Goal: Task Accomplishment & Management: Manage account settings

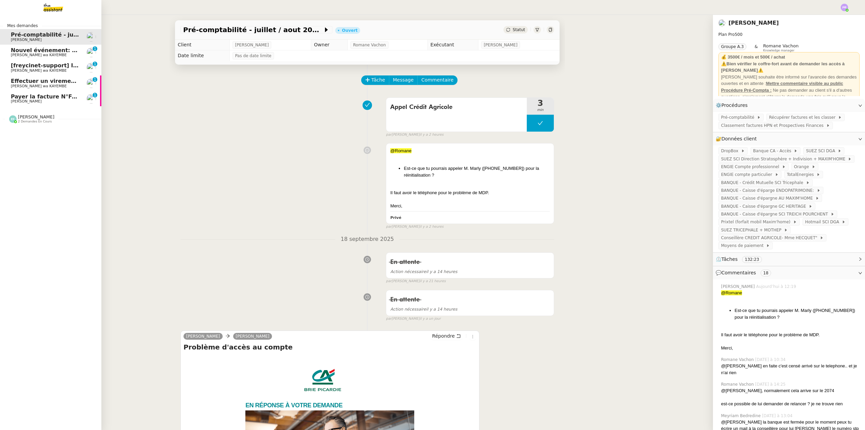
click at [52, 55] on span "[PERSON_NAME] wa KAYEMBE" at bounding box center [39, 55] width 56 height 4
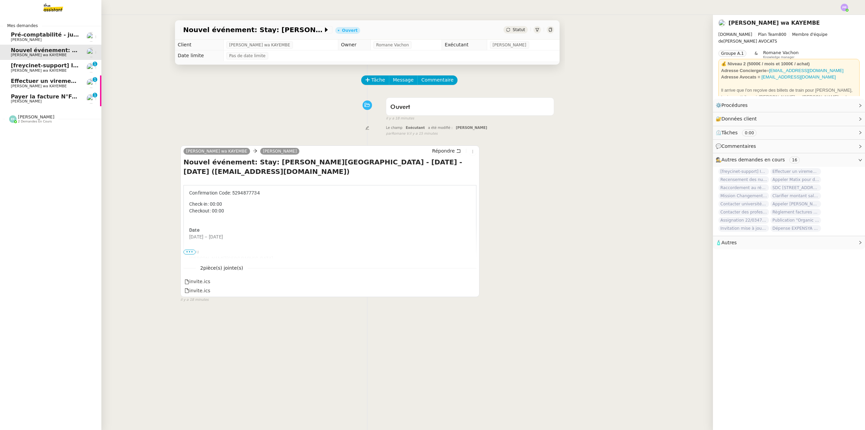
click at [53, 66] on span "[freycinet-support] Important : Risque de perturbations de vos services internet" at bounding box center [134, 65] width 246 height 6
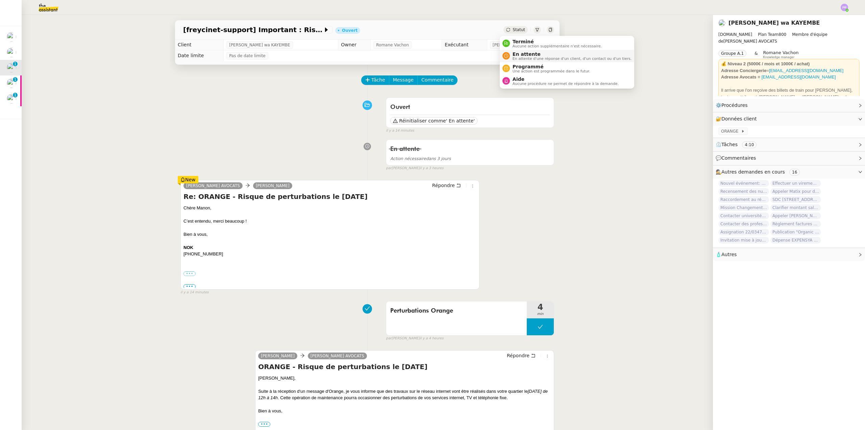
click at [530, 56] on span "En attente" at bounding box center [572, 53] width 119 height 5
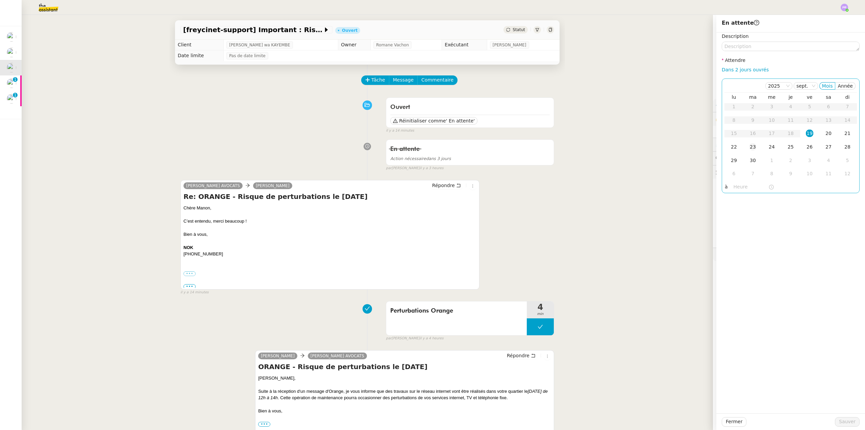
click at [750, 145] on div "23" at bounding box center [753, 146] width 7 height 7
click at [839, 421] on span "Sauver" at bounding box center [847, 422] width 17 height 8
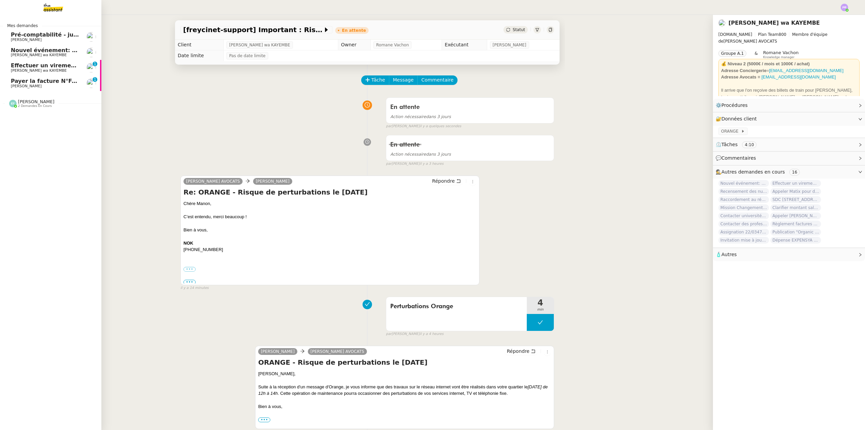
click at [48, 67] on span "Effectuer un virement de 1200 € [DATE]" at bounding box center [71, 65] width 121 height 6
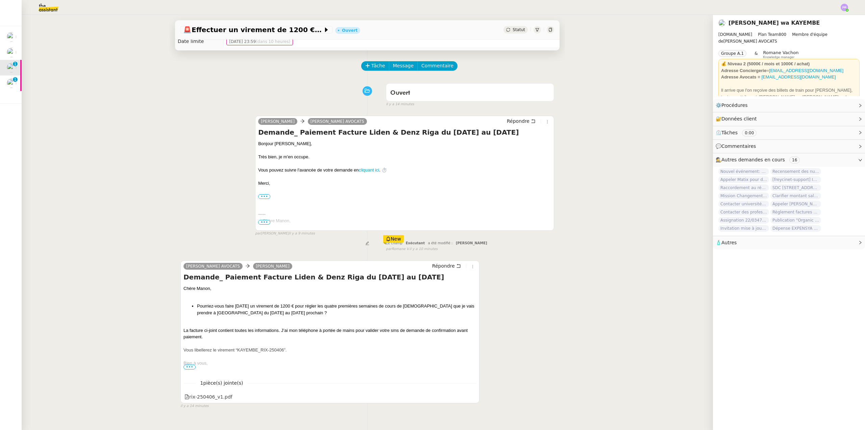
scroll to position [68, 0]
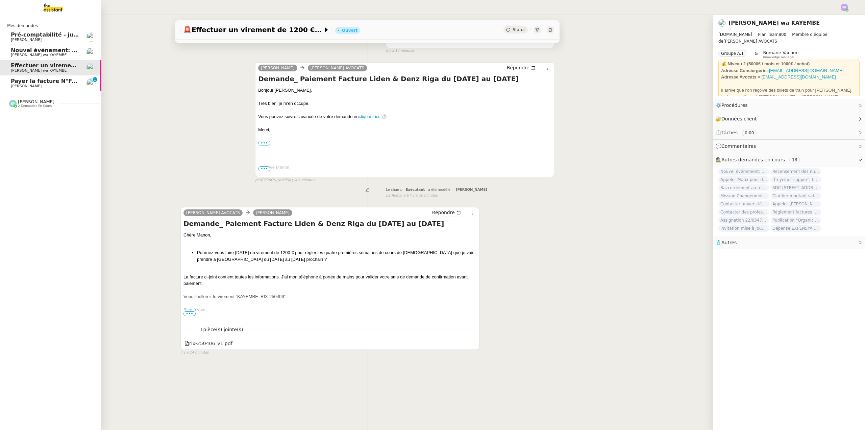
click at [60, 81] on span "Payer la facture N°Fac-10547" at bounding box center [55, 81] width 89 height 6
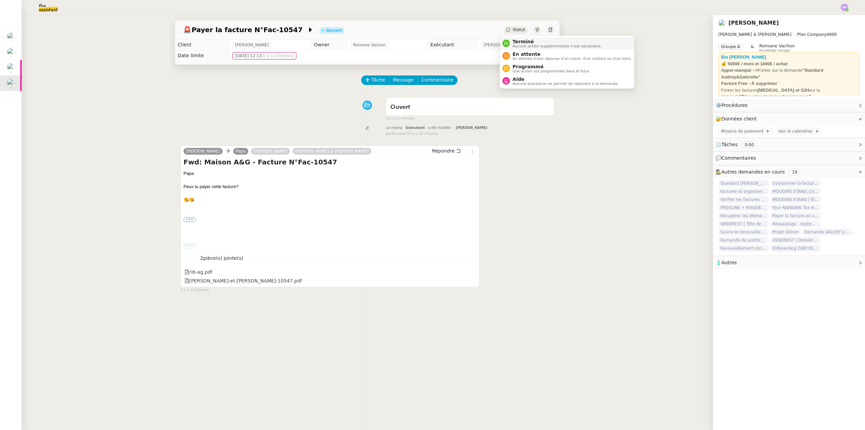
click at [529, 42] on span "Terminé" at bounding box center [557, 41] width 89 height 5
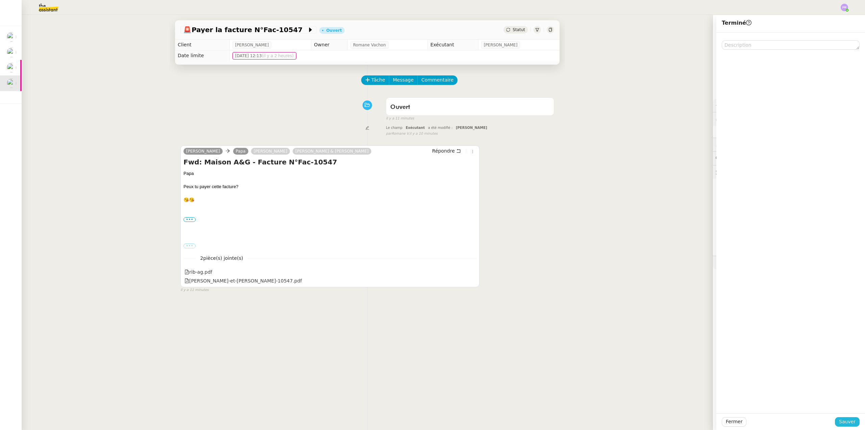
click at [841, 420] on span "Sauver" at bounding box center [847, 422] width 17 height 8
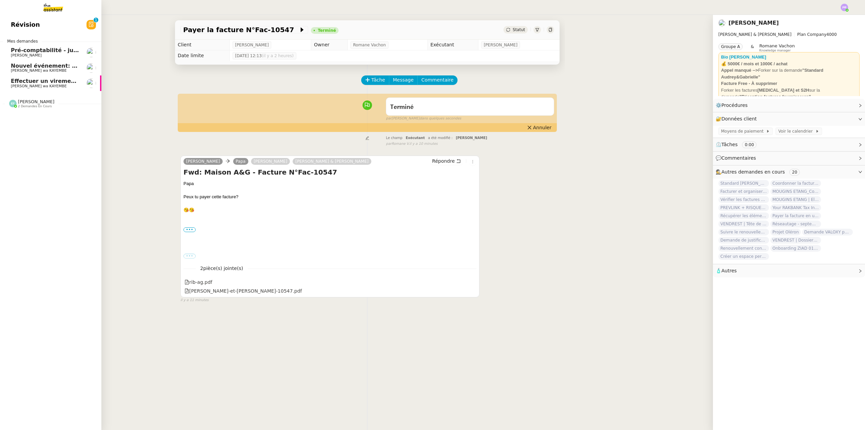
click at [51, 81] on span "Effectuer un virement de 1200 € [DATE]" at bounding box center [71, 81] width 121 height 6
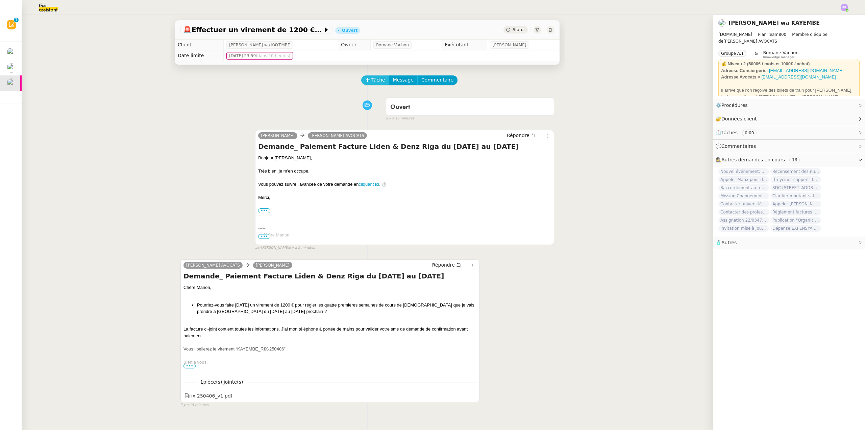
click at [372, 79] on span "Tâche" at bounding box center [379, 80] width 14 height 8
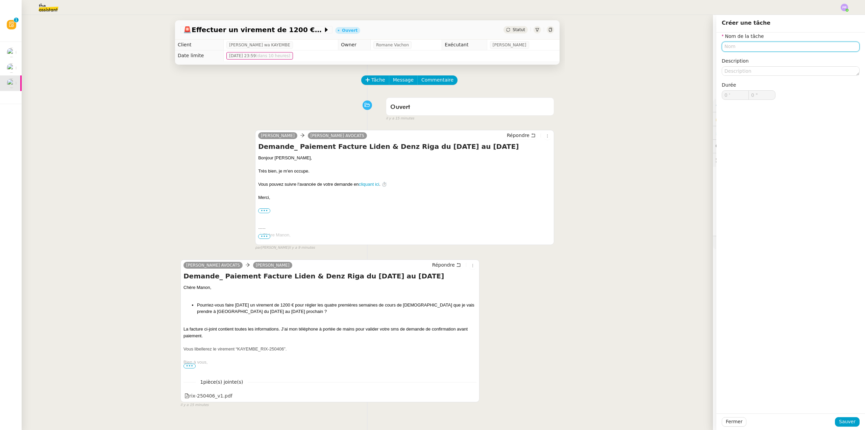
click at [747, 49] on input "text" at bounding box center [791, 47] width 138 height 10
click at [756, 60] on div "Demande de paiement" at bounding box center [786, 59] width 133 height 6
type input "Demande de paiement"
click at [842, 422] on span "Sauver" at bounding box center [847, 422] width 17 height 8
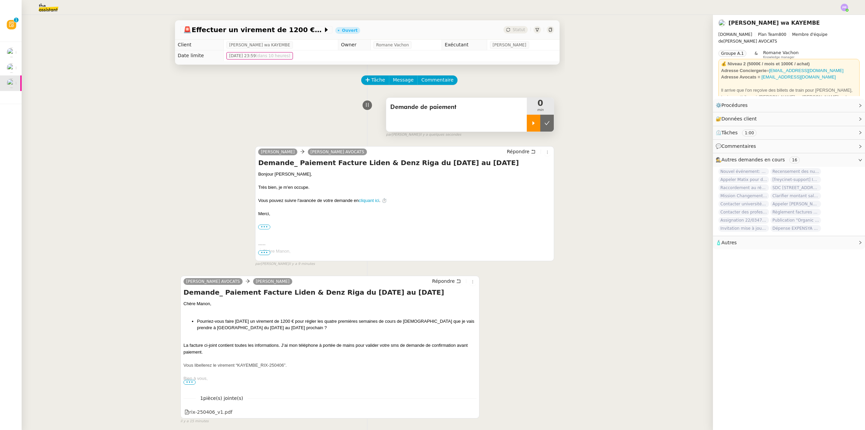
click at [531, 125] on icon at bounding box center [533, 122] width 5 height 5
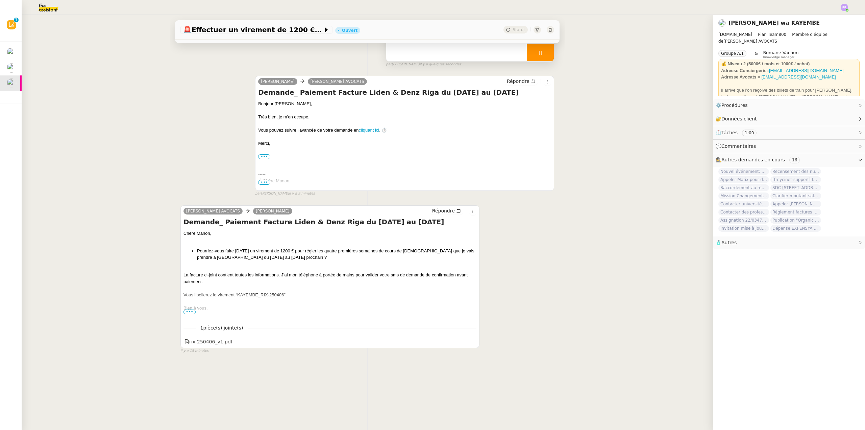
scroll to position [90, 0]
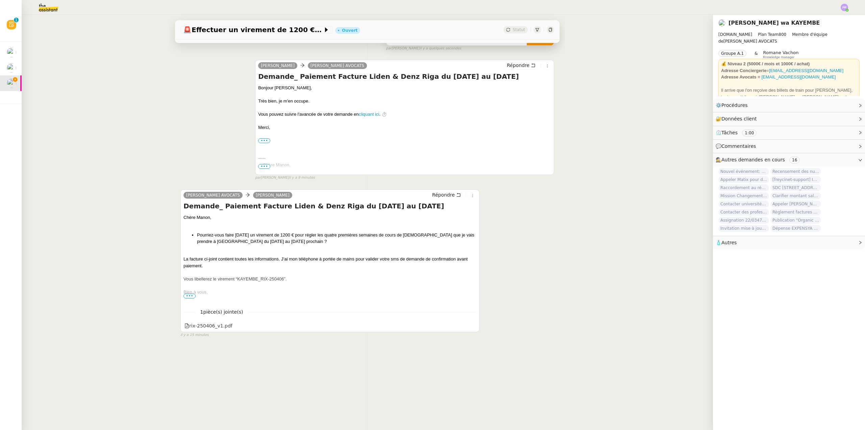
drag, startPoint x: 187, startPoint y: 293, endPoint x: 179, endPoint y: 292, distance: 7.8
click at [187, 293] on span "•••" at bounding box center [190, 295] width 12 height 5
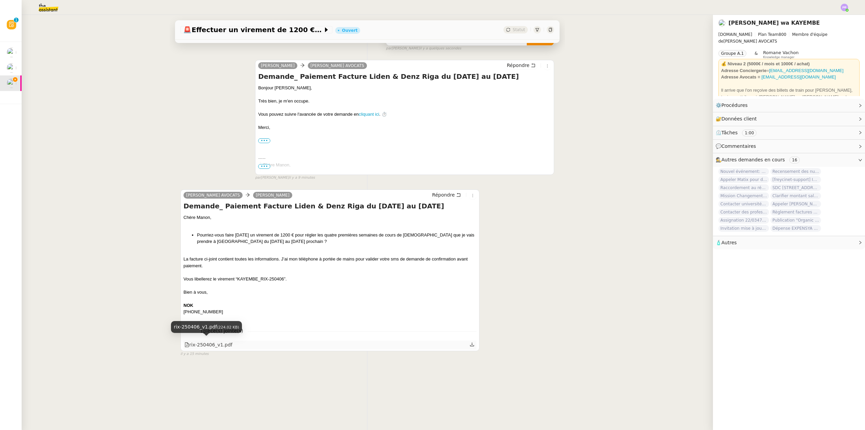
click at [215, 341] on div "rix-250406_v1.pdf" at bounding box center [209, 345] width 48 height 8
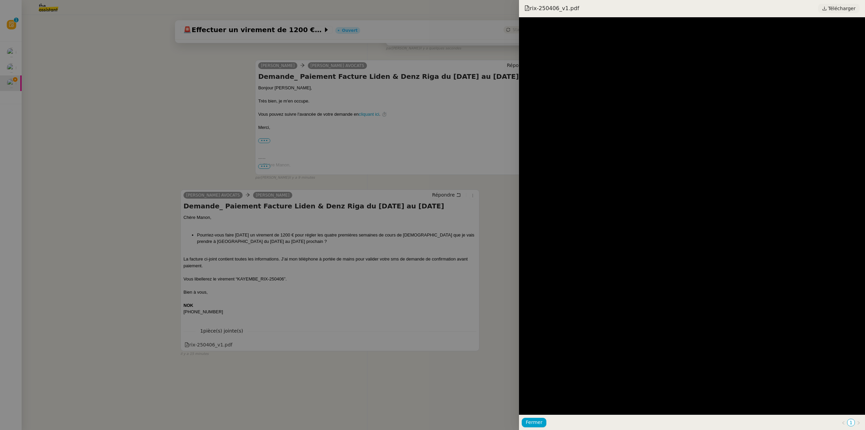
click at [838, 11] on span "Télécharger" at bounding box center [842, 8] width 27 height 9
drag, startPoint x: 230, startPoint y: 105, endPoint x: 234, endPoint y: 105, distance: 4.7
click at [230, 105] on div at bounding box center [432, 215] width 865 height 430
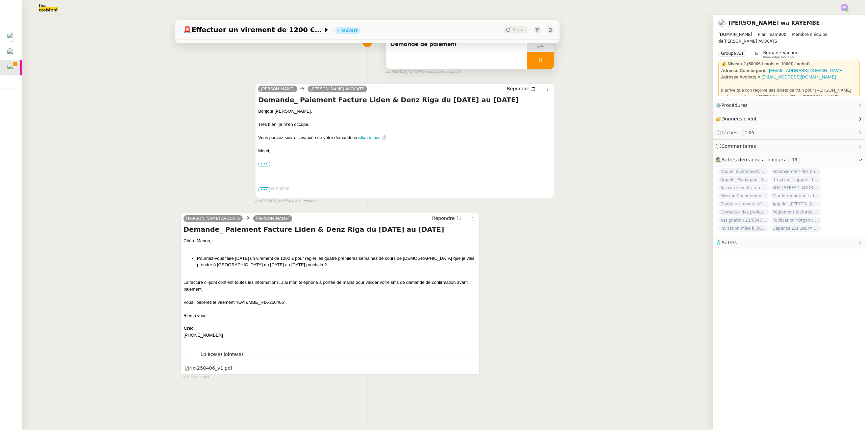
scroll to position [0, 0]
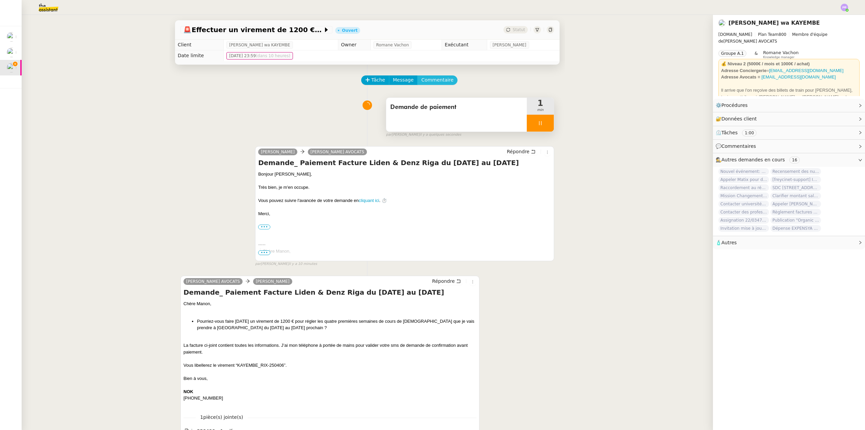
click at [433, 79] on span "Commentaire" at bounding box center [438, 80] width 32 height 8
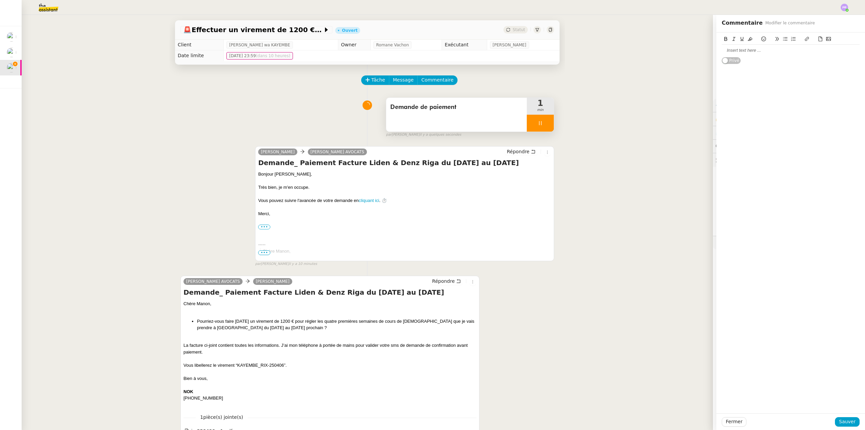
click at [738, 51] on div at bounding box center [791, 50] width 138 height 6
click at [790, 68] on div "[FINANCIAL_ID]" at bounding box center [791, 69] width 138 height 6
click at [741, 75] on div "Règlement cours de russe" at bounding box center [791, 75] width 138 height 6
click at [786, 74] on div "Règlement cours de russe" at bounding box center [791, 75] width 138 height 6
click at [850, 420] on span "Sauver" at bounding box center [847, 422] width 17 height 8
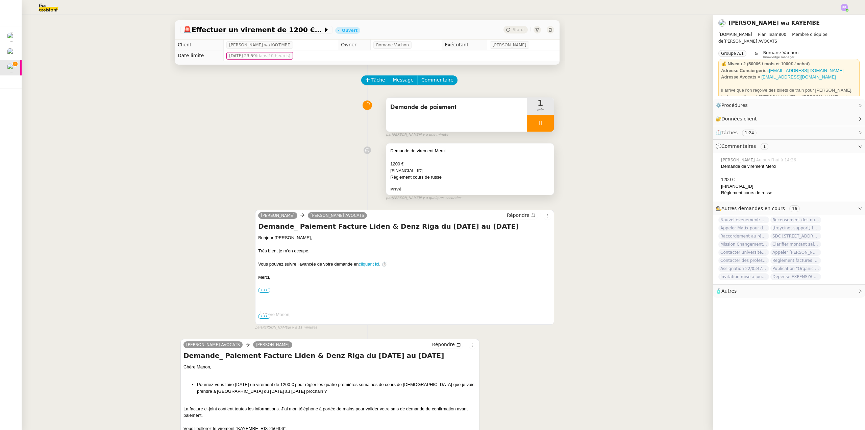
click at [446, 174] on div "[FINANCIAL_ID]" at bounding box center [470, 170] width 160 height 7
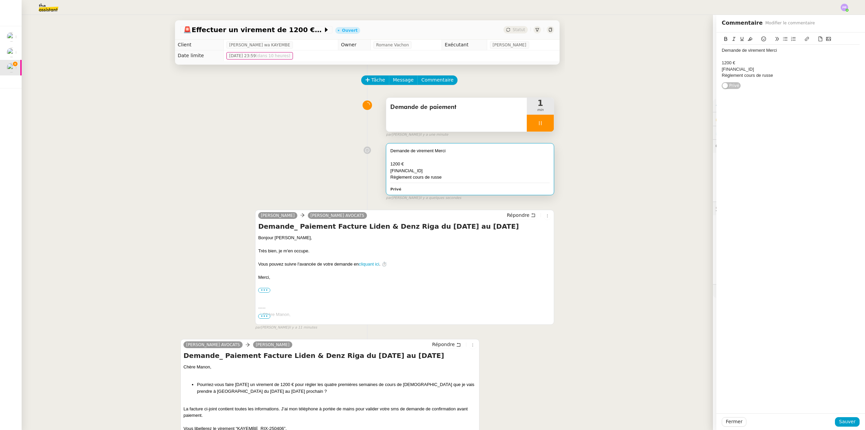
click at [750, 63] on div "1200 €" at bounding box center [791, 63] width 138 height 6
click at [783, 49] on div "Demande de virement Merci" at bounding box center [791, 50] width 138 height 6
click at [781, 81] on div "Règlement cours de russe" at bounding box center [791, 82] width 138 height 6
click at [818, 38] on icon at bounding box center [820, 39] width 5 height 5
click at [843, 420] on span "Sauver" at bounding box center [847, 422] width 17 height 8
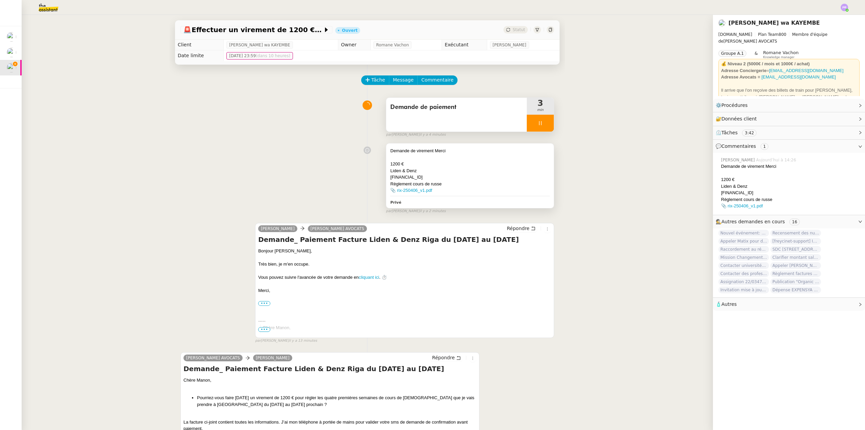
click at [456, 172] on div "Liden & Denz" at bounding box center [470, 170] width 160 height 7
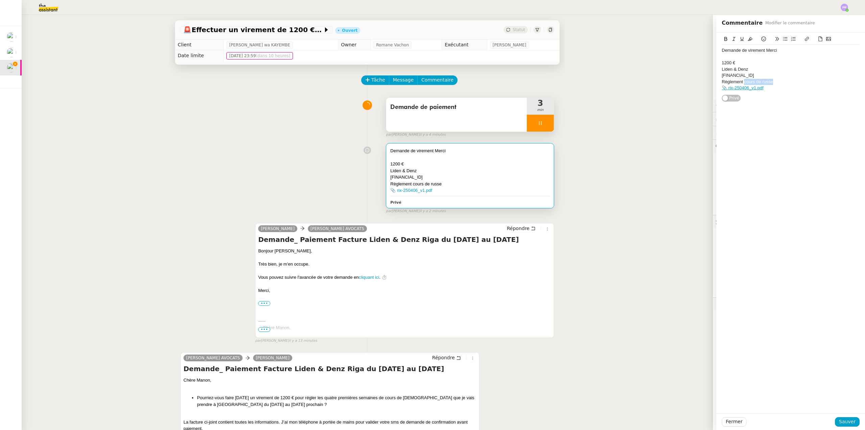
drag, startPoint x: 740, startPoint y: 81, endPoint x: 776, endPoint y: 82, distance: 36.5
click at [776, 82] on div "Règlement cours de russe" at bounding box center [791, 82] width 138 height 6
click at [742, 81] on div "Règlement cours collectif de Russe" at bounding box center [791, 82] width 138 height 6
click at [799, 82] on div "Règlement Cours collectif de Russe" at bounding box center [791, 82] width 138 height 6
click at [844, 418] on span "Sauver" at bounding box center [847, 422] width 17 height 8
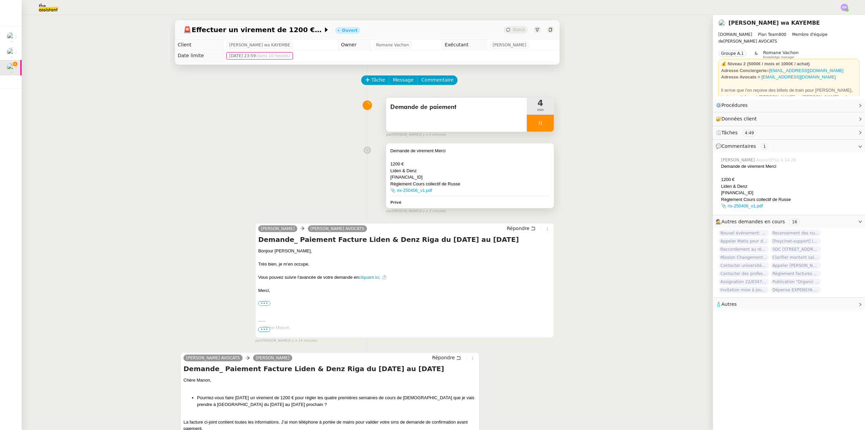
copy div "[FINANCIAL_ID]"
drag, startPoint x: 448, startPoint y: 177, endPoint x: 382, endPoint y: 177, distance: 65.6
click at [386, 177] on div "Demande de virement Merci 1200 € Liden & Denz [FINANCIAL_ID] Règlement Cours co…" at bounding box center [470, 175] width 168 height 65
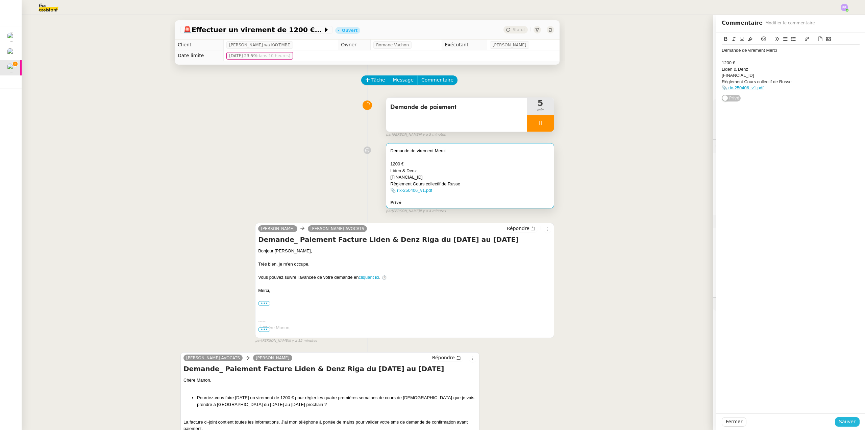
click at [846, 421] on span "Sauver" at bounding box center [847, 422] width 17 height 8
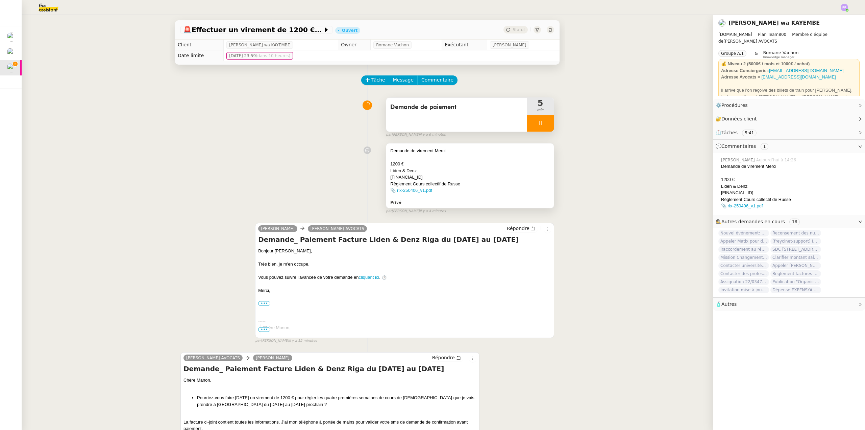
click at [479, 190] on div "📎 rix-250406_v1.pdf" at bounding box center [470, 190] width 160 height 7
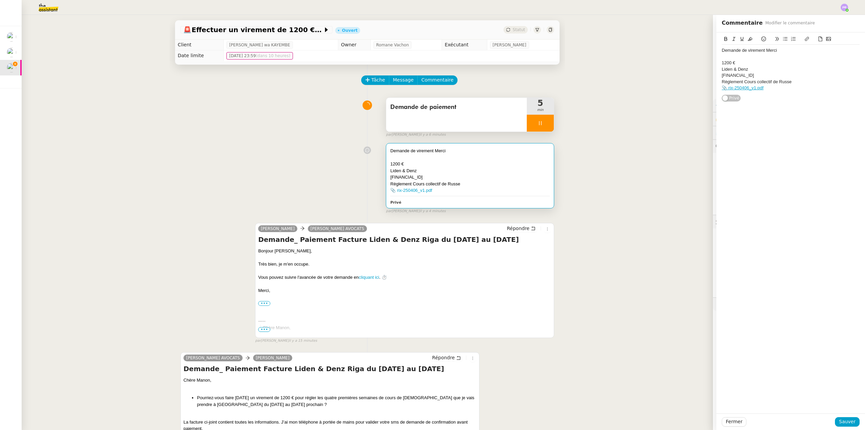
click at [779, 89] on div "📎 rix-250406_v1.pdf" at bounding box center [791, 88] width 138 height 6
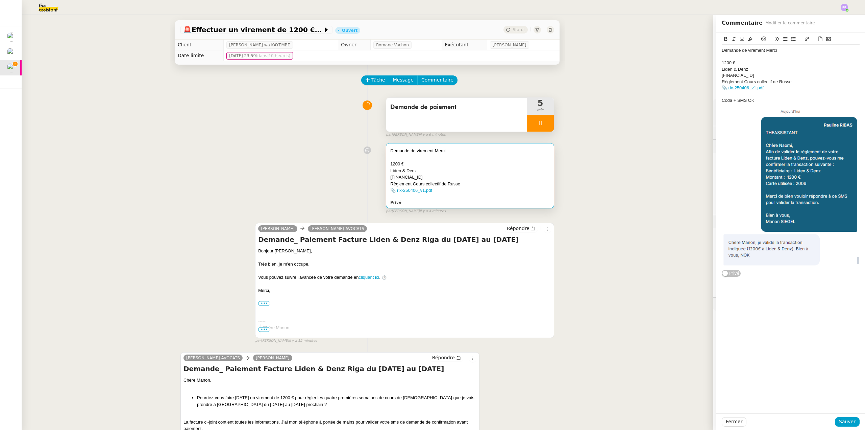
click at [785, 90] on div "📎 rix-250406_v1.pdf" at bounding box center [791, 88] width 138 height 6
drag, startPoint x: 777, startPoint y: 52, endPoint x: 718, endPoint y: 53, distance: 58.2
click at [722, 53] on div "Demande de virement Merci" at bounding box center [791, 50] width 138 height 6
click at [748, 38] on icon at bounding box center [750, 39] width 5 height 5
click at [787, 53] on div "Demande de virement Merci" at bounding box center [791, 50] width 138 height 6
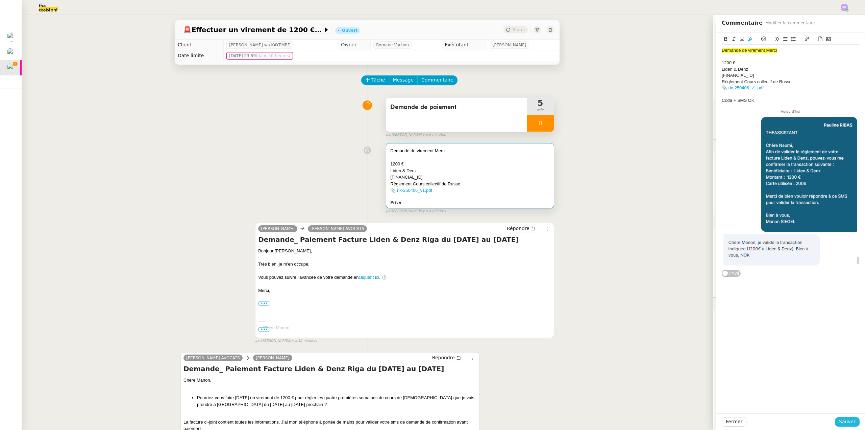
click at [846, 420] on span "Sauver" at bounding box center [847, 422] width 17 height 8
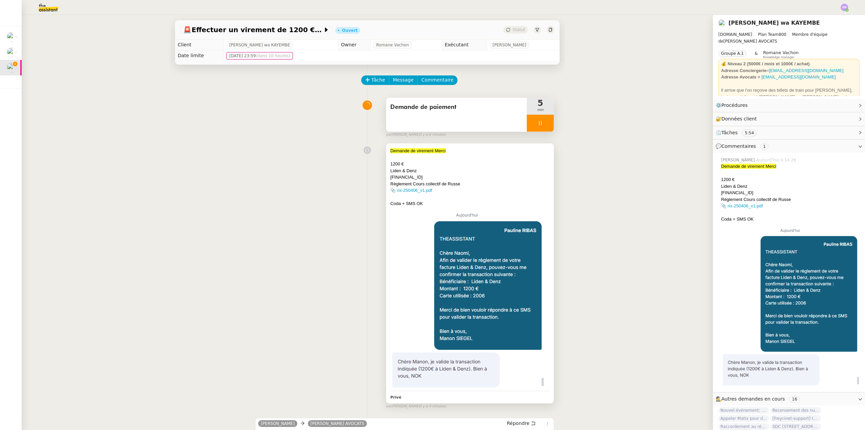
click at [450, 192] on div "📎 rix-250406_v1.pdf" at bounding box center [470, 190] width 160 height 7
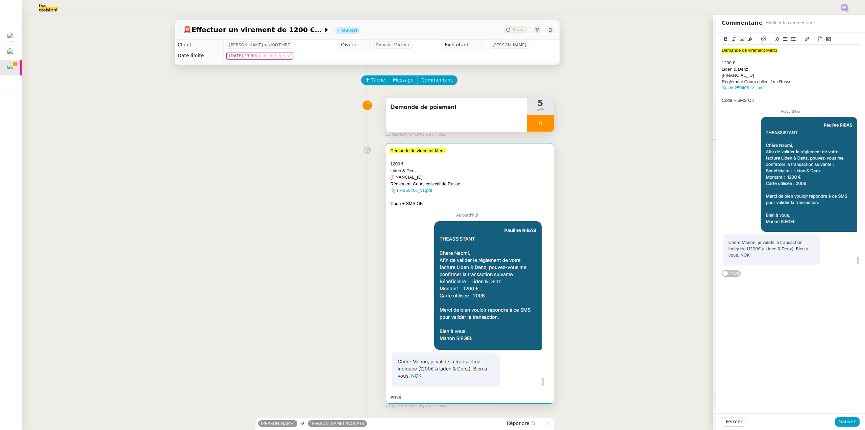
click at [442, 171] on div "Liden & Denz" at bounding box center [470, 170] width 160 height 7
drag, startPoint x: 793, startPoint y: 80, endPoint x: 715, endPoint y: 80, distance: 78.4
click at [717, 80] on div "Demande de virement Merci 1200 € Liden & Denz [FINANCIAL_ID] Règlement Cours co…" at bounding box center [791, 154] width 149 height 245
click at [737, 80] on div "Règlement Cours collectif de Russe" at bounding box center [791, 82] width 138 height 6
click at [741, 81] on div "Règlement Cours collectif de Russe" at bounding box center [791, 82] width 138 height 6
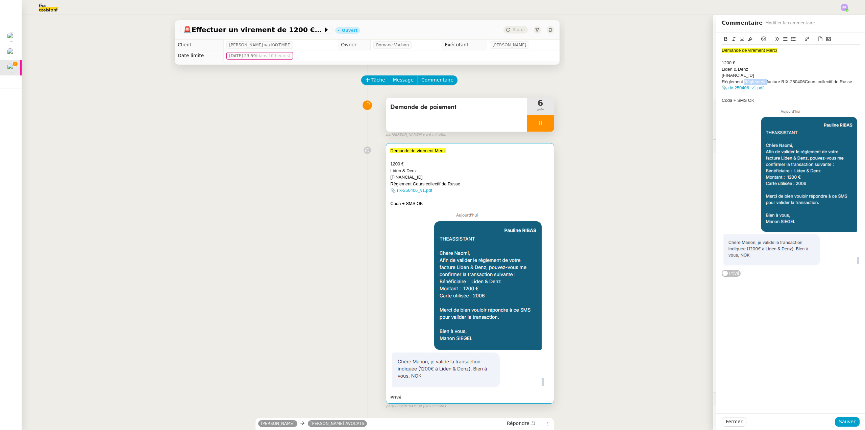
drag, startPoint x: 740, startPoint y: 81, endPoint x: 762, endPoint y: 80, distance: 22.0
click at [762, 80] on div "Règlement Règlement facture RIX-250406Cours collectif de Russe" at bounding box center [791, 82] width 138 height 6
click at [780, 81] on div "Règlement Facture RIX-250406Cours collectif de Russe" at bounding box center [791, 82] width 138 height 6
drag, startPoint x: 834, startPoint y: 79, endPoint x: 835, endPoint y: 75, distance: 3.4
click at [834, 78] on div "Demande de virement Merci 1200 € Liden & Denz [FINANCIAL_ID] Règlement Facture …" at bounding box center [791, 157] width 138 height 224
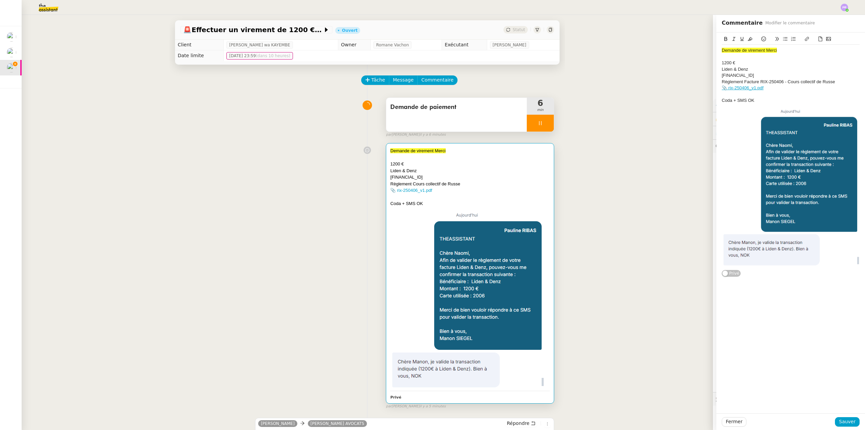
click at [792, 94] on div at bounding box center [791, 94] width 138 height 6
click at [843, 421] on span "Sauver" at bounding box center [847, 422] width 17 height 8
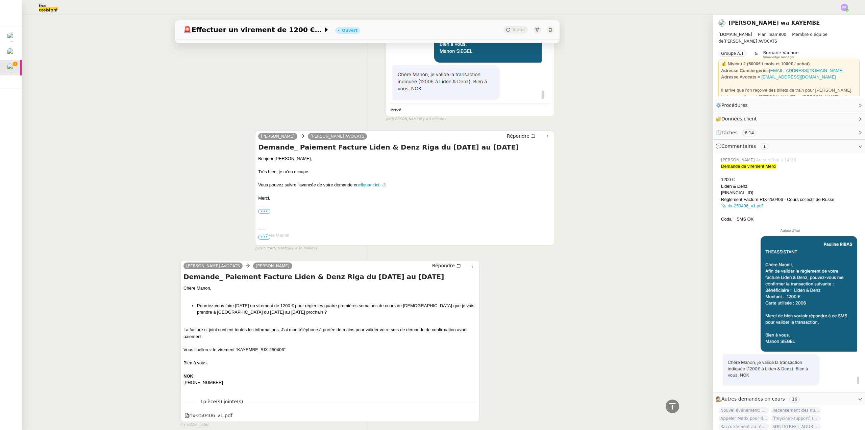
scroll to position [304, 0]
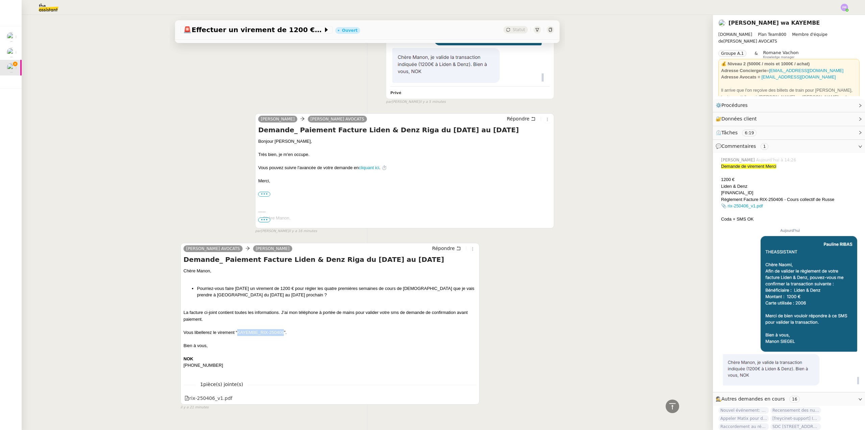
drag, startPoint x: 235, startPoint y: 332, endPoint x: 281, endPoint y: 334, distance: 46.1
click at [281, 334] on div "Vous libellerez le virement “KAYEMBE_RIX-250406”." at bounding box center [330, 332] width 293 height 7
copy div "KAYEMBE_RIX-250406"
click at [281, 334] on div "Vous libellerez le virement “KAYEMBE_RIX-250406”." at bounding box center [330, 332] width 293 height 7
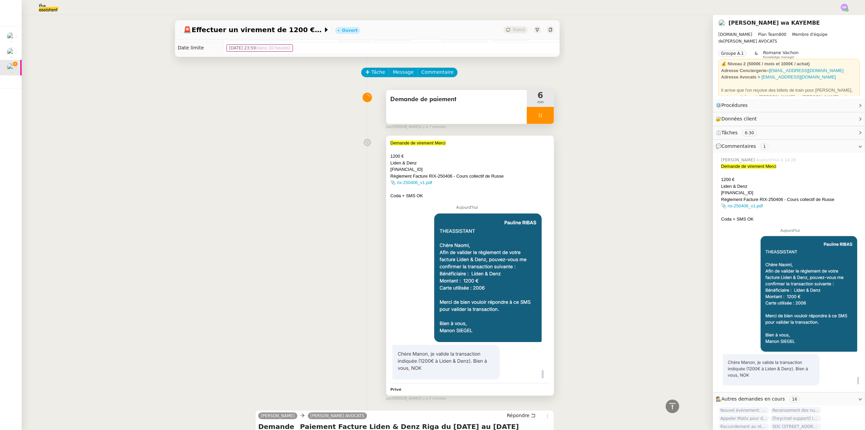
scroll to position [0, 0]
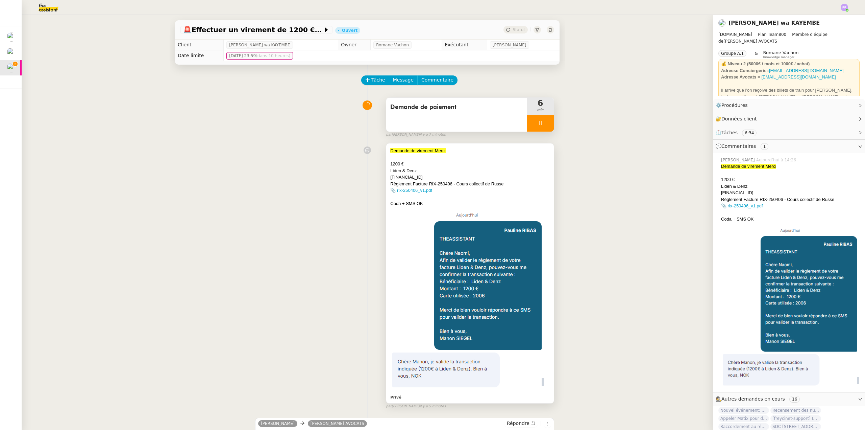
click at [448, 151] on div "Demande de virement Merci" at bounding box center [470, 150] width 160 height 7
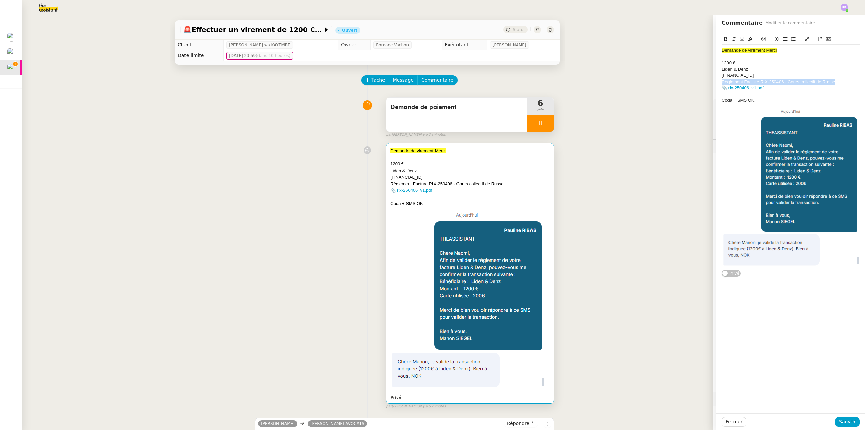
drag, startPoint x: 828, startPoint y: 83, endPoint x: 694, endPoint y: 80, distance: 133.2
click at [694, 80] on app-ticket "🚨 Effectuer un virement de 1200 € [DATE] Ouvert Statut Client [PERSON_NAME] wa …" at bounding box center [444, 222] width 844 height 415
click at [844, 421] on span "Sauver" at bounding box center [847, 422] width 17 height 8
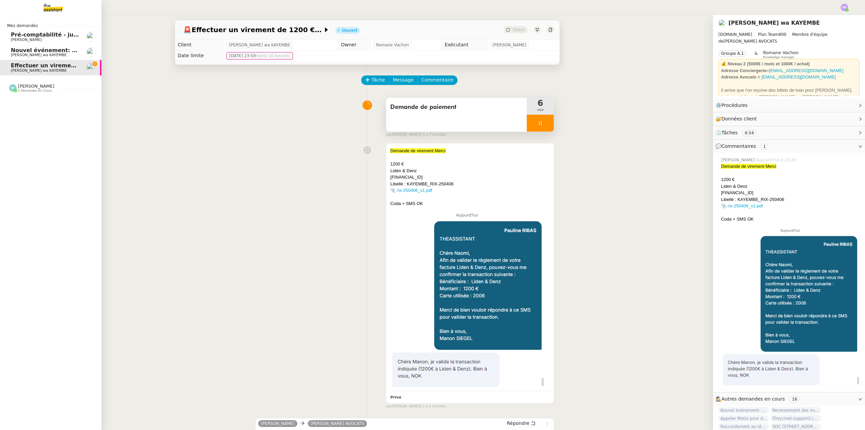
click at [31, 35] on span "Pré-comptabilité - juillet / aout 2025" at bounding box center [66, 34] width 111 height 6
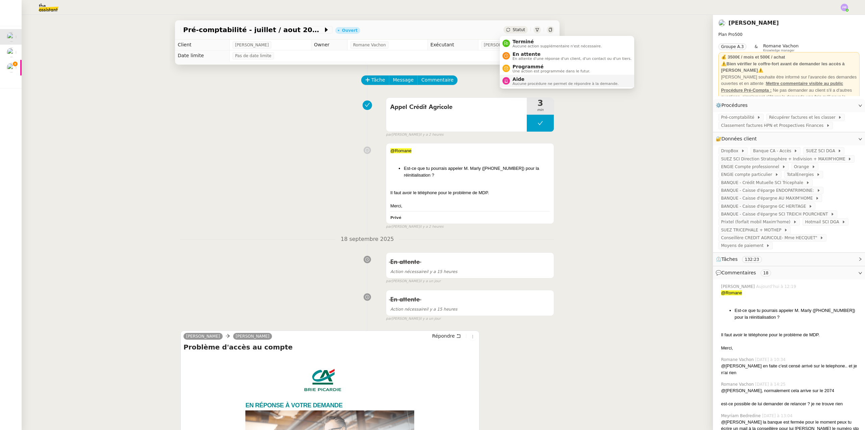
click at [526, 79] on span "Aide" at bounding box center [566, 78] width 106 height 5
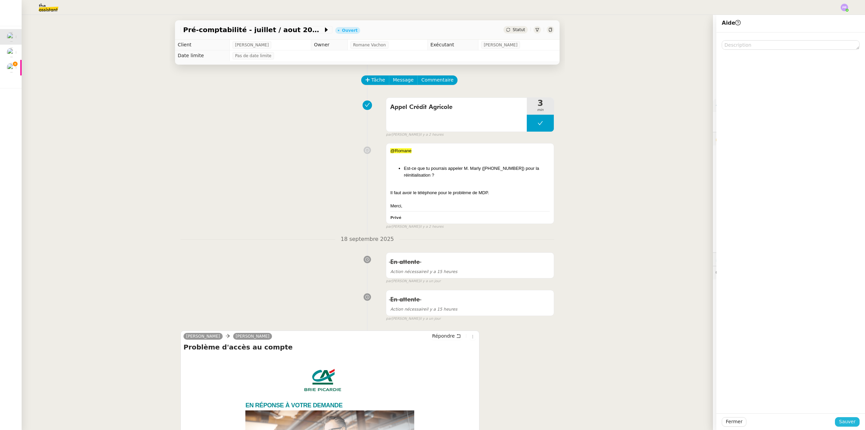
click at [842, 421] on span "Sauver" at bounding box center [847, 422] width 17 height 8
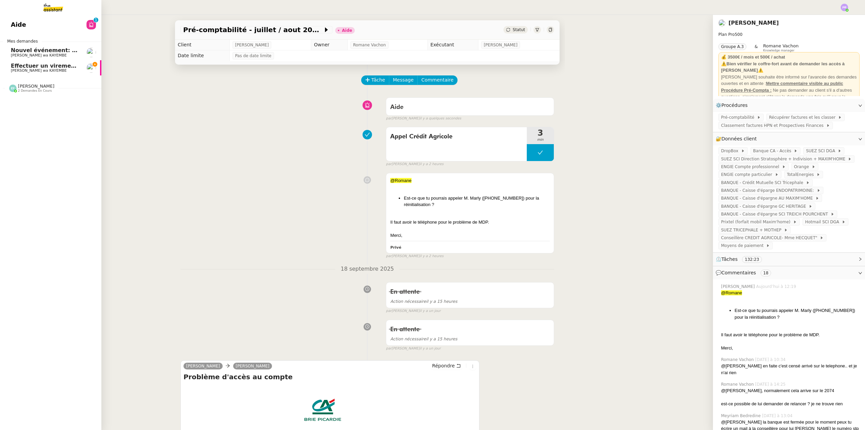
click at [47, 66] on span "Effectuer un virement de 1200 € [DATE]" at bounding box center [71, 66] width 121 height 6
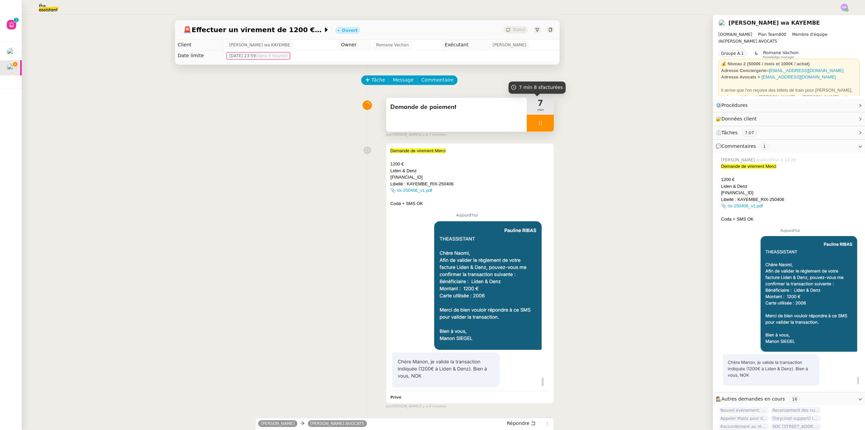
click at [543, 125] on div at bounding box center [540, 123] width 27 height 17
click at [545, 125] on icon at bounding box center [547, 122] width 5 height 5
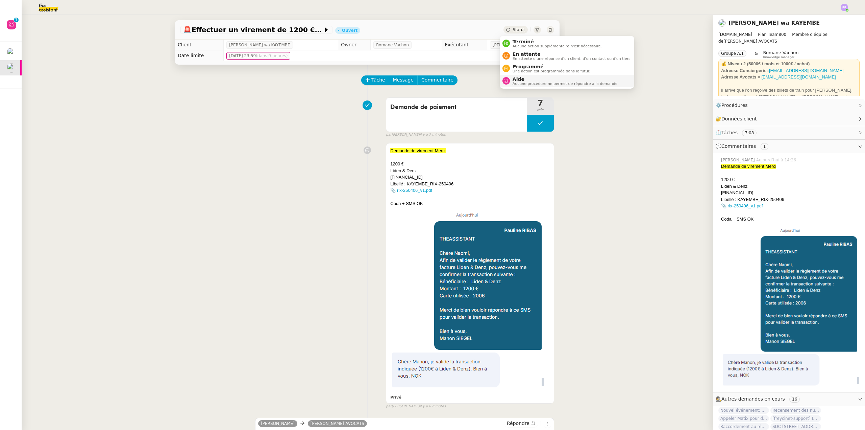
click at [523, 79] on span "Aide" at bounding box center [566, 78] width 106 height 5
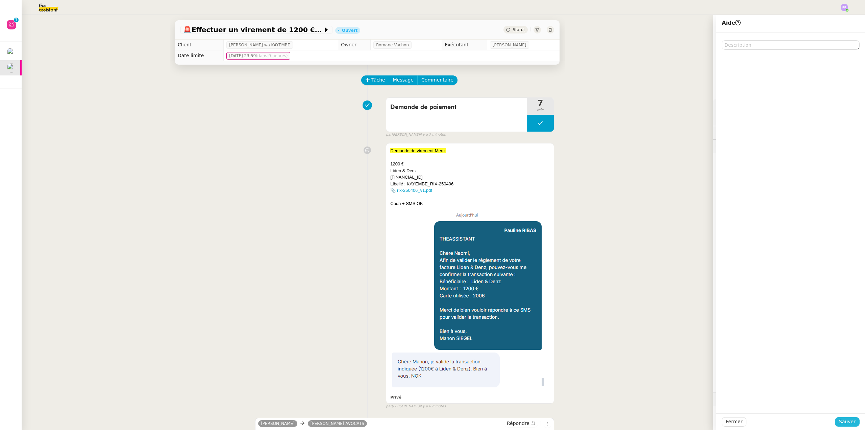
click at [848, 418] on span "Sauver" at bounding box center [847, 422] width 17 height 8
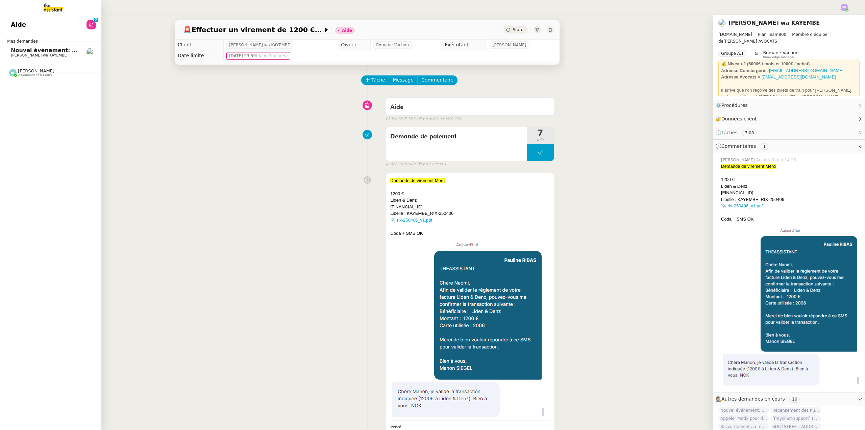
click at [46, 48] on span "Nouvel événement: Stay: [PERSON_NAME][GEOGRAPHIC_DATA] - [DATE] - [DATE] ([EMAI…" at bounding box center [190, 50] width 358 height 6
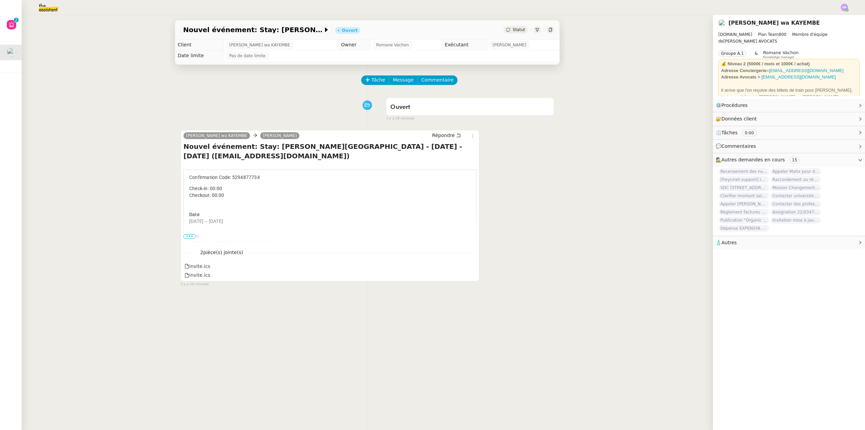
click at [189, 237] on span "•••" at bounding box center [190, 236] width 12 height 5
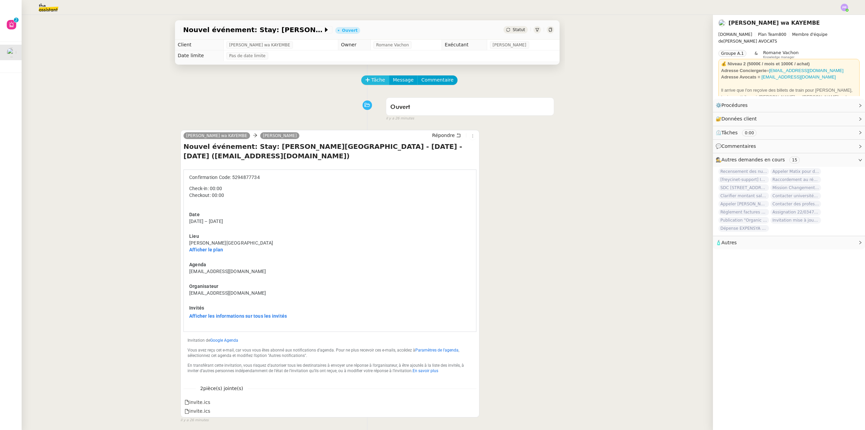
click at [371, 76] on button "Tâche" at bounding box center [375, 79] width 28 height 9
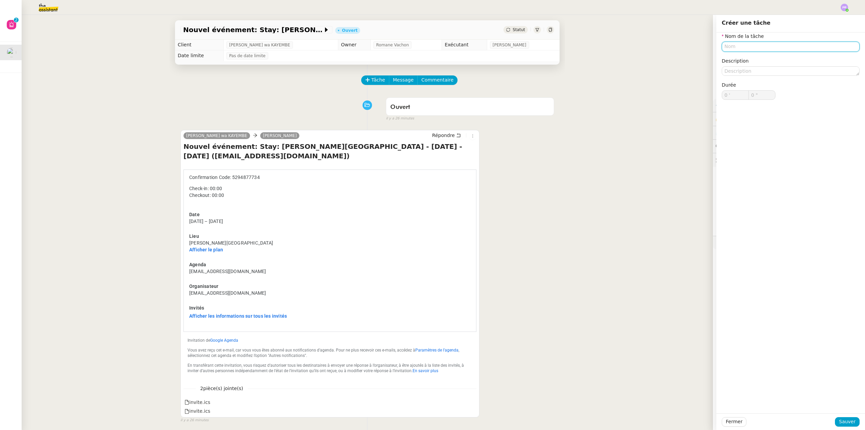
drag, startPoint x: 729, startPoint y: 47, endPoint x: 472, endPoint y: 46, distance: 256.9
click at [728, 47] on input "text" at bounding box center [791, 47] width 138 height 10
click at [757, 62] on nz-auto-option "Réception notification" at bounding box center [786, 58] width 138 height 9
type input "Réception notification"
click at [841, 422] on span "Sauver" at bounding box center [847, 422] width 17 height 8
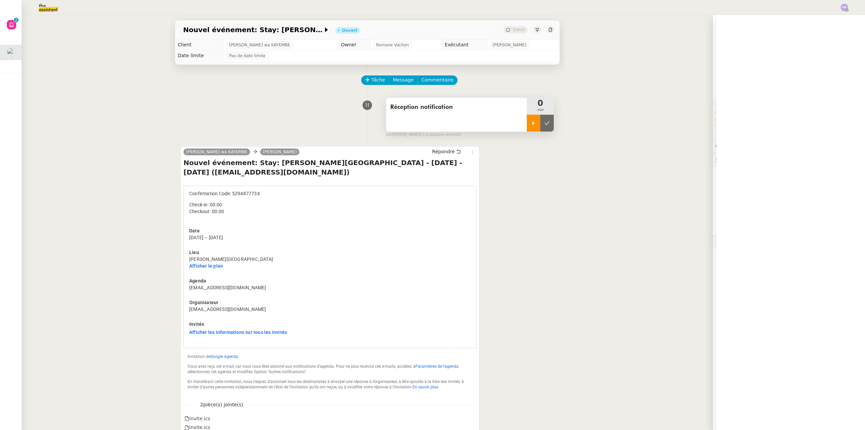
click at [531, 124] on div at bounding box center [534, 123] width 14 height 17
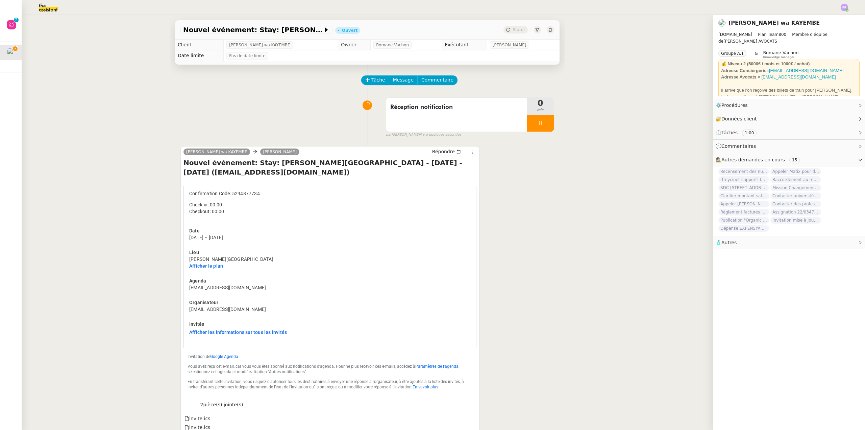
click at [211, 266] on link "Afficher le plan" at bounding box center [206, 265] width 34 height 7
click at [394, 81] on span "Message" at bounding box center [403, 80] width 21 height 8
click at [412, 99] on span "Nouvelle conversation" at bounding box center [428, 99] width 60 height 5
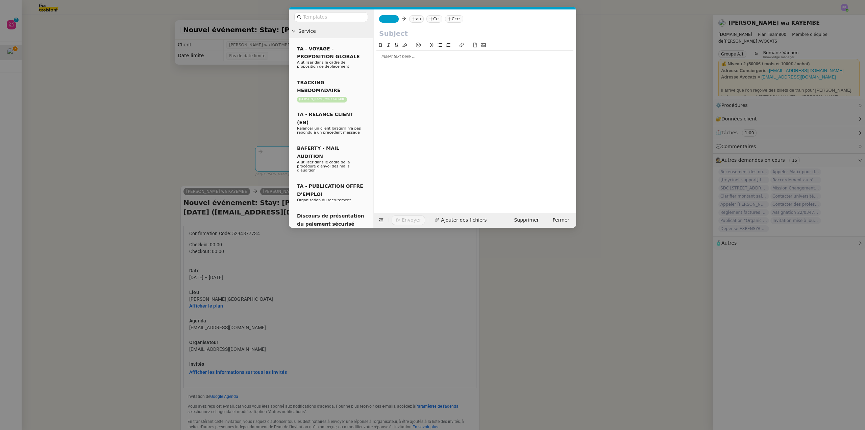
click at [391, 57] on div at bounding box center [475, 56] width 197 height 6
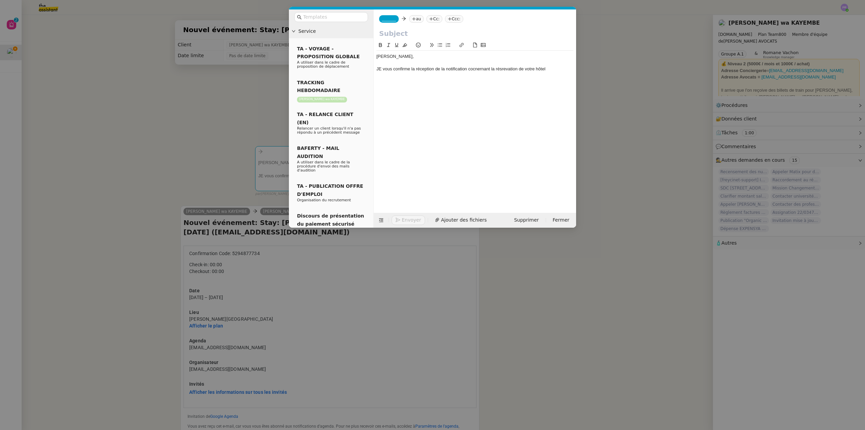
click at [266, 358] on nz-modal-container "Service TA - VOYAGE - PROPOSITION GLOBALE A utiliser dans le cadre de propositi…" at bounding box center [432, 215] width 865 height 430
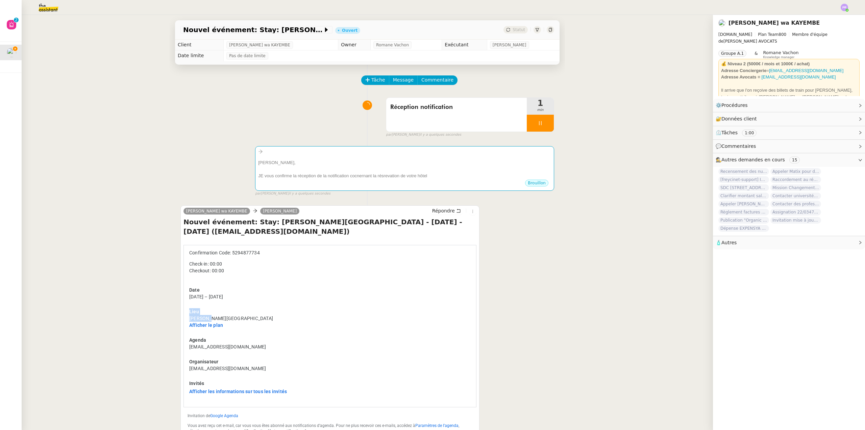
drag, startPoint x: 252, startPoint y: 315, endPoint x: 216, endPoint y: 319, distance: 36.1
click at [207, 319] on div "Lieu [PERSON_NAME][GEOGRAPHIC_DATA] Afficher le plan" at bounding box center [330, 318] width 282 height 20
copy span "[PERSON_NAME][GEOGRAPHIC_DATA]"
drag, startPoint x: 248, startPoint y: 319, endPoint x: 187, endPoint y: 319, distance: 61.5
click at [189, 319] on div "Lieu [PERSON_NAME][GEOGRAPHIC_DATA] Afficher le plan" at bounding box center [330, 318] width 282 height 20
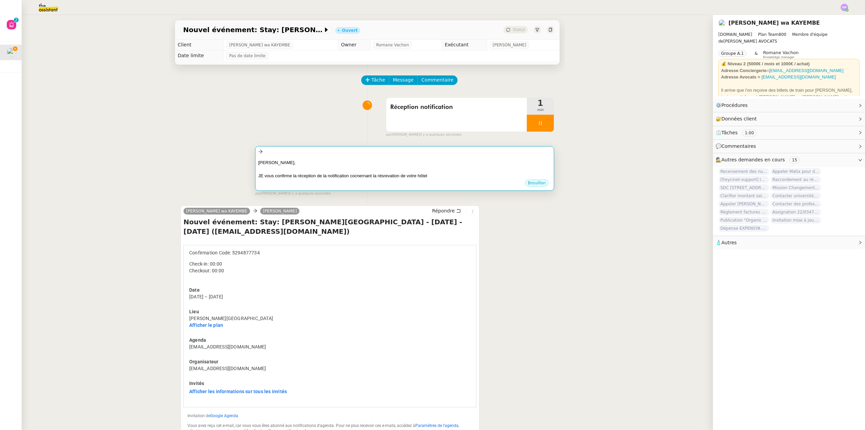
click at [420, 158] on div "Chère [PERSON_NAME], JE vous confirme la réception de la notification cocnernan…" at bounding box center [404, 167] width 293 height 23
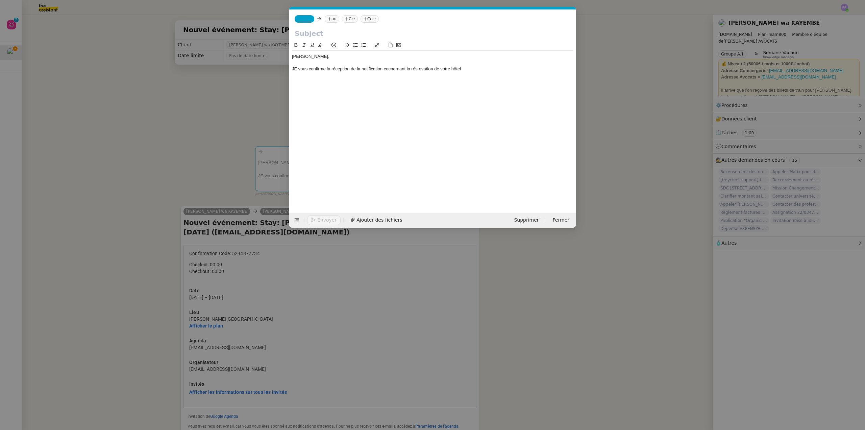
scroll to position [0, 14]
click at [490, 67] on div "JE vous confirme la réception de la notification cocnernant la résrevation de v…" at bounding box center [433, 69] width 282 height 6
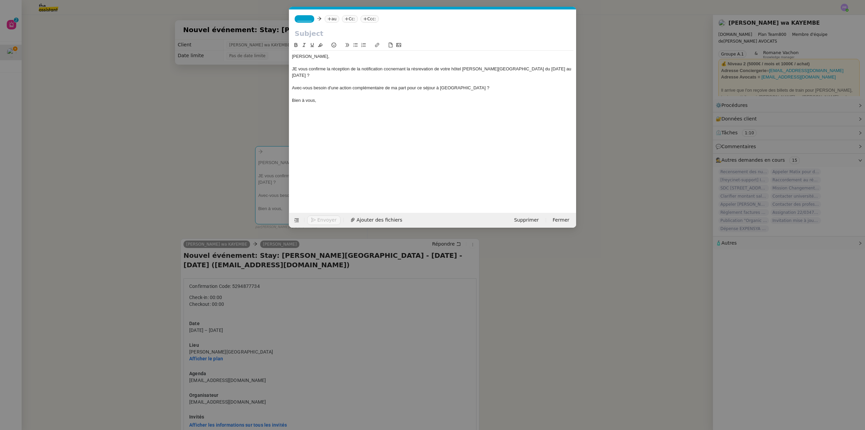
click at [346, 86] on div "Avec-vous besoin d'une action complémentaire de ma part pour ce séjour à [GEOGR…" at bounding box center [433, 88] width 282 height 6
click at [353, 45] on icon at bounding box center [355, 45] width 5 height 5
click at [392, 68] on div "JE vous confirme la réception de la notification cocnernant la résrevation de v…" at bounding box center [433, 72] width 282 height 13
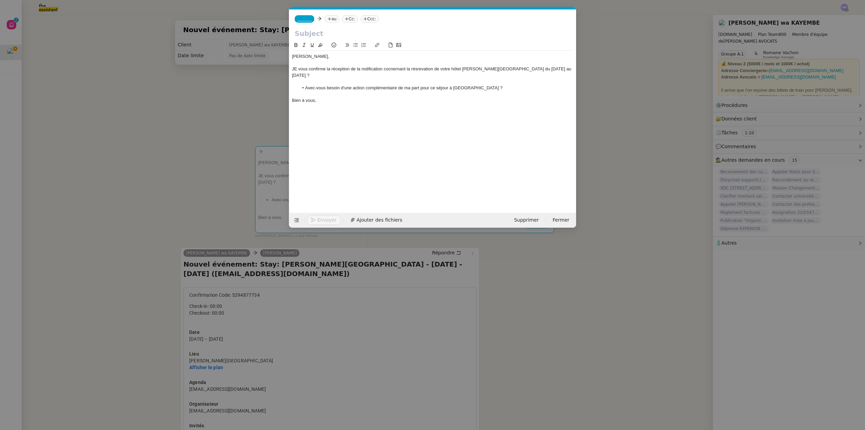
click at [0, 0] on lt-span "co nc ernant" at bounding box center [0, 0] width 0 height 0
click at [421, 69] on div "JE vous confirme la réception de la notification concernant la résrevation de v…" at bounding box center [433, 72] width 282 height 13
click at [0, 0] on lt-span "rés er vation" at bounding box center [0, 0] width 0 height 0
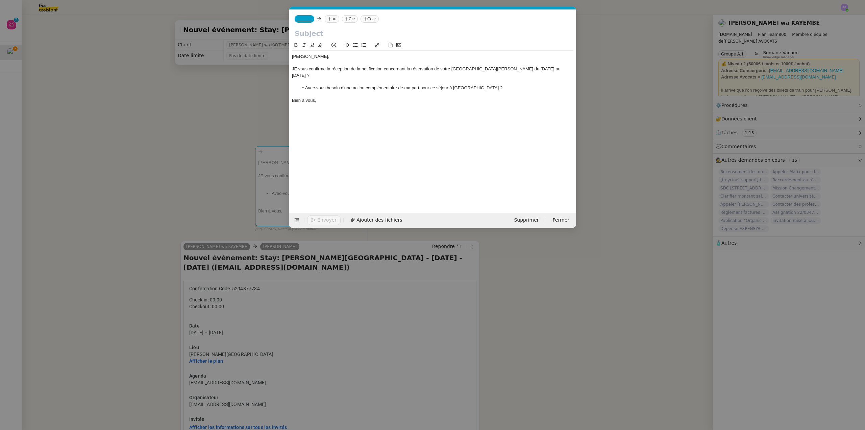
click at [463, 68] on div "JE vous confirme la réception de la notification concernant la réservation de v…" at bounding box center [433, 72] width 282 height 13
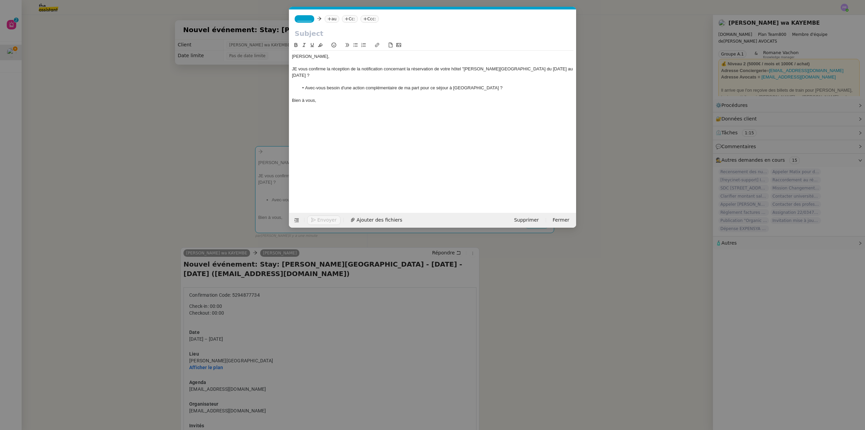
click at [519, 69] on div "JE vous confirme la réception de la notification concernant la réservation de v…" at bounding box center [433, 72] width 282 height 13
drag, startPoint x: 463, startPoint y: 68, endPoint x: 520, endPoint y: 69, distance: 56.8
click at [520, 69] on div "JE vous confirme la réception de la notification concernant la réservation de v…" at bounding box center [433, 72] width 282 height 13
click at [303, 45] on icon at bounding box center [304, 45] width 5 height 5
click at [532, 78] on div "Chère [PERSON_NAME], JE vous confirme la réception de la notification concernan…" at bounding box center [433, 78] width 282 height 55
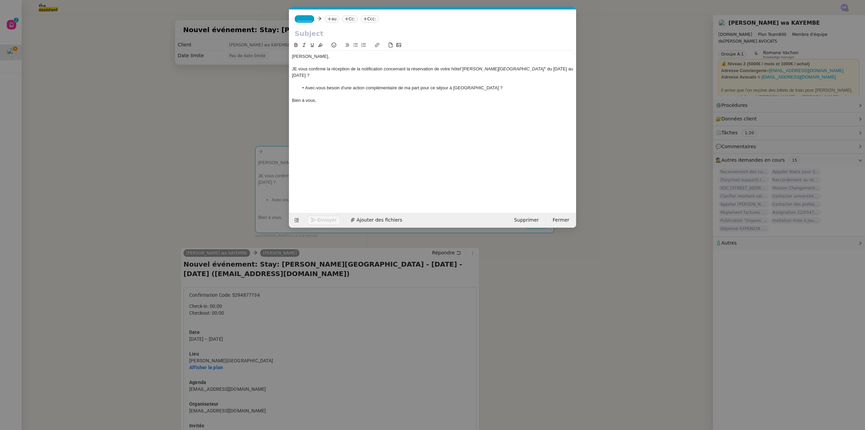
drag, startPoint x: 527, startPoint y: 68, endPoint x: 306, endPoint y: 78, distance: 221.7
click at [306, 78] on div "JE vous confirme la réception de la notification concernant la réservation de v…" at bounding box center [433, 72] width 282 height 13
click at [295, 47] on icon at bounding box center [296, 45] width 5 height 5
click at [298, 67] on div "JE vous confirme la réception de la notification concernant la réservation de v…" at bounding box center [433, 72] width 282 height 13
click at [308, 75] on div "Je vous confirme la réception de la notification concernant la réservation de v…" at bounding box center [433, 72] width 282 height 13
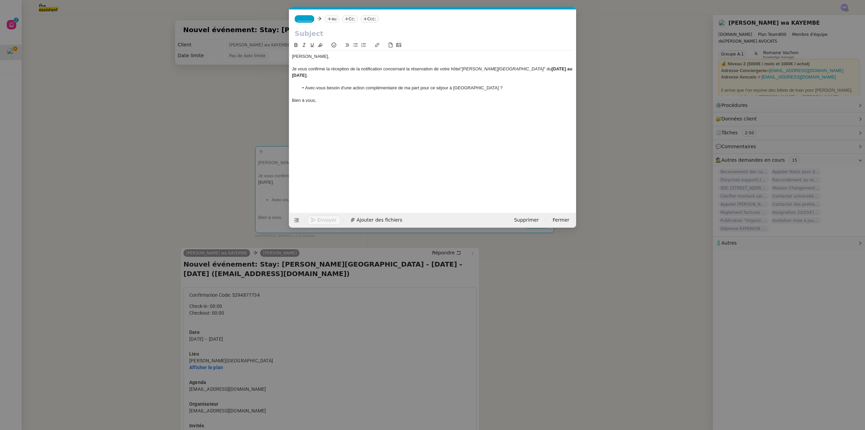
click at [73, 96] on nz-modal-container "Service TA - VOYAGE - PROPOSITION GLOBALE A utiliser dans le cadre de propositi…" at bounding box center [432, 215] width 865 height 430
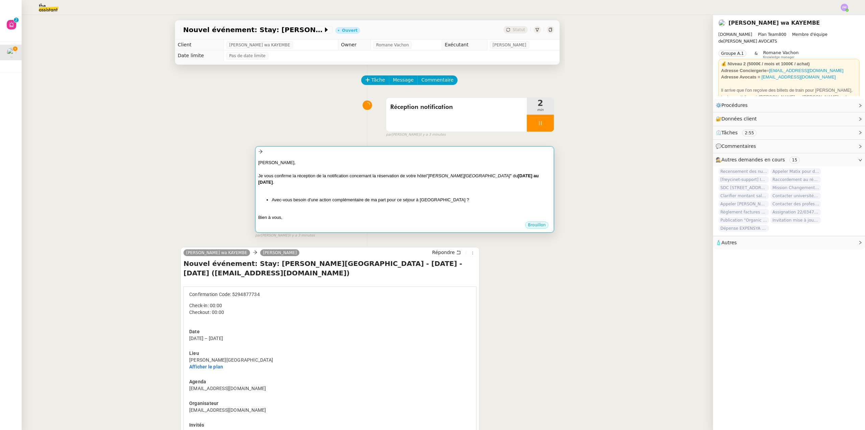
click at [310, 164] on div "[PERSON_NAME]," at bounding box center [404, 162] width 293 height 7
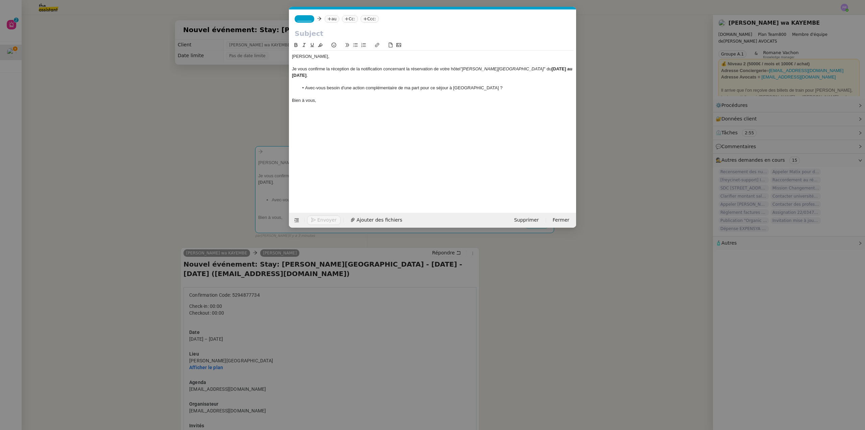
scroll to position [0, 14]
drag, startPoint x: 240, startPoint y: 254, endPoint x: 244, endPoint y: 256, distance: 3.8
click at [241, 254] on nz-modal-container "Service TA - VOYAGE - PROPOSITION GLOBALE A utiliser dans le cadre de propositi…" at bounding box center [432, 215] width 865 height 430
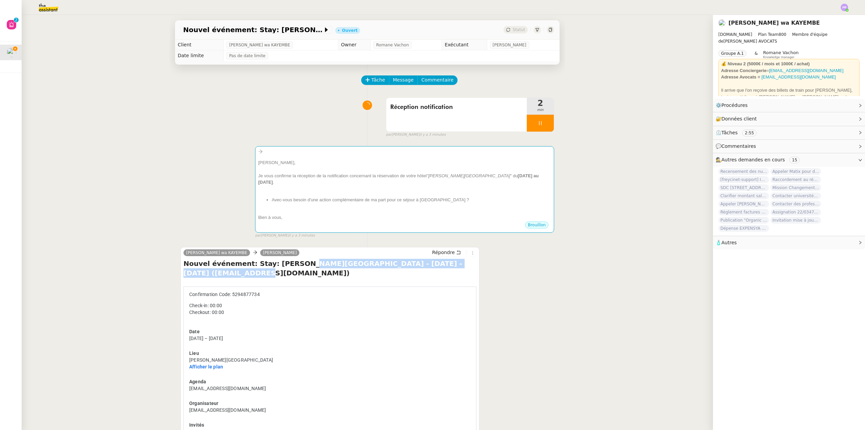
drag, startPoint x: 286, startPoint y: 266, endPoint x: 450, endPoint y: 267, distance: 164.0
click at [450, 267] on h4 "Nouvel événement: Stay: [PERSON_NAME][GEOGRAPHIC_DATA] - [DATE] - [DATE] ([EMAI…" at bounding box center [330, 268] width 293 height 19
drag, startPoint x: 269, startPoint y: 264, endPoint x: 450, endPoint y: 267, distance: 180.9
click at [450, 267] on h4 "Nouvel événement: Stay: [PERSON_NAME][GEOGRAPHIC_DATA] - [DATE] - [DATE] ([EMAI…" at bounding box center [330, 268] width 293 height 19
copy h4 "[PERSON_NAME][GEOGRAPHIC_DATA] - [DATE] - [DATE]"
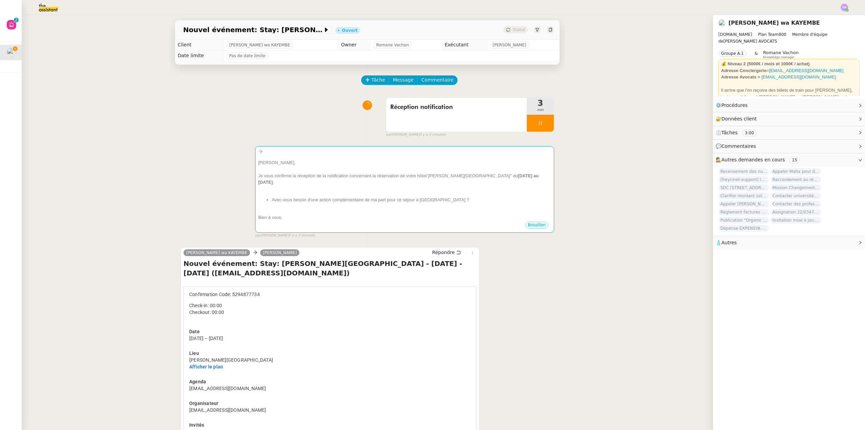
click at [345, 142] on div "Chère [PERSON_NAME], Je vous confirme la réception de la notification concernan…" at bounding box center [368, 189] width 374 height 98
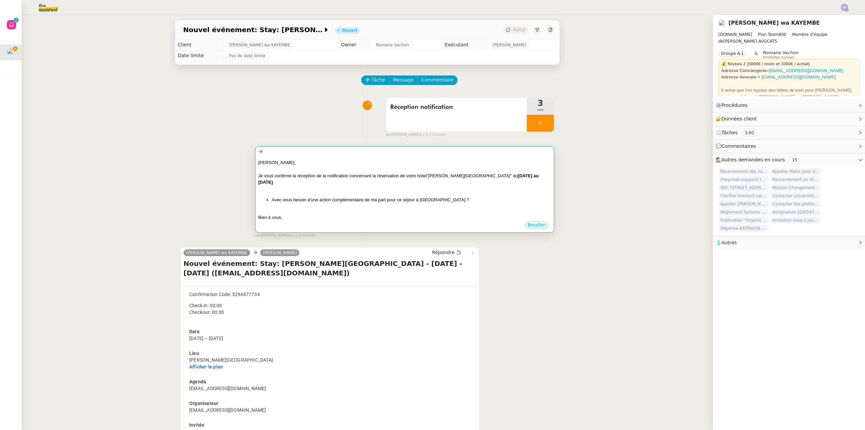
click at [335, 160] on div "[PERSON_NAME]," at bounding box center [404, 162] width 293 height 7
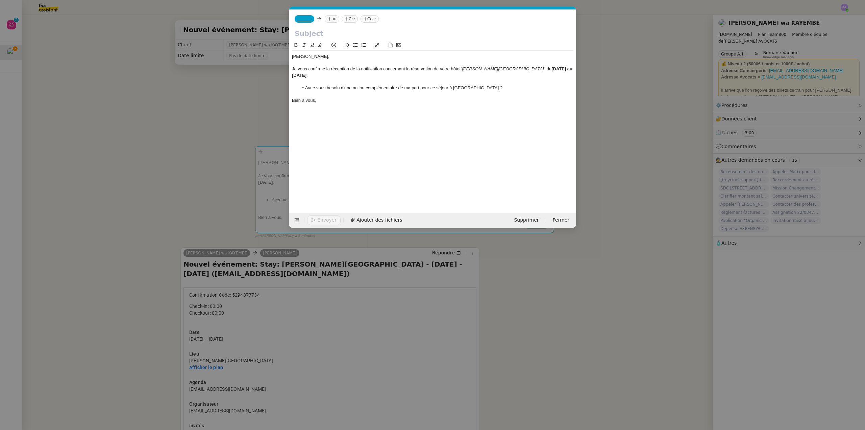
click at [306, 30] on input "text" at bounding box center [433, 33] width 276 height 10
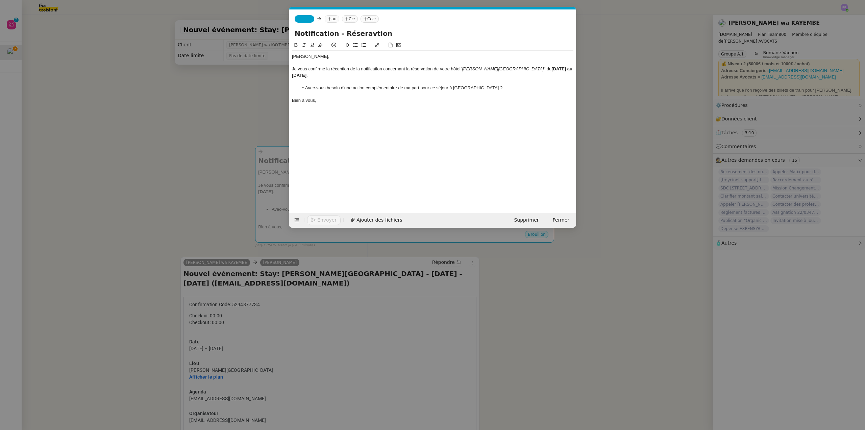
paste input "[PERSON_NAME][GEOGRAPHIC_DATA] - [DATE] - [DATE]"
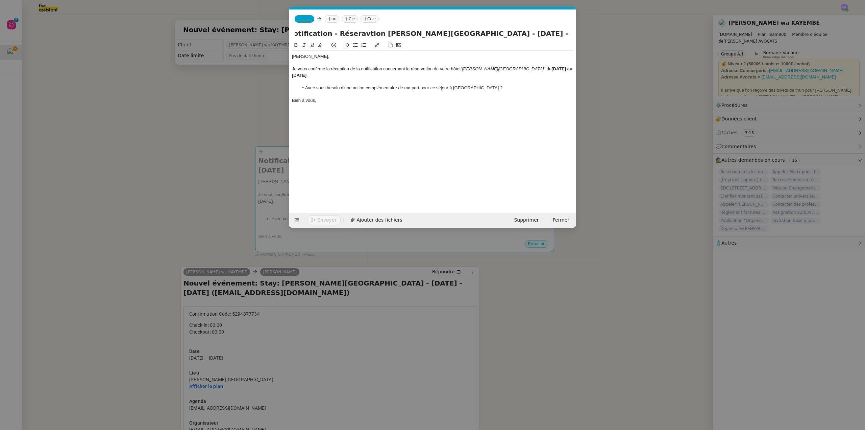
click at [361, 35] on input "Notification - Réseravtion [PERSON_NAME][GEOGRAPHIC_DATA] - [DATE] - [DATE]" at bounding box center [433, 33] width 276 height 10
click at [352, 35] on input "Notification - Réseravtion [PERSON_NAME][GEOGRAPHIC_DATA] - [DATE] - [DATE]" at bounding box center [433, 33] width 276 height 10
click at [357, 34] on input "Notification - Réseravtion [PERSON_NAME][GEOGRAPHIC_DATA] - [DATE] - [DATE]" at bounding box center [433, 33] width 276 height 10
type input "Notification - Réservation [PERSON_NAME][GEOGRAPHIC_DATA] - [DATE] - [DATE]"
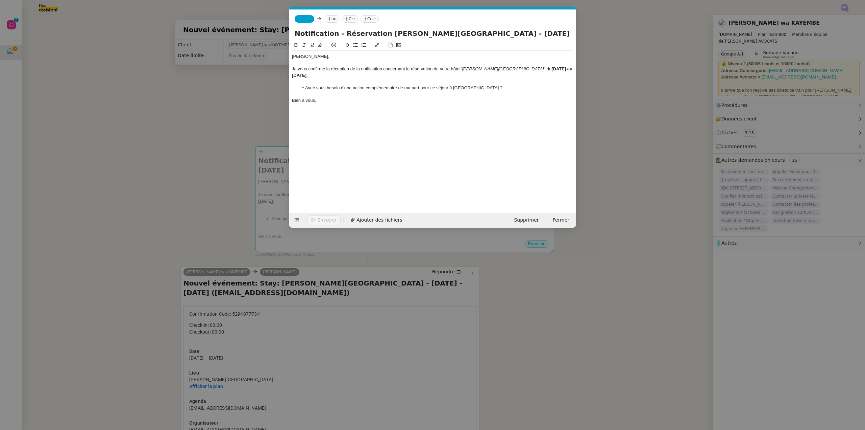
click at [303, 20] on span "_______" at bounding box center [305, 19] width 14 height 5
click at [326, 28] on span "[PERSON_NAME]" at bounding box center [330, 29] width 65 height 5
click at [345, 17] on nz-tag "au" at bounding box center [352, 18] width 15 height 7
type input "lavraienaomi"
click at [379, 30] on span "[PERSON_NAME] AVOCATS" at bounding box center [372, 29] width 65 height 5
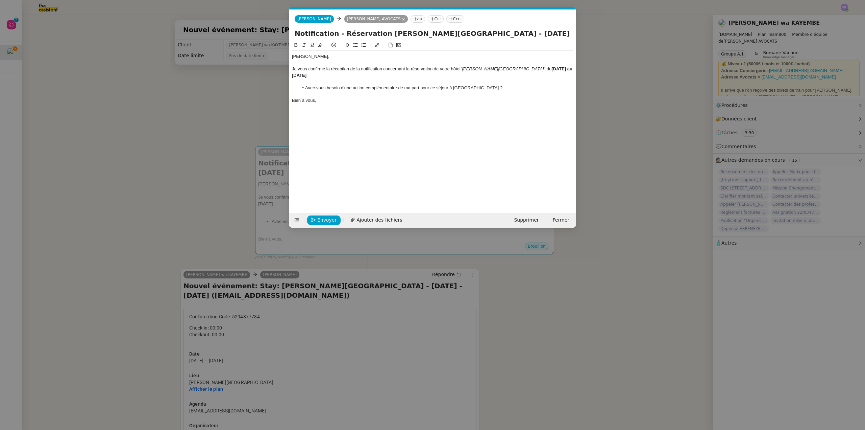
click at [523, 33] on input "Notification - Réservation [PERSON_NAME][GEOGRAPHIC_DATA] - [DATE] - [DATE]" at bounding box center [433, 33] width 276 height 10
drag, startPoint x: 475, startPoint y: 34, endPoint x: 492, endPoint y: 33, distance: 17.3
click at [492, 33] on input "Notification - Réservation [PERSON_NAME][GEOGRAPHIC_DATA] - [DATE] [DATE]" at bounding box center [433, 33] width 276 height 10
drag, startPoint x: 501, startPoint y: 34, endPoint x: 517, endPoint y: 33, distance: 15.9
click at [517, 33] on input "Notification - Réservation [PERSON_NAME][GEOGRAPHIC_DATA] - [DATE] [DATE]" at bounding box center [433, 33] width 276 height 10
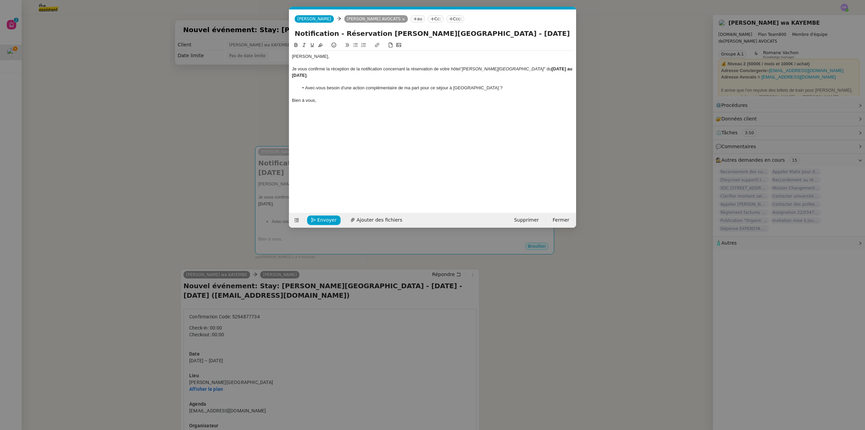
type input "Notification - Réservation [PERSON_NAME][GEOGRAPHIC_DATA] - [DATE] au [DATE]"
drag, startPoint x: 353, startPoint y: 89, endPoint x: 345, endPoint y: 87, distance: 8.0
click at [345, 87] on li "Avec-vous besoin d'une action complémentaire de ma part pour ce séjour à [GEOGR…" at bounding box center [436, 88] width 275 height 6
click at [356, 88] on li "Avec-vous besoin d'action complémentaire de ma part pour ce séjour à [GEOGRAPHI…" at bounding box center [436, 88] width 275 height 6
click at [390, 88] on li "Avec-vous besoin d'actions complémentaire de ma part pour ce séjour à [GEOGRAPH…" at bounding box center [436, 88] width 275 height 6
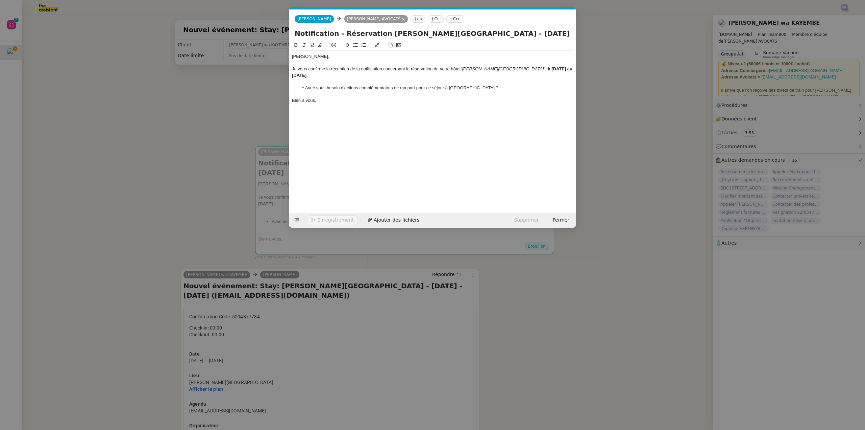
click at [318, 87] on li "Avec-vous besoin d'actions complémentaires de ma part pour ce séjour à [GEOGRAP…" at bounding box center [436, 88] width 275 height 6
click at [445, 111] on div "Chère [PERSON_NAME], Je vous confirme la réception de la notification concernan…" at bounding box center [433, 121] width 282 height 161
click at [220, 107] on nz-modal-container "Service TA - VOYAGE - PROPOSITION GLOBALE A utiliser dans le cadre de propositi…" at bounding box center [432, 215] width 865 height 430
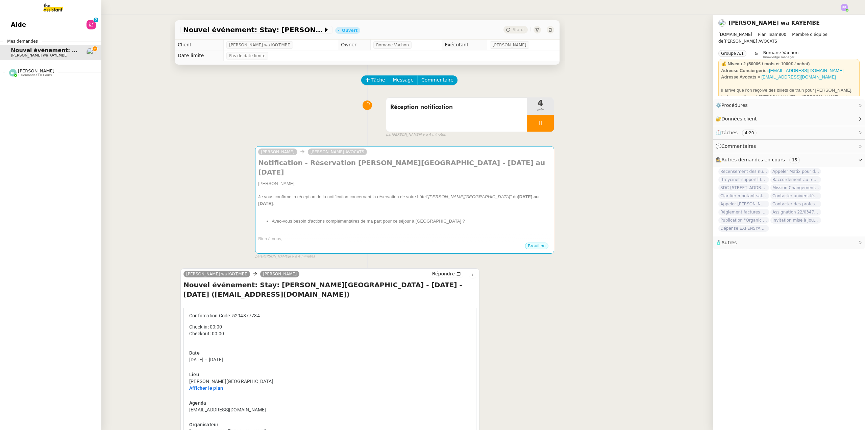
drag, startPoint x: 38, startPoint y: 80, endPoint x: 39, endPoint y: 76, distance: 3.8
click at [38, 80] on div "[PERSON_NAME] 1 demandes en cours" at bounding box center [50, 70] width 101 height 20
click at [39, 75] on span "1 demandes en cours" at bounding box center [35, 75] width 34 height 4
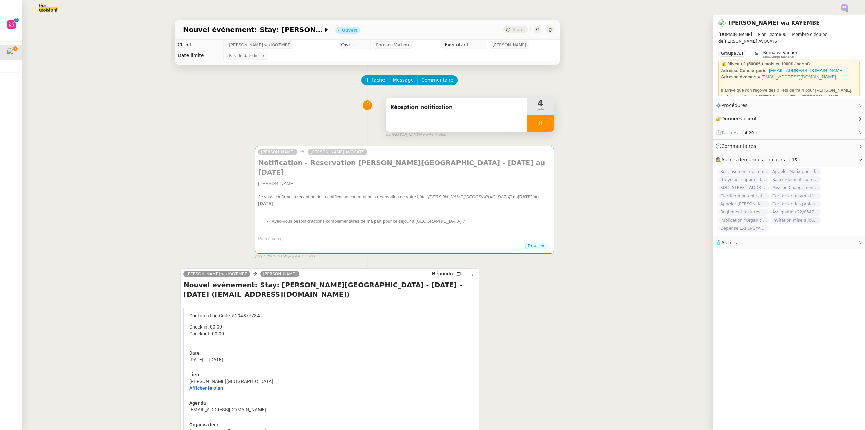
click at [543, 121] on div at bounding box center [540, 123] width 27 height 17
click at [545, 121] on icon at bounding box center [547, 122] width 5 height 5
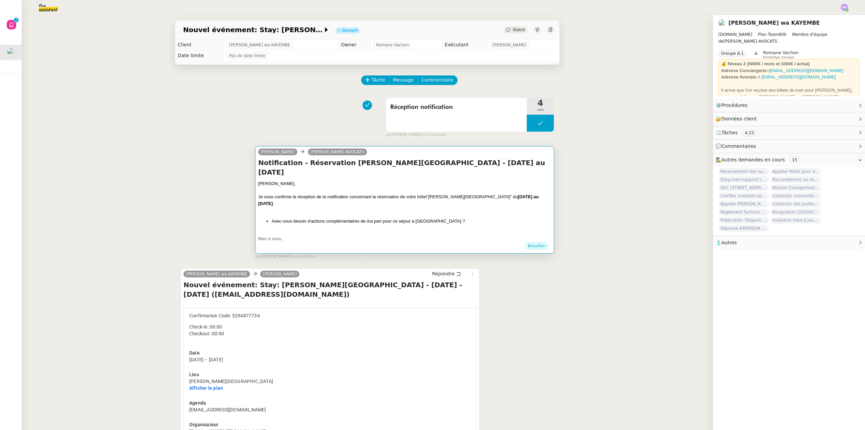
click at [458, 169] on div "Notification - Réservation [PERSON_NAME][GEOGRAPHIC_DATA] - [DATE] au [DATE] Ch…" at bounding box center [404, 200] width 293 height 84
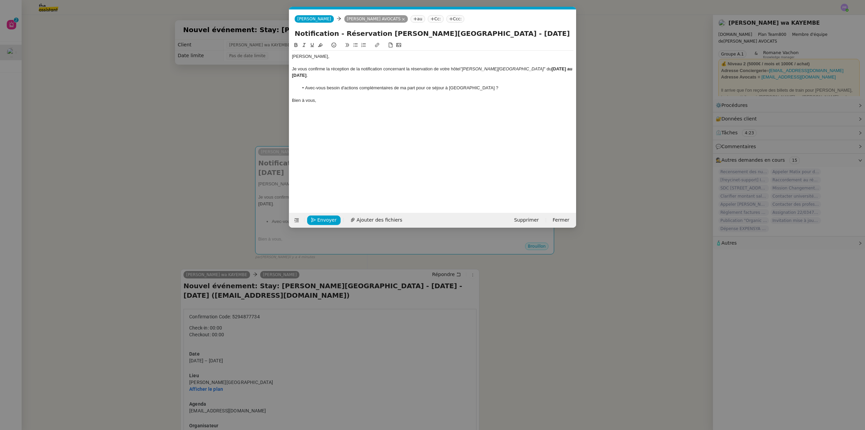
scroll to position [0, 14]
click at [327, 218] on span "Envoyer" at bounding box center [326, 220] width 19 height 8
click at [327, 218] on span "Confirmer l'envoi" at bounding box center [337, 220] width 41 height 8
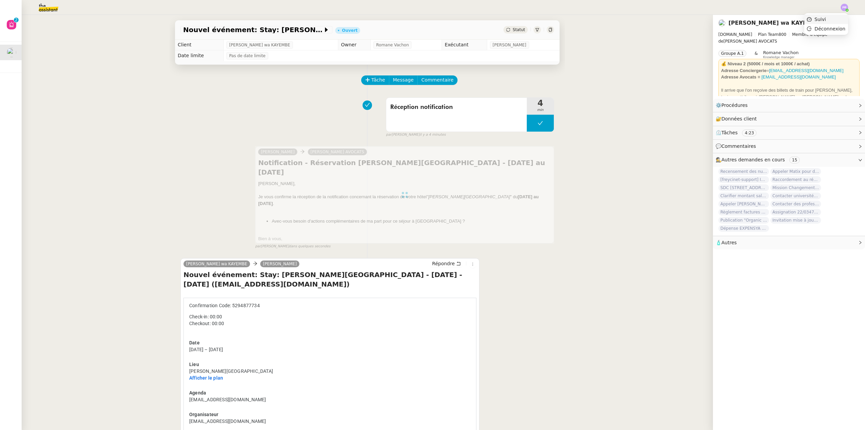
click at [829, 17] on li "Suivi" at bounding box center [827, 19] width 44 height 9
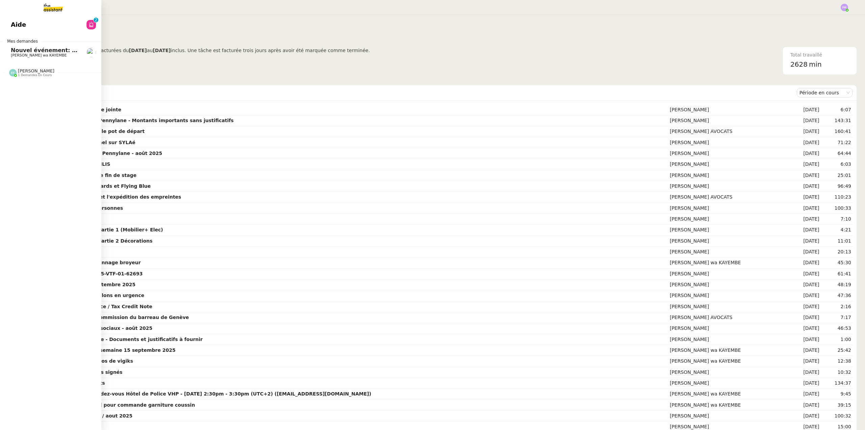
click at [49, 51] on span "Nouvel événement: Stay: [PERSON_NAME][GEOGRAPHIC_DATA] - [DATE] - [DATE] ([EMAI…" at bounding box center [190, 50] width 358 height 6
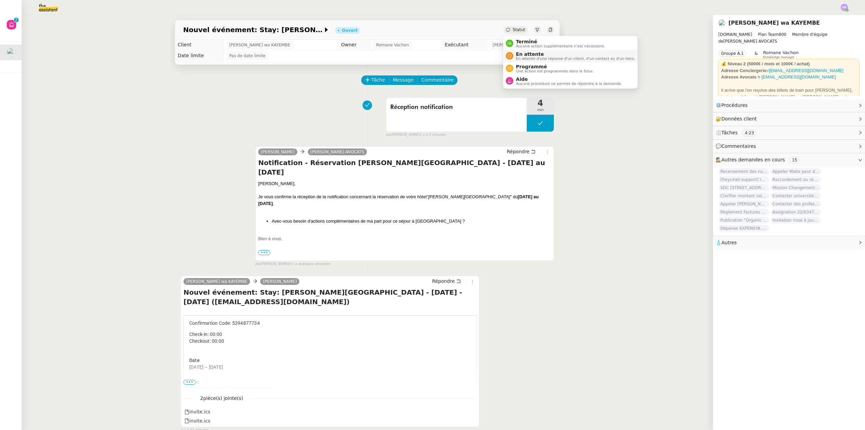
click at [531, 53] on span "En attente" at bounding box center [575, 53] width 119 height 5
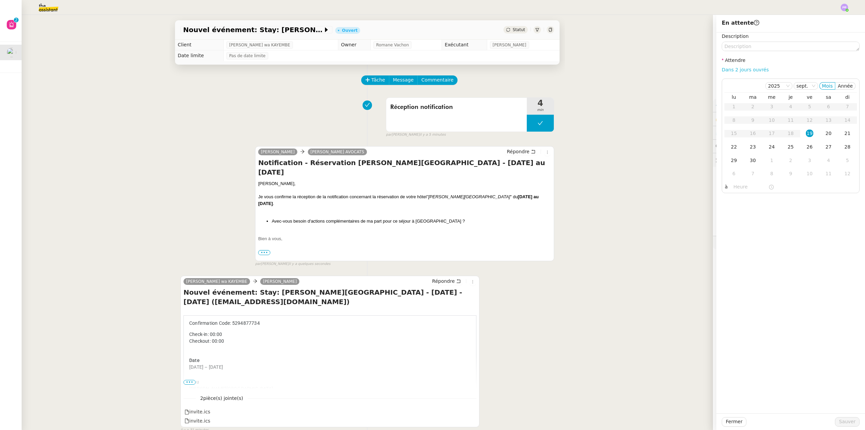
click at [753, 70] on link "Dans 2 jours ouvrés" at bounding box center [745, 69] width 47 height 5
type input "07:00"
click at [845, 420] on span "Sauver" at bounding box center [847, 422] width 17 height 8
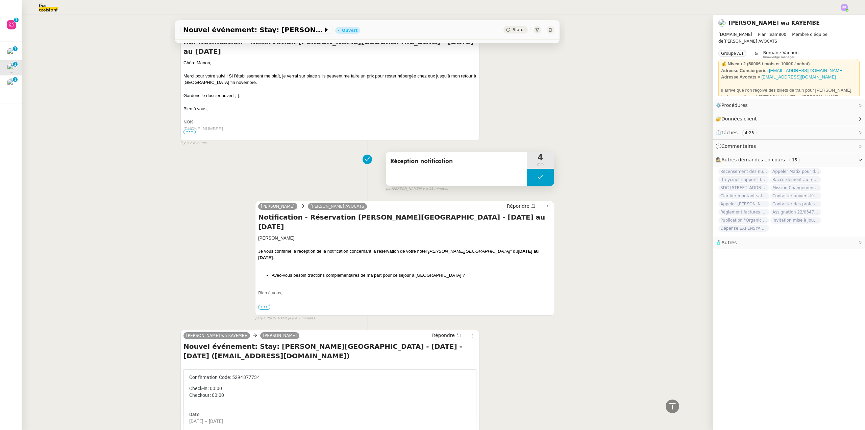
scroll to position [101, 0]
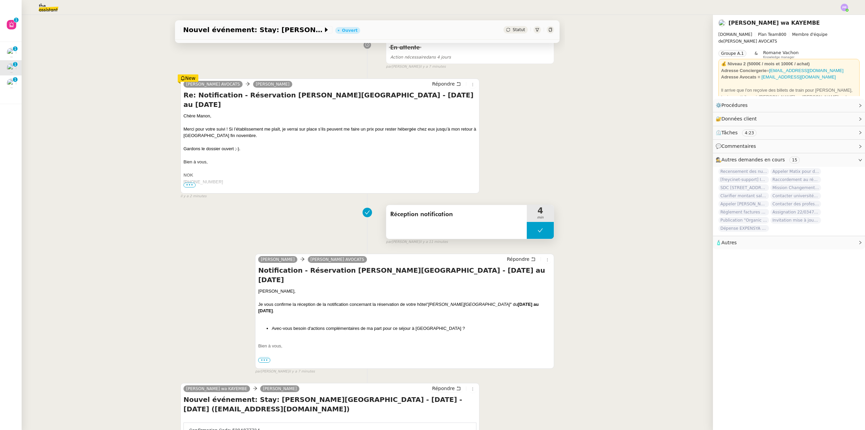
click at [530, 232] on button at bounding box center [540, 230] width 27 height 17
click at [531, 233] on icon at bounding box center [533, 230] width 5 height 5
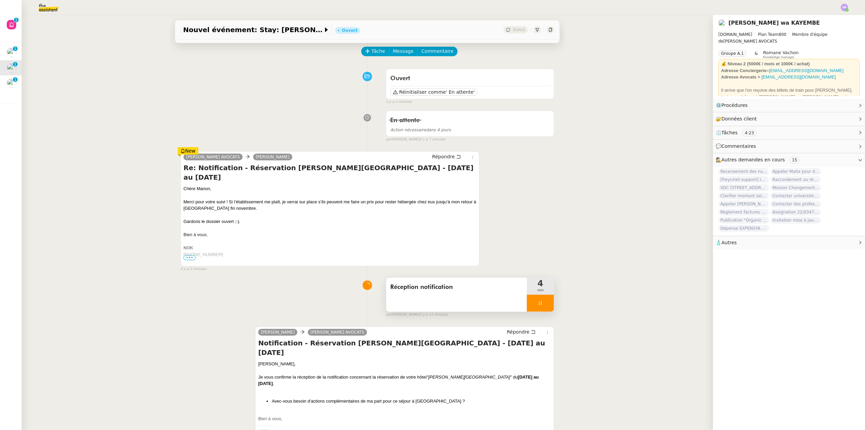
scroll to position [0, 0]
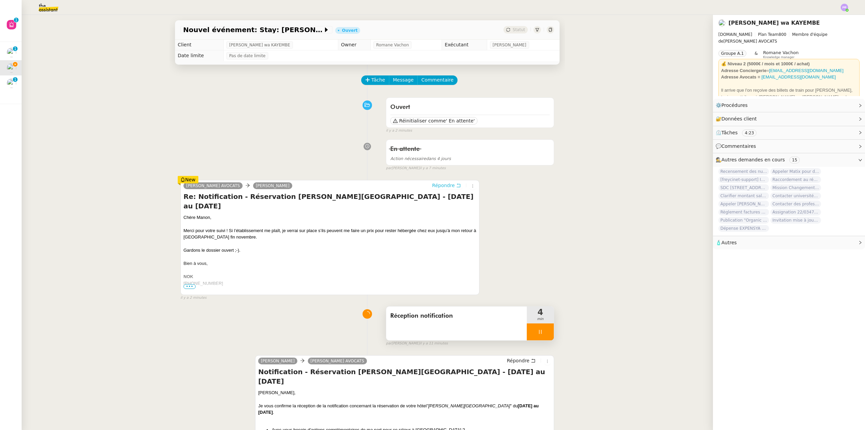
click at [445, 184] on span "Répondre" at bounding box center [443, 185] width 23 height 7
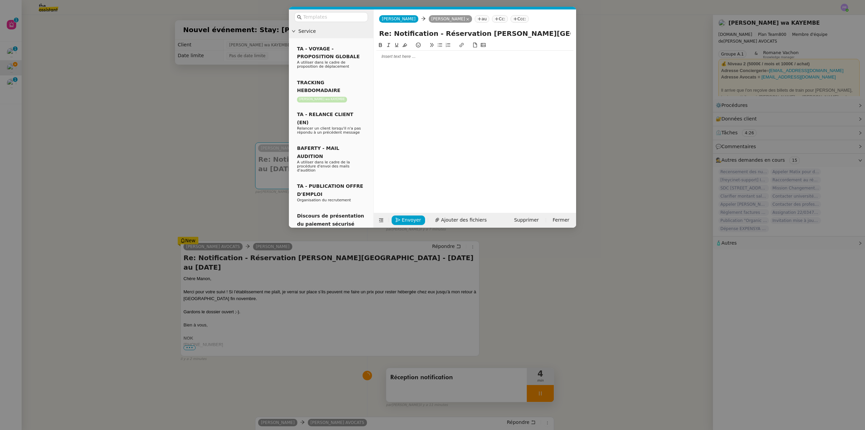
click at [391, 57] on div at bounding box center [475, 56] width 197 height 6
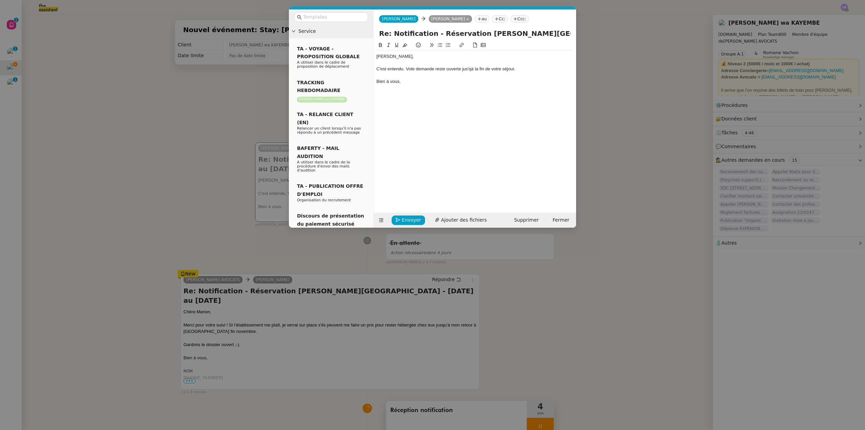
click at [445, 68] on div "C'est entendu. Vote demande reste ouverte jus'qà la fin de votre séjour." at bounding box center [475, 69] width 197 height 6
click at [473, 69] on div "C'est entendu. Vote demande restera ouverte jus'qà la fin de votre séjour." at bounding box center [475, 69] width 197 height 6
click at [0, 0] on lt-span "jus qu" at bounding box center [0, 0] width 0 height 0
click at [422, 82] on div "Bien à vous," at bounding box center [475, 81] width 197 height 6
click at [409, 217] on span "Envoyer" at bounding box center [411, 220] width 19 height 8
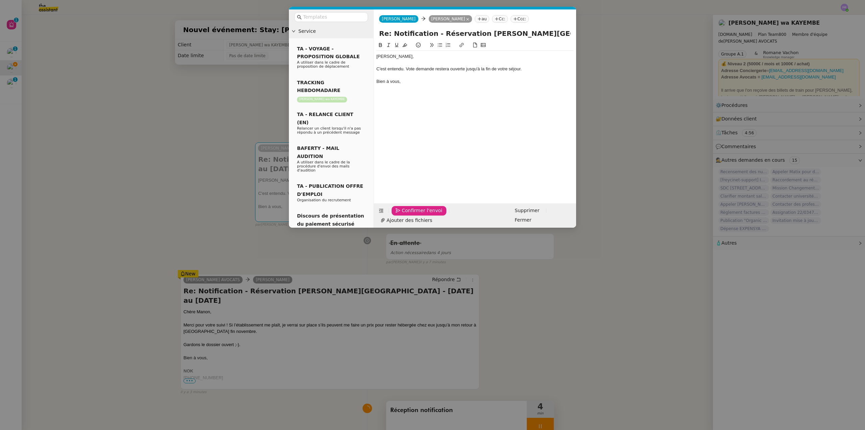
click at [409, 214] on span "Confirmer l'envoi" at bounding box center [422, 211] width 41 height 8
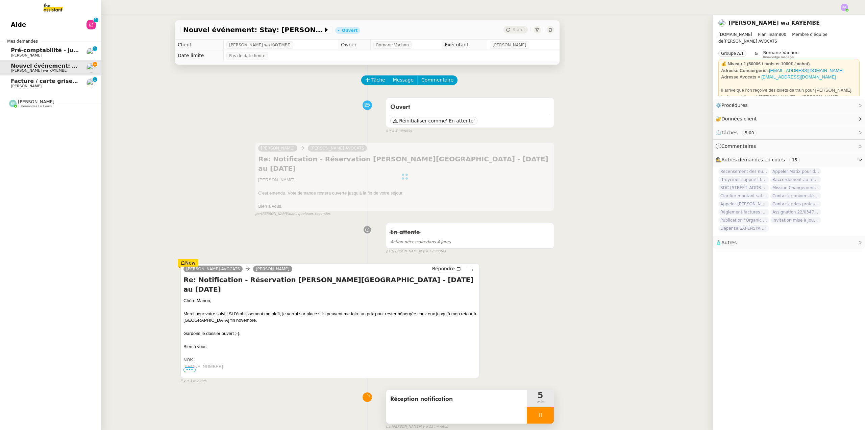
click at [40, 83] on span "Facture / carte grise - nouvelle voiture [PERSON_NAME] 2025" at bounding box center [104, 81] width 187 height 6
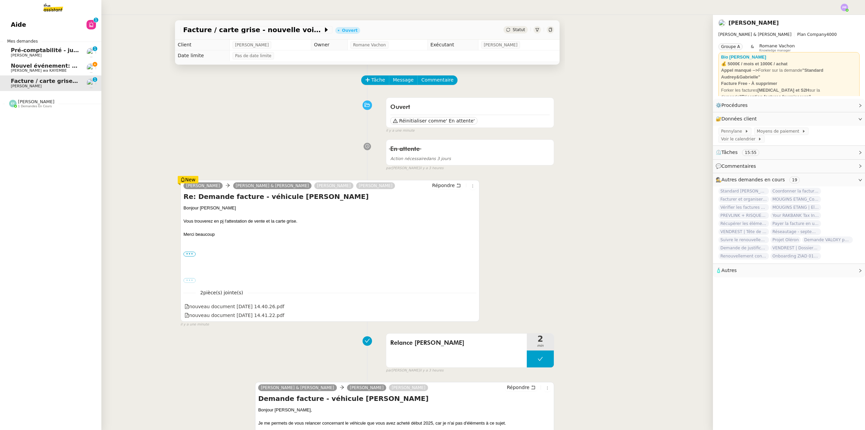
click at [48, 71] on span "[PERSON_NAME] wa KAYEMBE" at bounding box center [39, 70] width 56 height 4
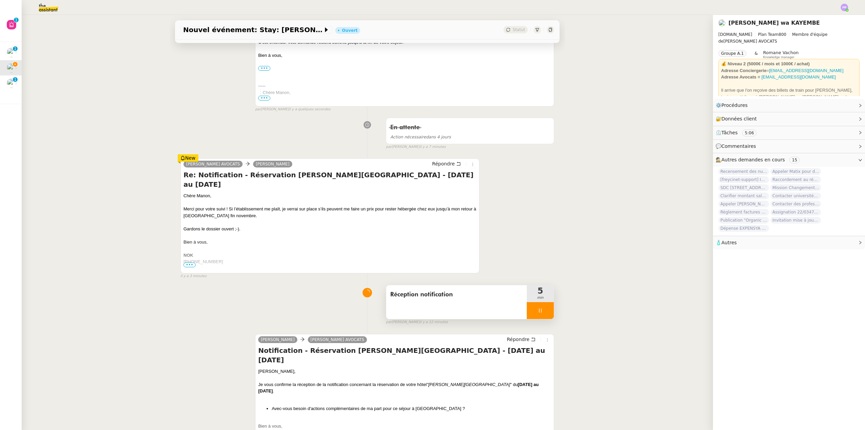
scroll to position [237, 0]
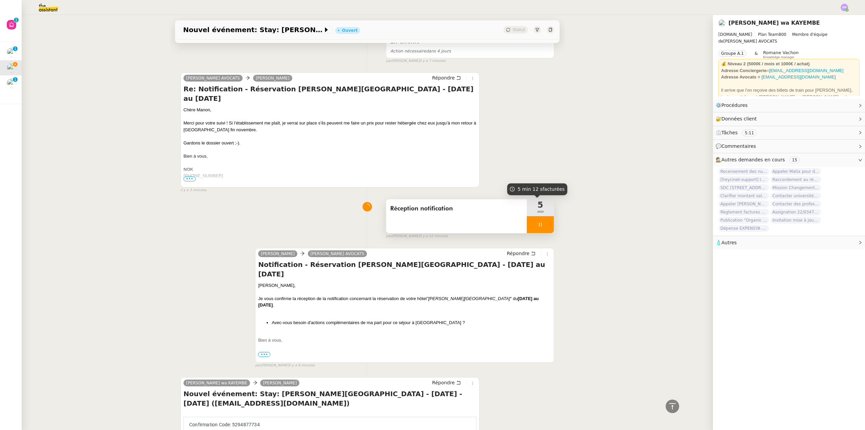
click at [541, 225] on div at bounding box center [540, 224] width 27 height 17
click at [545, 225] on icon at bounding box center [547, 224] width 5 height 5
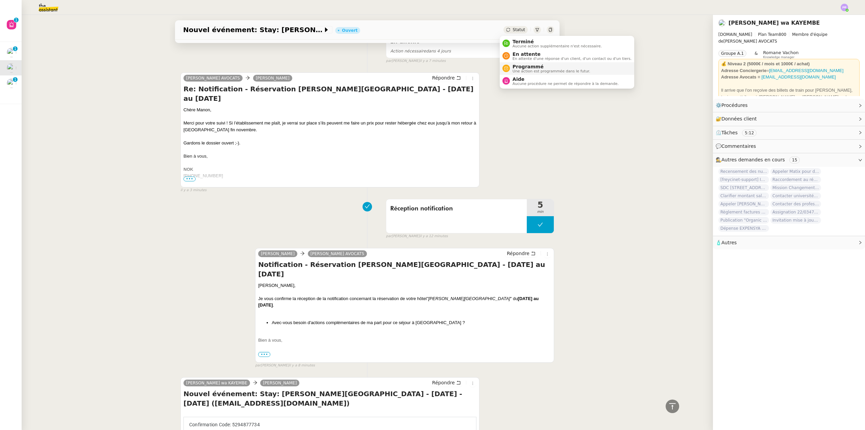
click at [536, 68] on span "Programmé" at bounding box center [552, 66] width 78 height 5
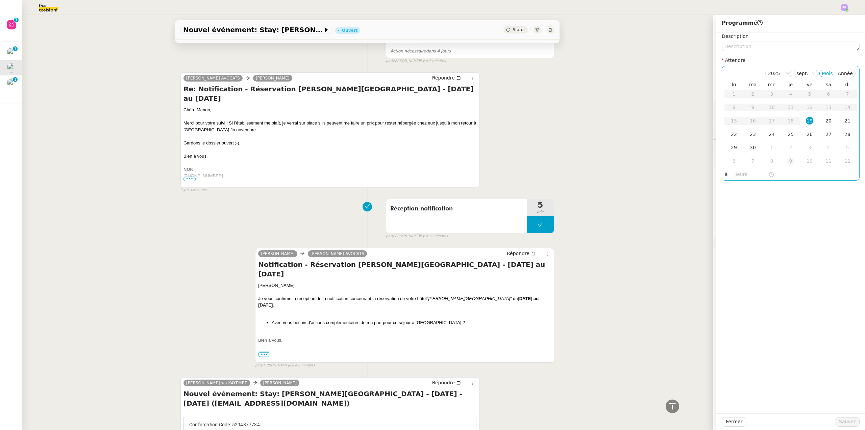
click at [787, 159] on div "9" at bounding box center [790, 160] width 7 height 7
click at [731, 118] on div "13" at bounding box center [734, 120] width 7 height 7
click at [840, 416] on div "Fermer Sauver" at bounding box center [791, 421] width 149 height 17
click at [842, 423] on span "Sauver" at bounding box center [847, 422] width 17 height 8
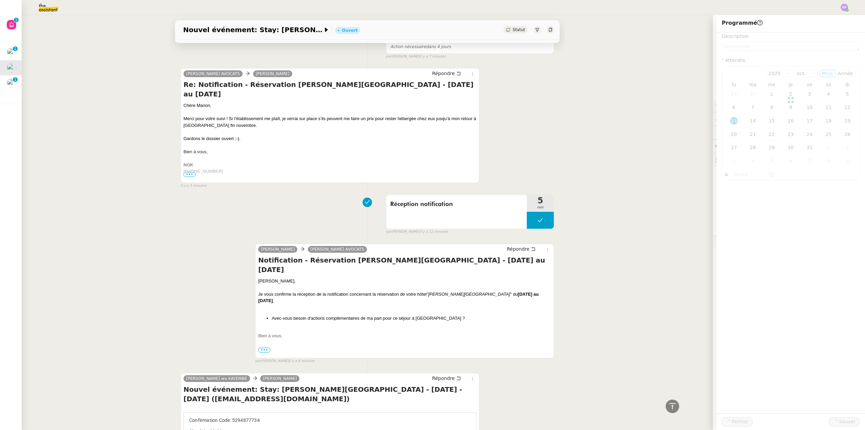
scroll to position [232, 0]
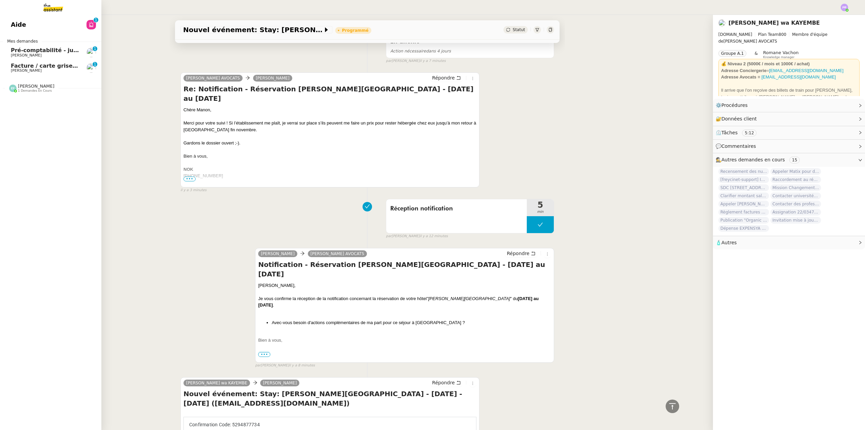
click at [54, 66] on span "Facture / carte grise - nouvelle voiture [PERSON_NAME] 2025" at bounding box center [104, 66] width 187 height 6
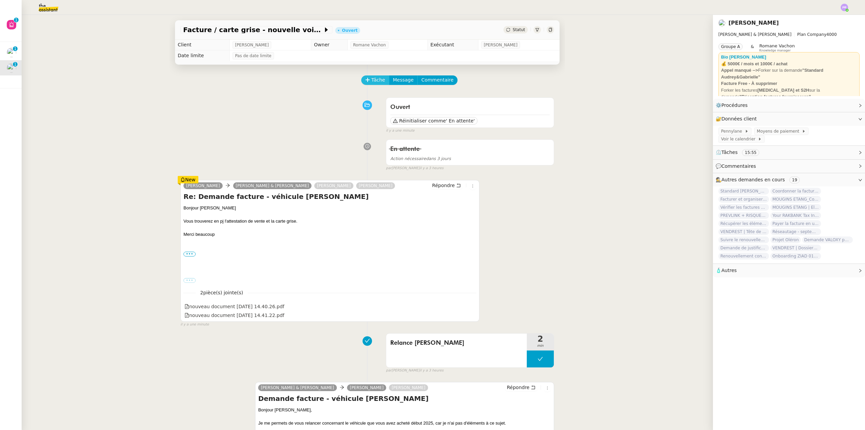
click at [376, 79] on span "Tâche" at bounding box center [379, 80] width 14 height 8
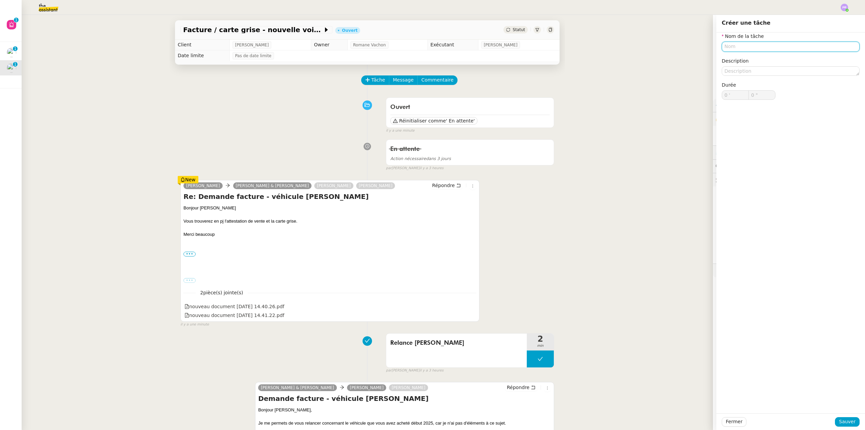
click at [723, 47] on input "text" at bounding box center [791, 47] width 138 height 10
click at [766, 58] on div "Classement des documents" at bounding box center [786, 59] width 133 height 6
type input "Classement des documents"
click at [847, 420] on span "Sauver" at bounding box center [847, 422] width 17 height 8
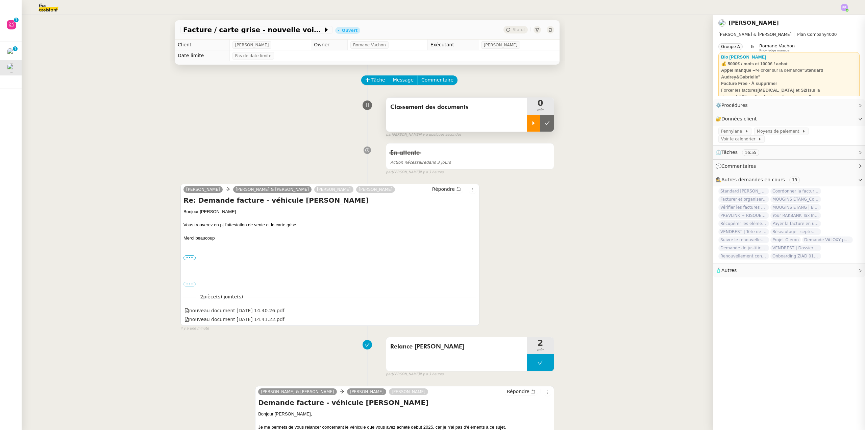
click at [532, 124] on div at bounding box center [534, 123] width 14 height 17
click at [729, 131] on span "Pennylane" at bounding box center [733, 131] width 24 height 7
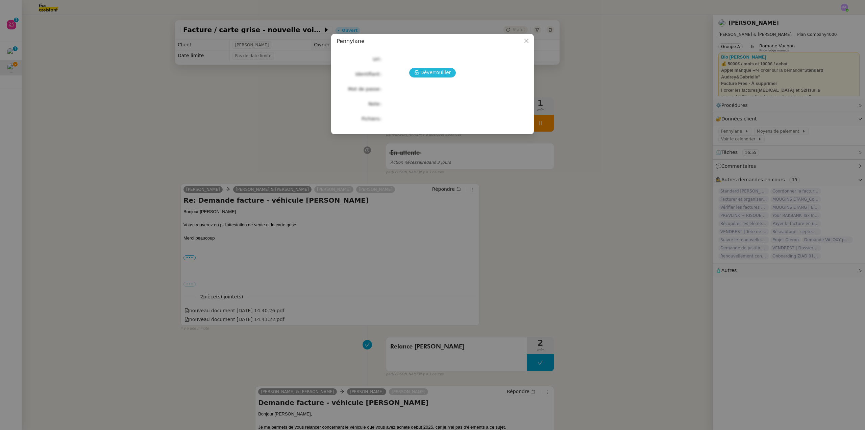
click at [433, 72] on span "Déverrouiller" at bounding box center [436, 73] width 31 height 8
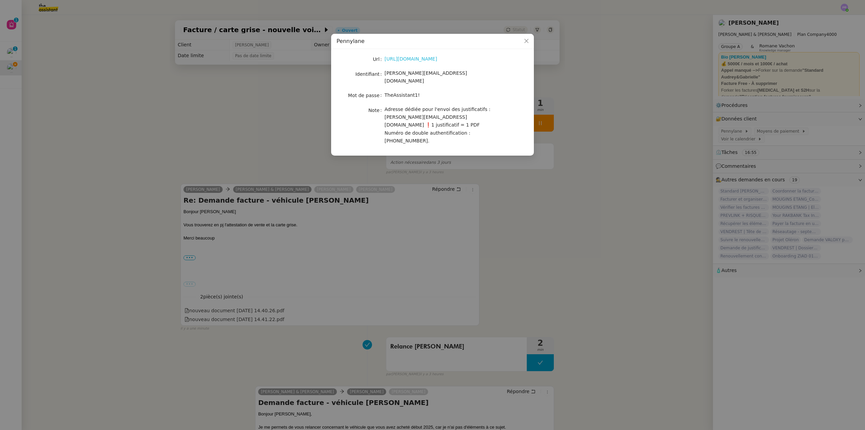
click at [421, 61] on link "[URL][DOMAIN_NAME]" at bounding box center [411, 58] width 53 height 5
click at [240, 311] on nz-modal-container "Pennylane Url [URL][DOMAIN_NAME] Identifiant [PERSON_NAME][EMAIL_ADDRESS][DOMAI…" at bounding box center [432, 215] width 865 height 430
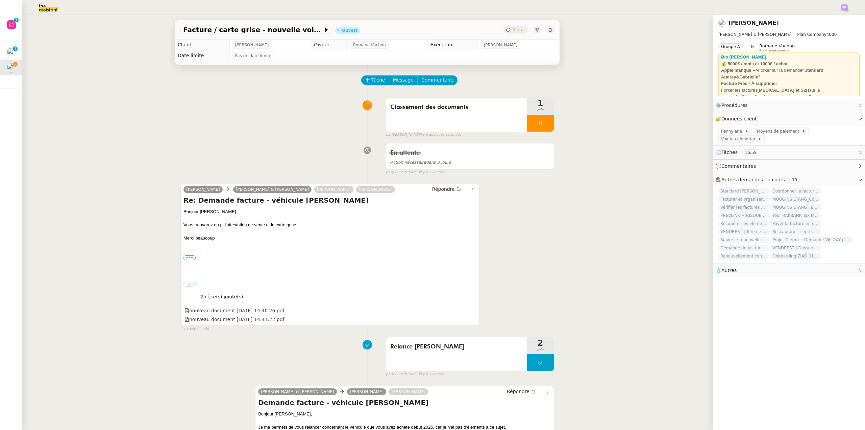
click at [251, 310] on div "nouveau document [DATE] 14.40.26.pdf" at bounding box center [235, 311] width 100 height 8
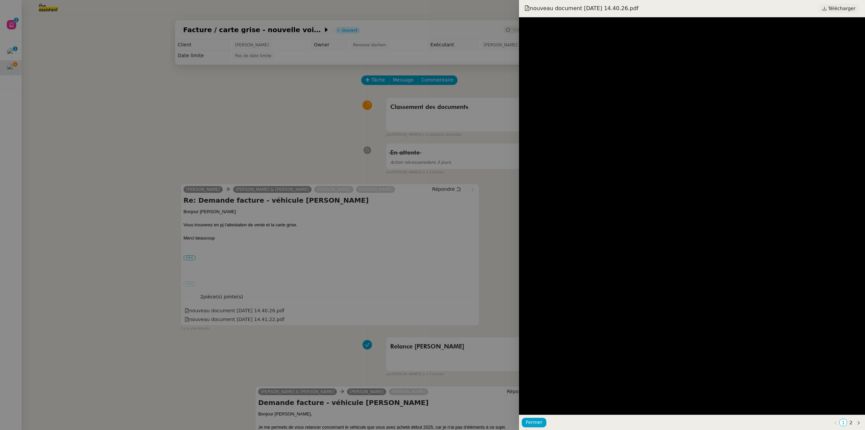
click at [848, 9] on span "Télécharger" at bounding box center [842, 8] width 27 height 9
click at [251, 325] on div at bounding box center [432, 215] width 865 height 430
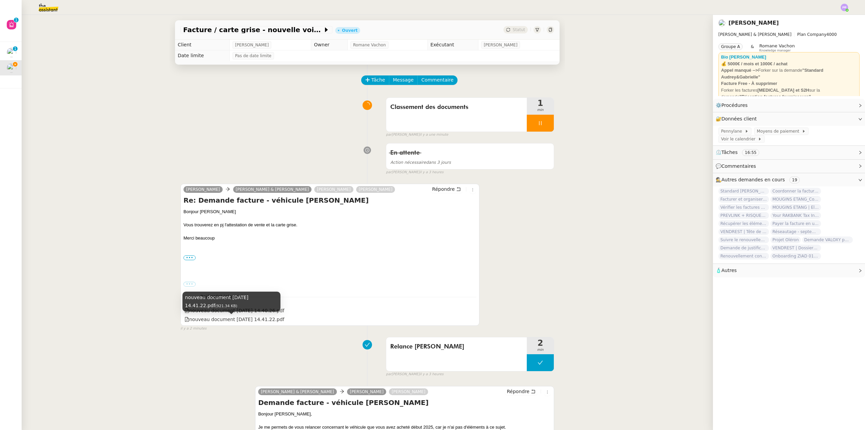
click at [255, 316] on div "nouveau document [DATE] 14.41.22.pdf (921.34 KB)" at bounding box center [232, 303] width 98 height 25
click at [250, 319] on div "nouveau document [DATE] 14.41.22.pdf" at bounding box center [235, 319] width 100 height 8
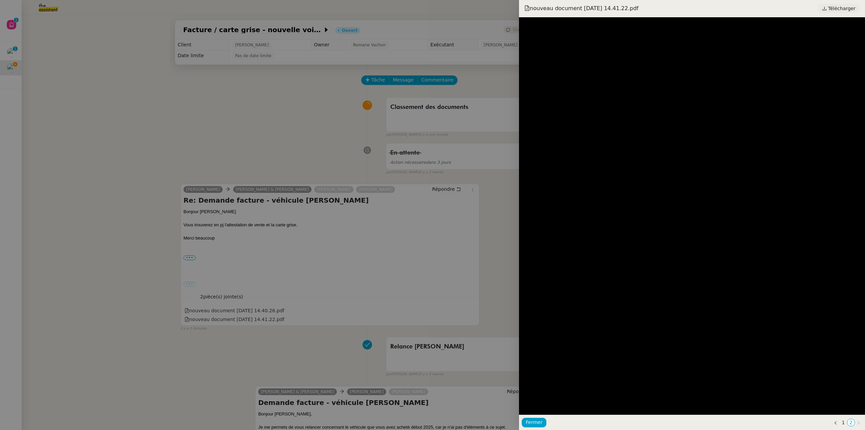
click at [848, 10] on span "Télécharger" at bounding box center [842, 8] width 27 height 9
click at [218, 176] on div at bounding box center [432, 215] width 865 height 430
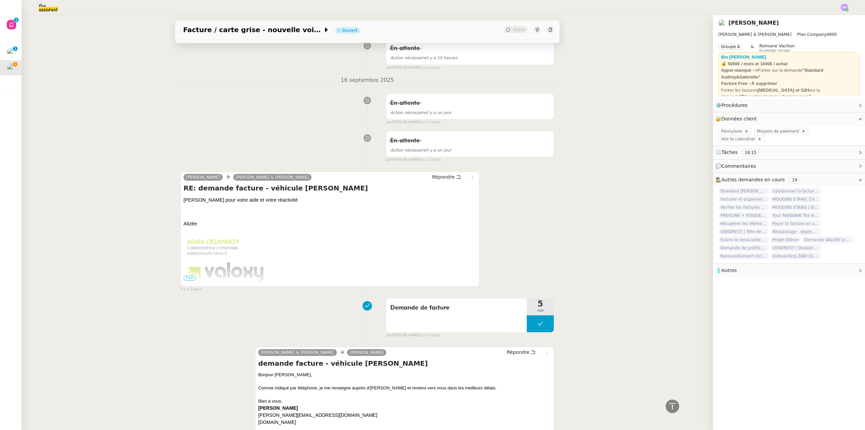
scroll to position [507, 0]
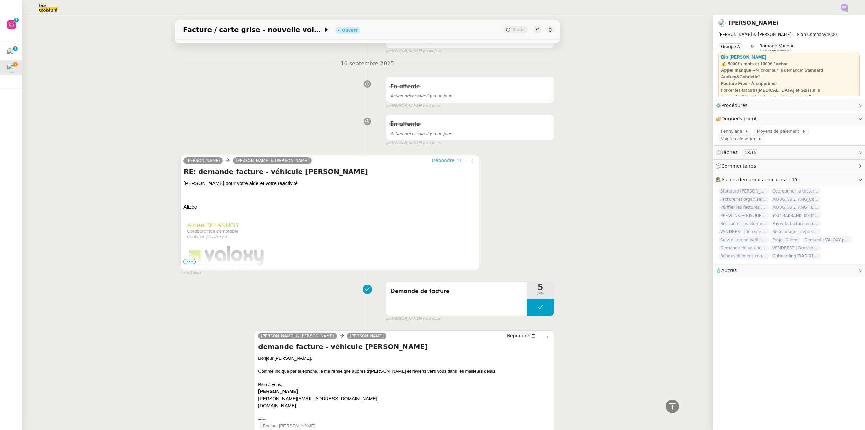
click at [446, 160] on span "Répondre" at bounding box center [443, 160] width 23 height 7
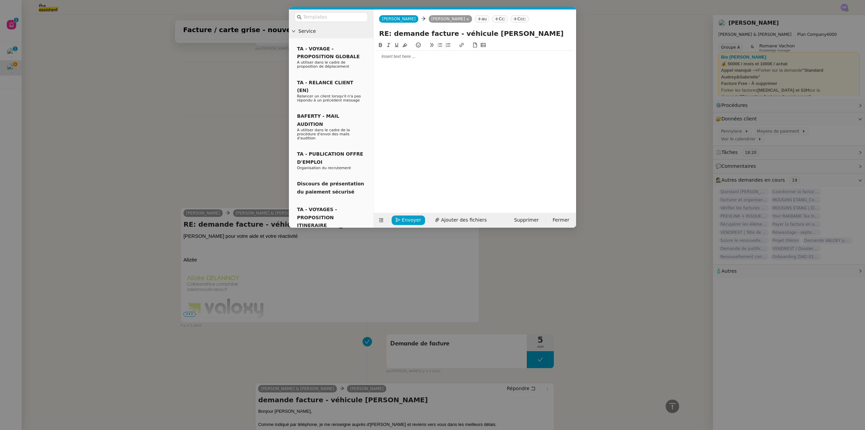
scroll to position [559, 0]
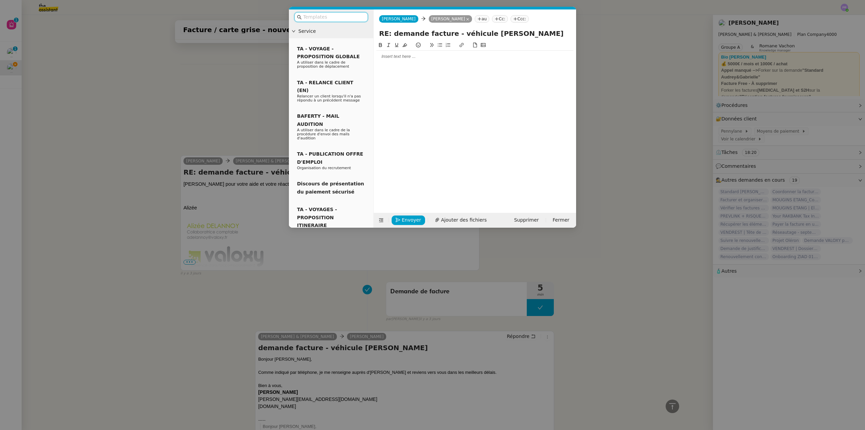
click at [397, 52] on div at bounding box center [475, 56] width 197 height 11
drag, startPoint x: 481, startPoint y: 69, endPoint x: 472, endPoint y: 66, distance: 10.2
click at [467, 68] on div "[PERSON_NAME] trouver ci-joints les éléments relatifs à l'acht e la nouvelle vo…" at bounding box center [475, 72] width 197 height 13
click at [524, 69] on div "[PERSON_NAME] trouver ci-joints les éléments relatifs à la nouvelle voiture d'[…" at bounding box center [475, 69] width 197 height 6
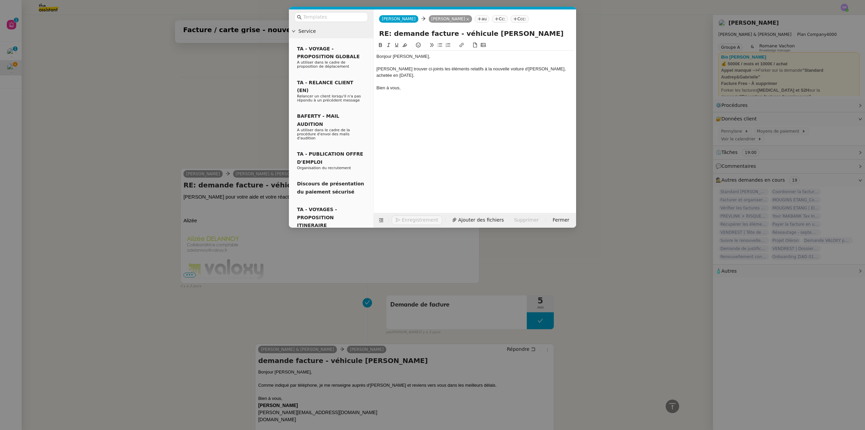
scroll to position [592, 0]
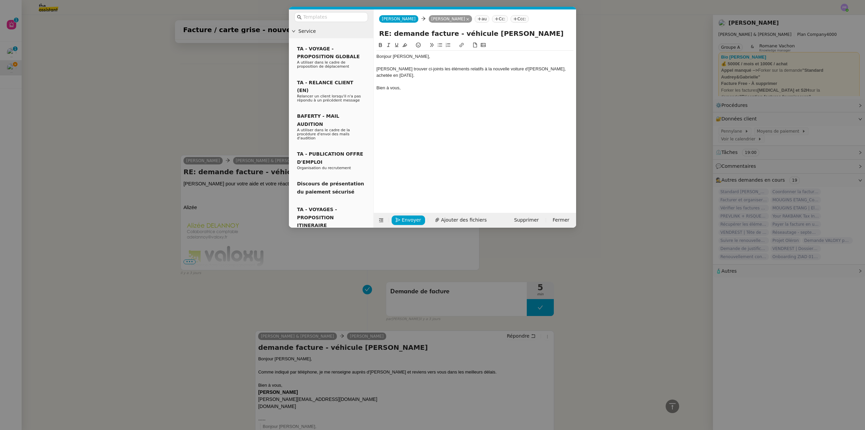
click at [509, 67] on div "[PERSON_NAME] trouver ci-joints les éléments relatifs à la nouvelle voiture d'[…" at bounding box center [475, 72] width 197 height 13
click at [552, 70] on div "Veuillez trouver ci-joints les éléments relatifs à la nouvelle voiture d'[PERSO…" at bounding box center [475, 72] width 197 height 13
click at [457, 220] on span "Ajouter des fichiers" at bounding box center [464, 220] width 46 height 8
click at [211, 99] on nz-modal-container "Service TA - VOYAGE - PROPOSITION GLOBALE A utiliser dans le cadre de propositi…" at bounding box center [432, 215] width 865 height 430
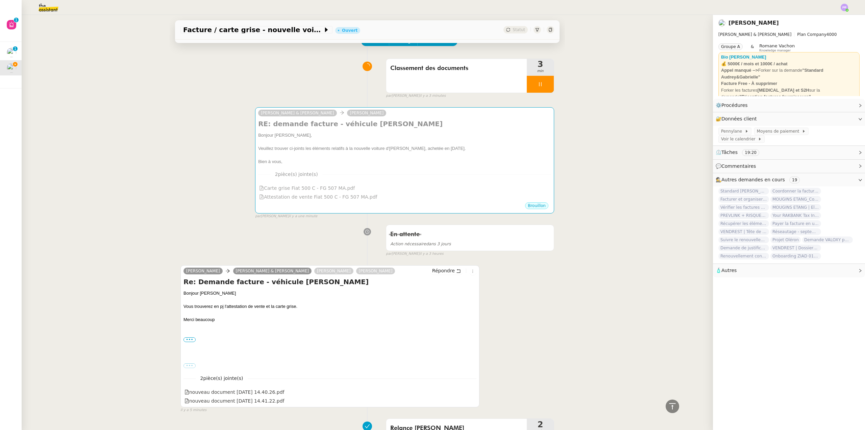
scroll to position [0, 0]
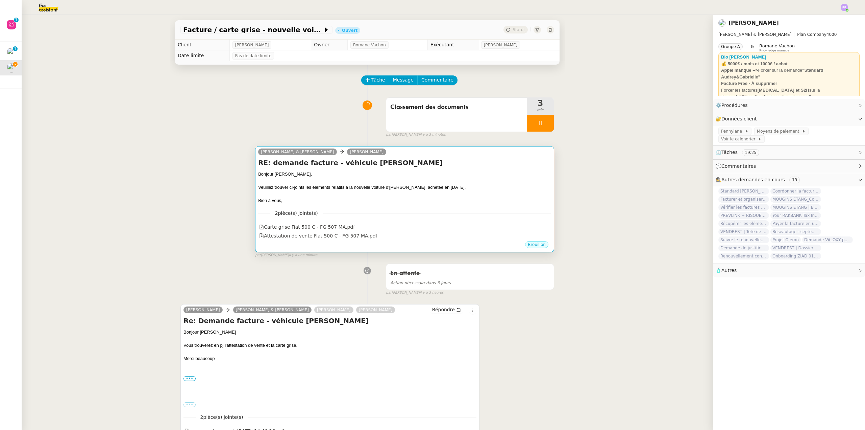
click at [379, 179] on div at bounding box center [404, 180] width 293 height 7
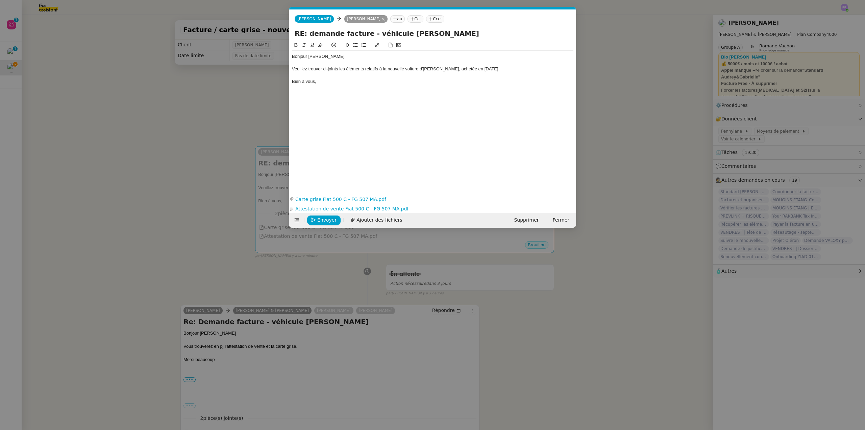
scroll to position [0, 14]
click at [329, 216] on span "Envoyer" at bounding box center [326, 220] width 19 height 8
click at [329, 216] on span "Confirmer l'envoi" at bounding box center [337, 220] width 41 height 8
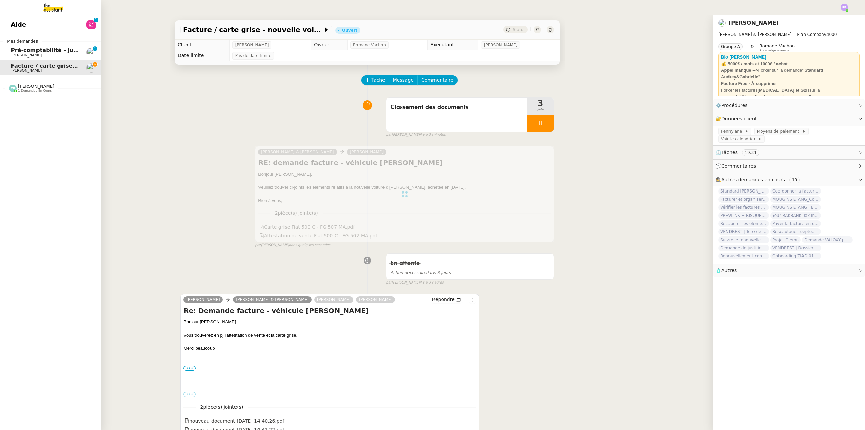
click at [45, 51] on span "Pré-comptabilité - juillet / aout 2025" at bounding box center [66, 50] width 111 height 6
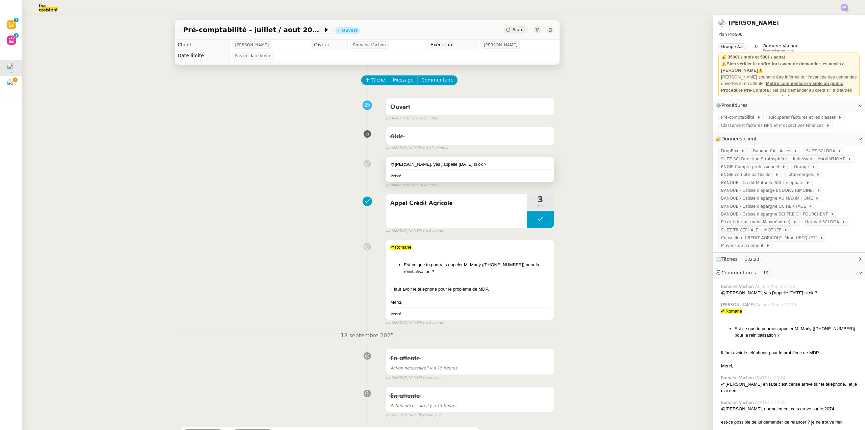
click at [487, 164] on div "@[PERSON_NAME], yes j'appelle [DATE] si ok ?" at bounding box center [470, 164] width 160 height 7
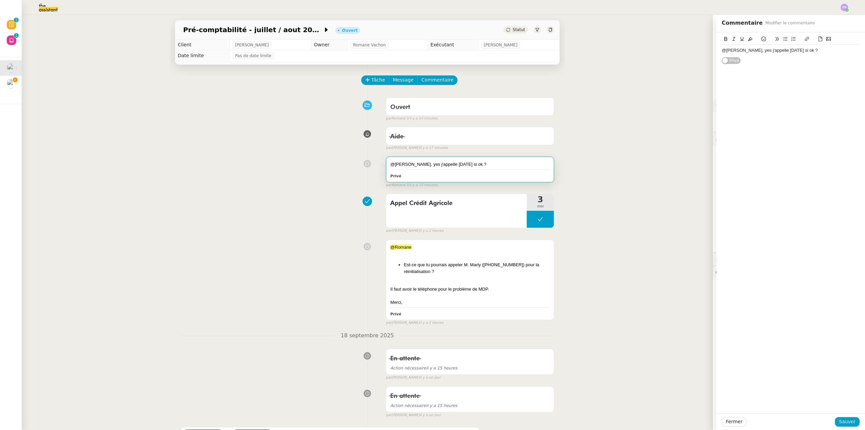
click at [809, 49] on div "@[PERSON_NAME], yes j'appelle [DATE] si ok ?" at bounding box center [791, 50] width 138 height 6
click at [812, 63] on div "@Romane : Je pense que la banque est fermée [DATE] mais ca peut attendre [DATE]" at bounding box center [791, 66] width 138 height 13
click at [736, 75] on div "Merci !" at bounding box center [791, 75] width 138 height 6
drag, startPoint x: 741, startPoint y: 62, endPoint x: 715, endPoint y: 63, distance: 26.7
click at [717, 63] on div "@[PERSON_NAME], yes j'appelle [DATE] si ok ? @Romane : Je pense que la banque e…" at bounding box center [791, 60] width 149 height 57
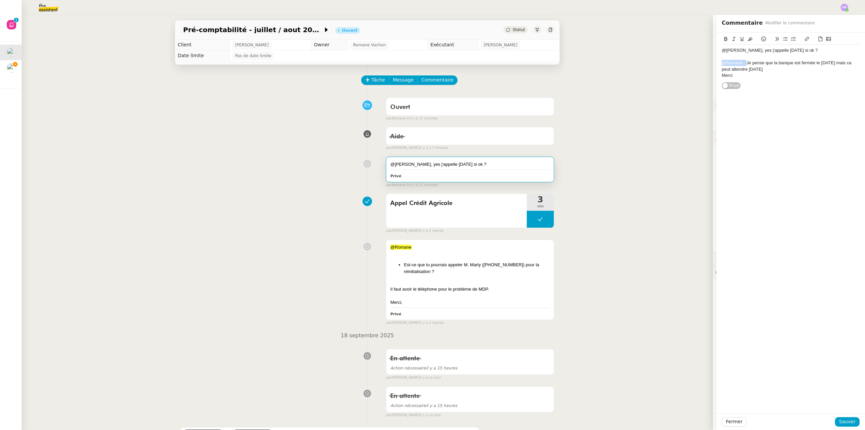
click at [748, 38] on icon at bounding box center [750, 39] width 5 height 5
click at [755, 66] on div "@Romane : Je pense que la banque est fermée le [DATE] mais ca peut attendre [DA…" at bounding box center [791, 66] width 138 height 13
click at [851, 421] on button "Sauver" at bounding box center [847, 421] width 25 height 9
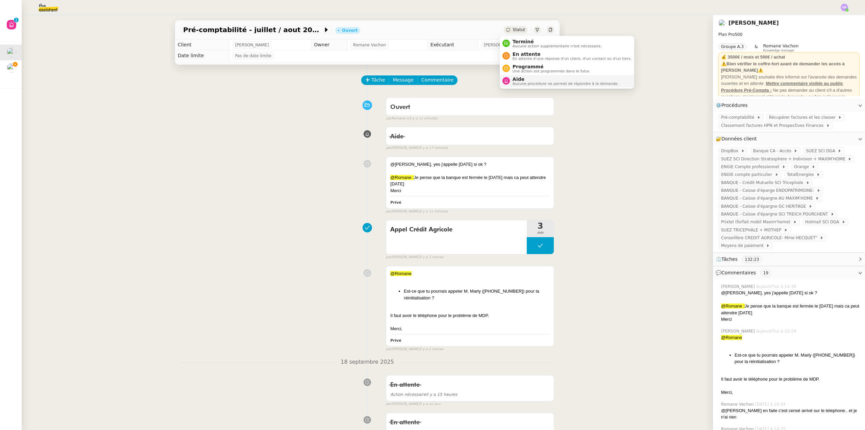
click at [526, 78] on span "Aide" at bounding box center [566, 78] width 106 height 5
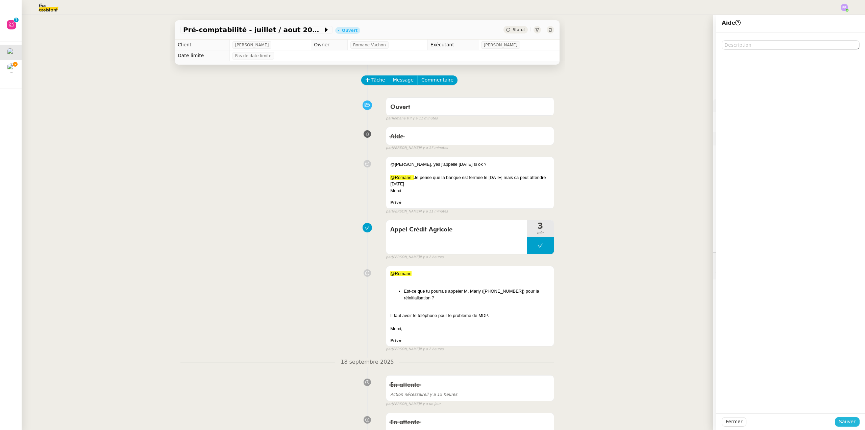
click at [846, 422] on span "Sauver" at bounding box center [847, 422] width 17 height 8
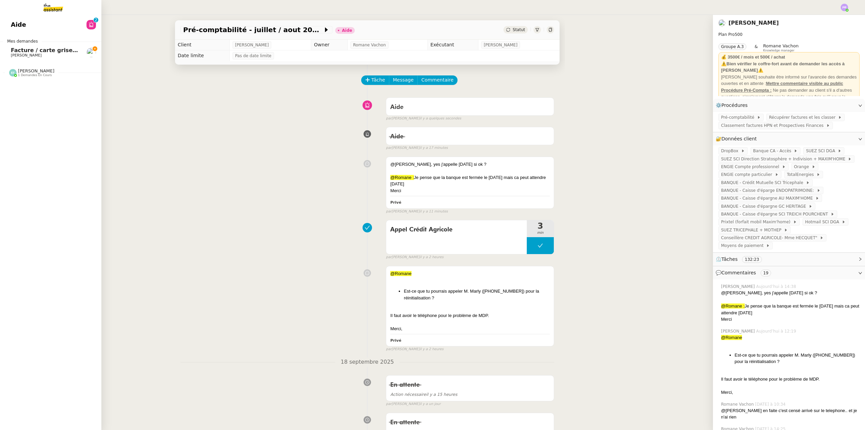
click at [45, 51] on span "Facture / carte grise - nouvelle voiture [PERSON_NAME] 2025" at bounding box center [104, 50] width 187 height 6
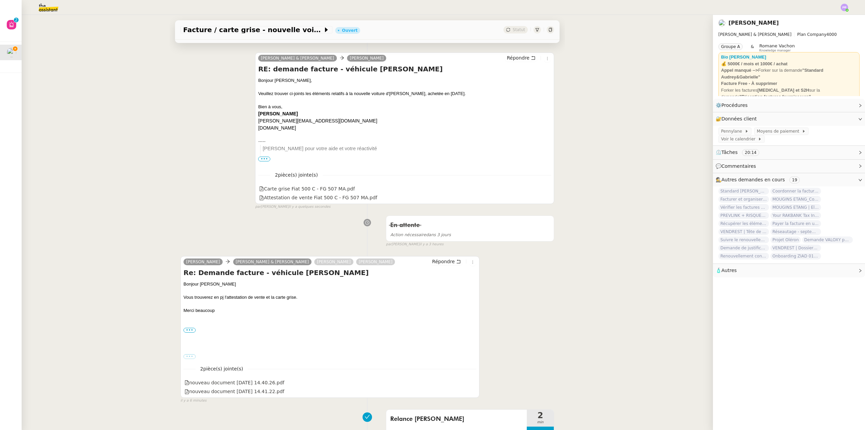
scroll to position [135, 0]
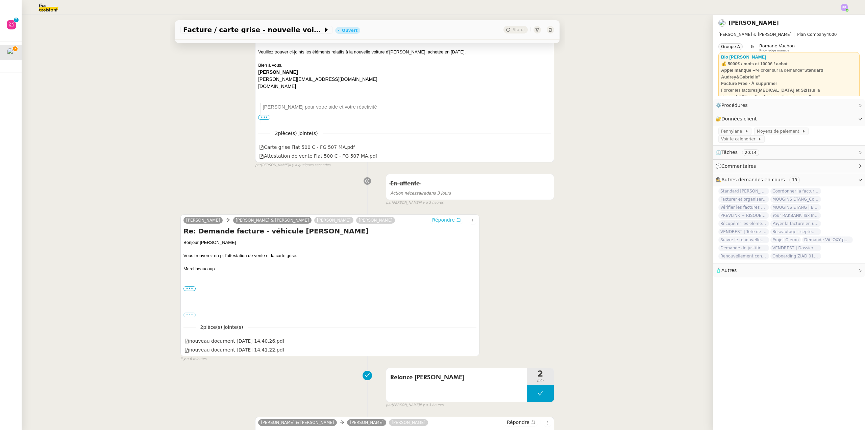
click at [440, 222] on span "Répondre" at bounding box center [443, 219] width 23 height 7
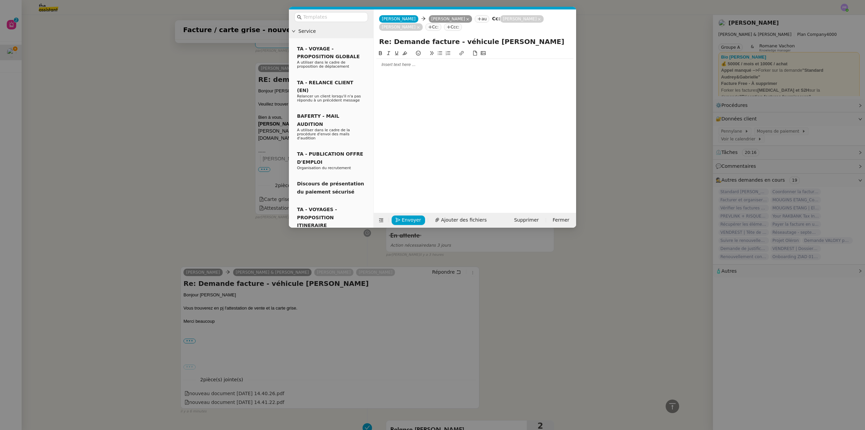
scroll to position [187, 0]
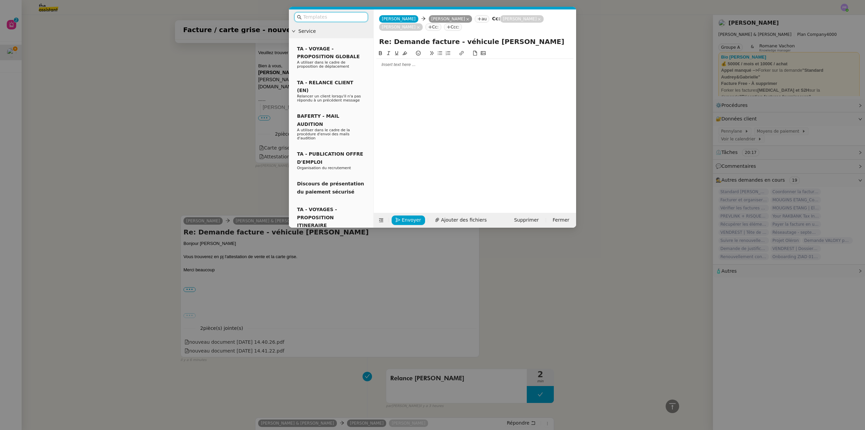
click at [392, 66] on div at bounding box center [475, 65] width 197 height 6
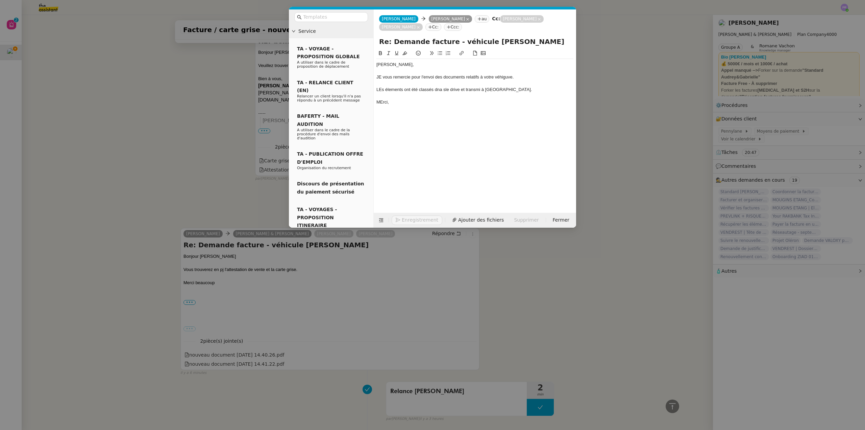
scroll to position [233, 0]
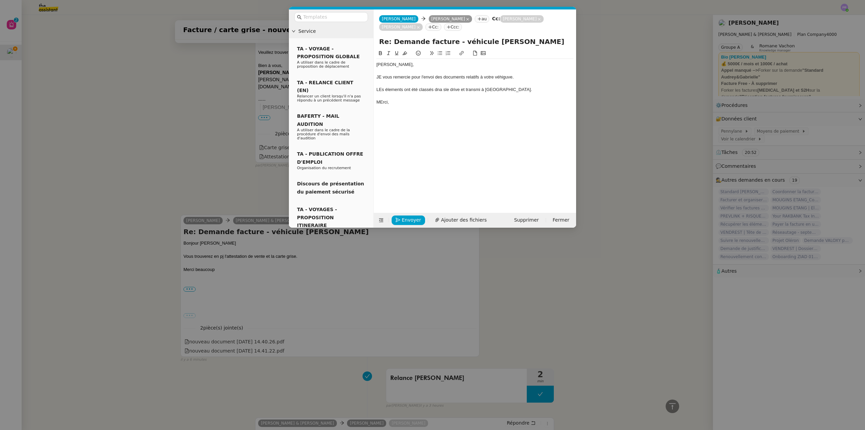
click at [384, 75] on div "JE vous remercie pour l'envoi des documents relatifs à votre véhiguve." at bounding box center [475, 77] width 197 height 6
click at [498, 76] on div "Je vous remercie pour l'envoi des documents relatifs à votre véhiguve." at bounding box center [475, 77] width 197 height 6
click at [0, 0] on lt-span "véhi cule" at bounding box center [0, 0] width 0 height 0
click at [382, 90] on div "LEs élements ont été classés dna sle drive et transmi à [GEOGRAPHIC_DATA]." at bounding box center [475, 90] width 197 height 6
click at [397, 90] on div "Les élements ont été classés dna sle drive et transmi à [GEOGRAPHIC_DATA]." at bounding box center [475, 90] width 197 height 6
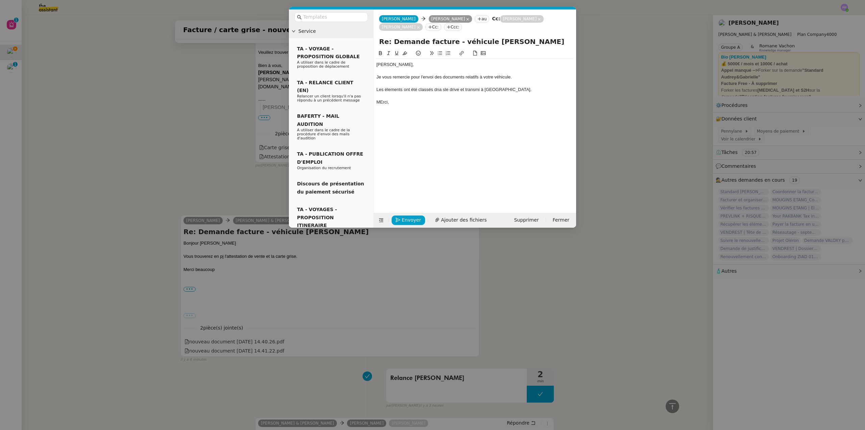
click at [0, 0] on lt-span "éléments" at bounding box center [0, 0] width 0 height 0
click at [438, 88] on div "Les éléments ont été classés dna sle drive et transmi à [GEOGRAPHIC_DATA]." at bounding box center [475, 90] width 197 height 6
drag, startPoint x: 449, startPoint y: 89, endPoint x: 437, endPoint y: 89, distance: 12.5
click at [437, 89] on div "Les éléments ont été classés dna sle drive et transmi à [GEOGRAPHIC_DATA]." at bounding box center [475, 90] width 197 height 6
click at [480, 90] on div "Les éléments ont été classés dans le drive et transmi à [GEOGRAPHIC_DATA]." at bounding box center [475, 90] width 197 height 6
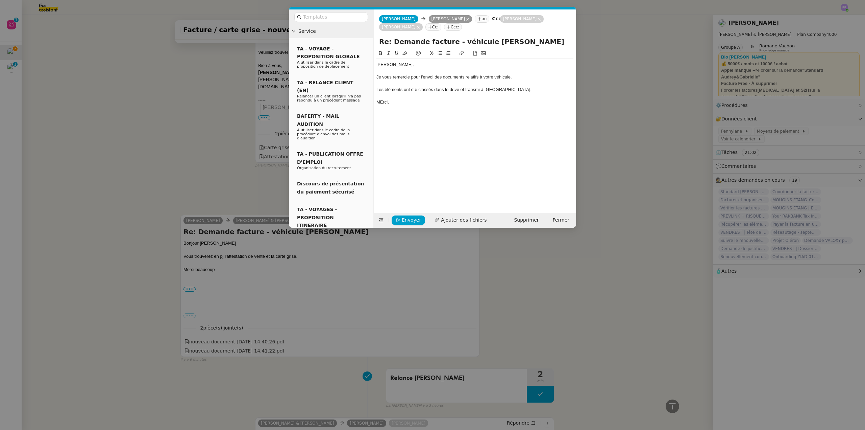
click at [0, 0] on lt-span "transmis" at bounding box center [0, 0] width 0 height 0
click at [383, 101] on div "MErci," at bounding box center [475, 102] width 197 height 6
drag, startPoint x: 387, startPoint y: 99, endPoint x: 371, endPoint y: 62, distance: 40.6
click at [371, 62] on nz-layout "Service TA - VOYAGE - PROPOSITION GLOBALE A utiliser dans le cadre de propositi…" at bounding box center [432, 118] width 287 height 218
copy div "[PERSON_NAME], Je vous remercie pour l'envoi des documents relatifs à votre véh…"
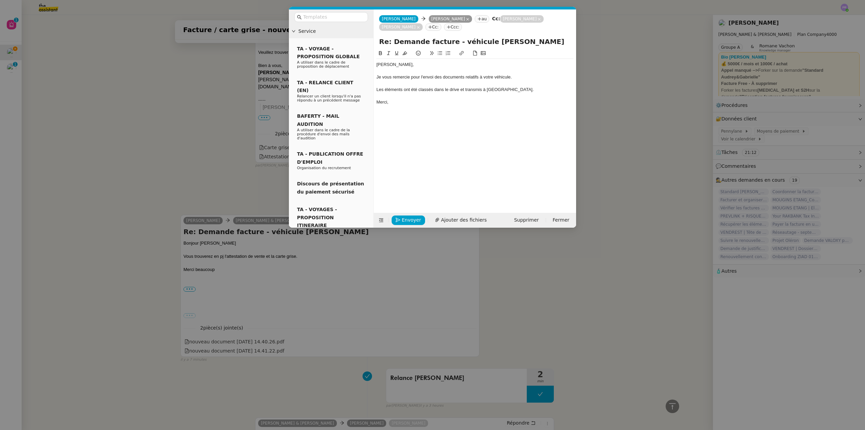
click at [41, 70] on nz-modal-container "Service TA - VOYAGE - PROPOSITION GLOBALE A utiliser dans le cadre de propositi…" at bounding box center [432, 215] width 865 height 430
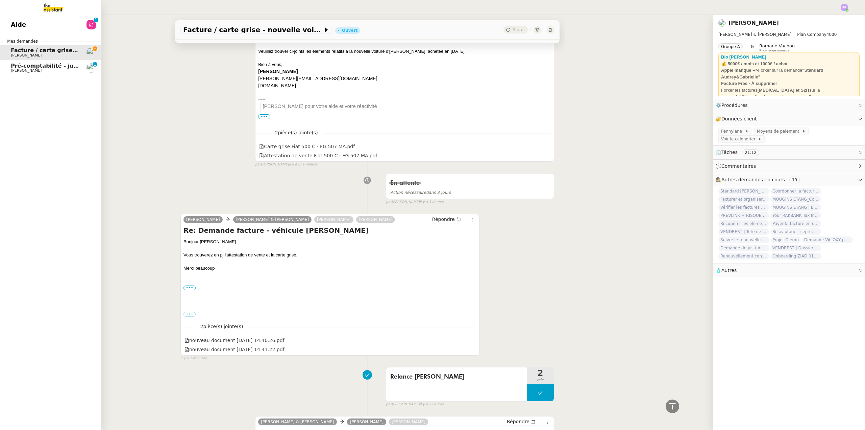
click at [22, 67] on span "Pré-comptabilité - juillet / aout 2025" at bounding box center [66, 66] width 111 height 6
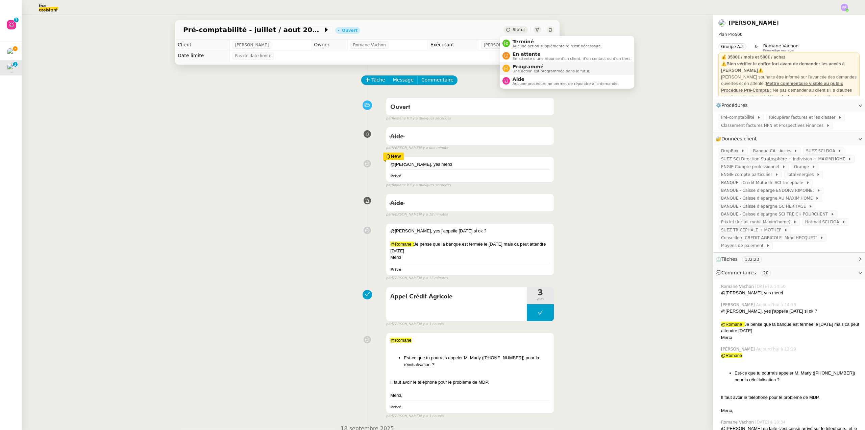
click at [532, 67] on span "Programmé" at bounding box center [552, 66] width 78 height 5
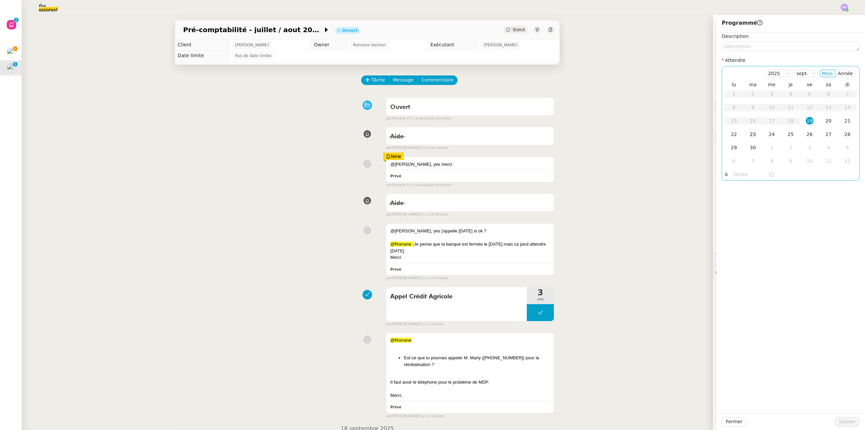
click at [750, 138] on div "23" at bounding box center [753, 133] width 7 height 7
click at [846, 419] on span "Sauver" at bounding box center [847, 422] width 17 height 8
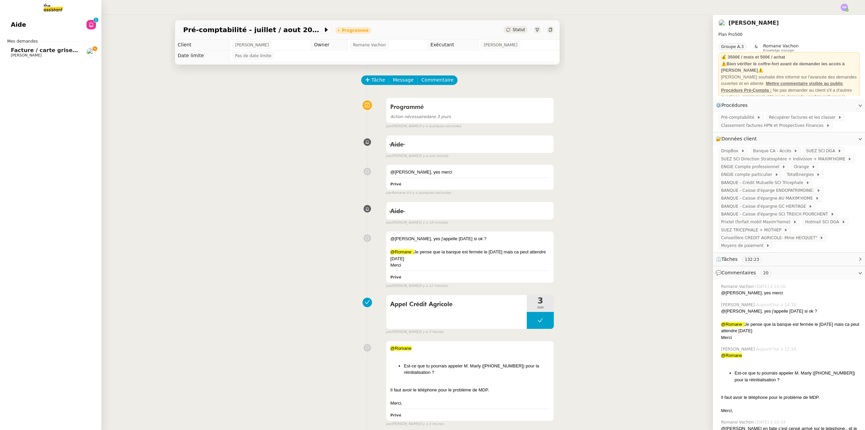
click at [43, 49] on span "Facture / carte grise - nouvelle voiture [PERSON_NAME] 2025" at bounding box center [104, 50] width 187 height 6
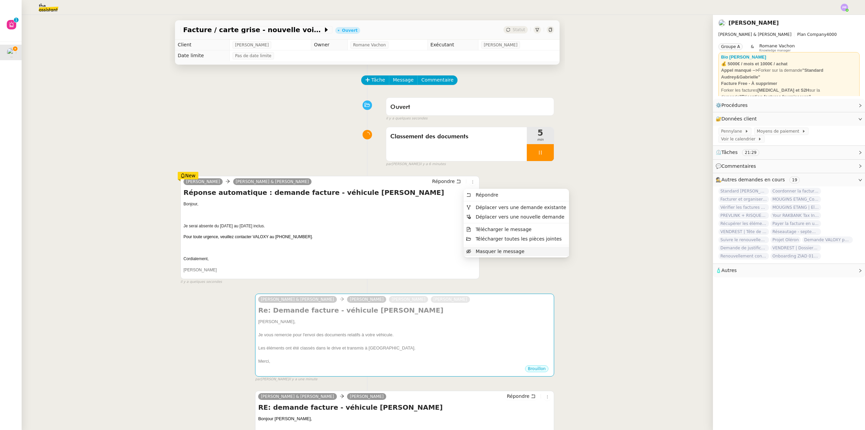
click at [489, 251] on span "Masquer le message" at bounding box center [500, 250] width 49 height 5
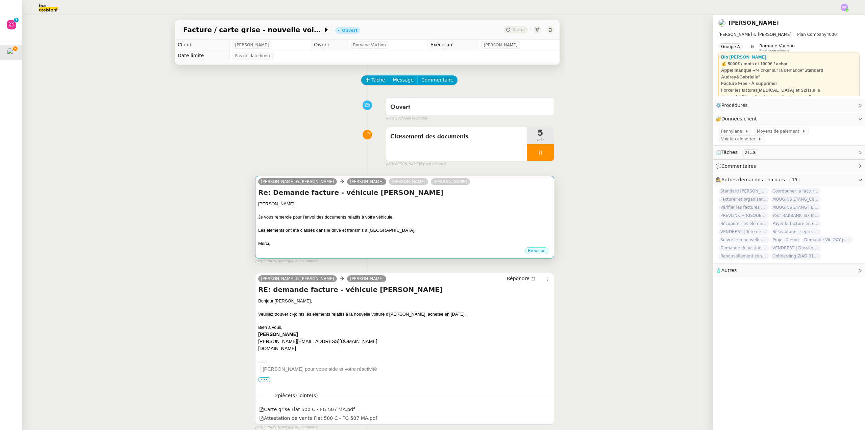
click at [407, 220] on div "Je vous remercie pour l'envoi des documents relatifs à votre véhicule." at bounding box center [404, 217] width 293 height 7
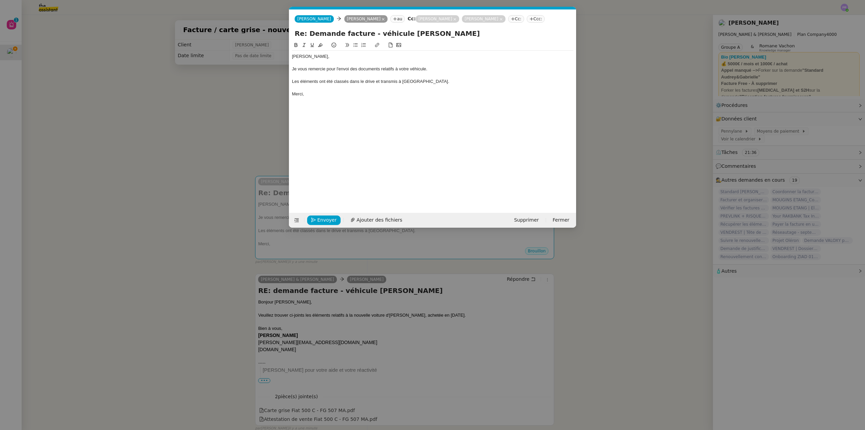
scroll to position [0, 14]
click at [302, 76] on div at bounding box center [433, 75] width 282 height 6
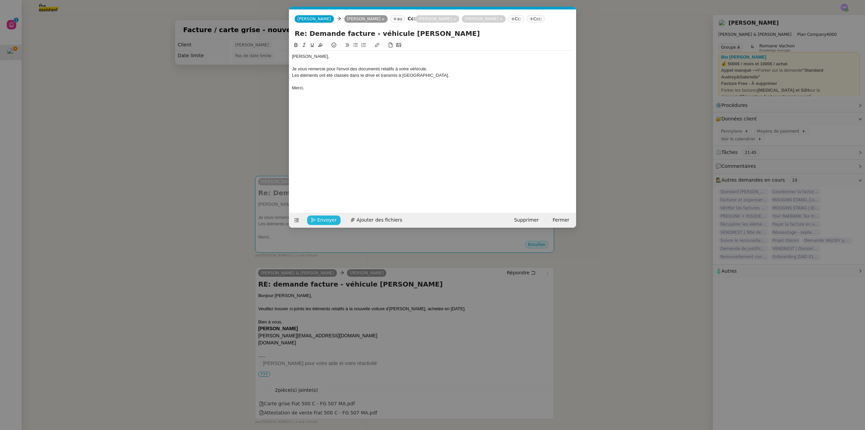
click at [327, 217] on span "Envoyer" at bounding box center [326, 220] width 19 height 8
click at [327, 217] on span "Confirmer l'envoi" at bounding box center [337, 220] width 41 height 8
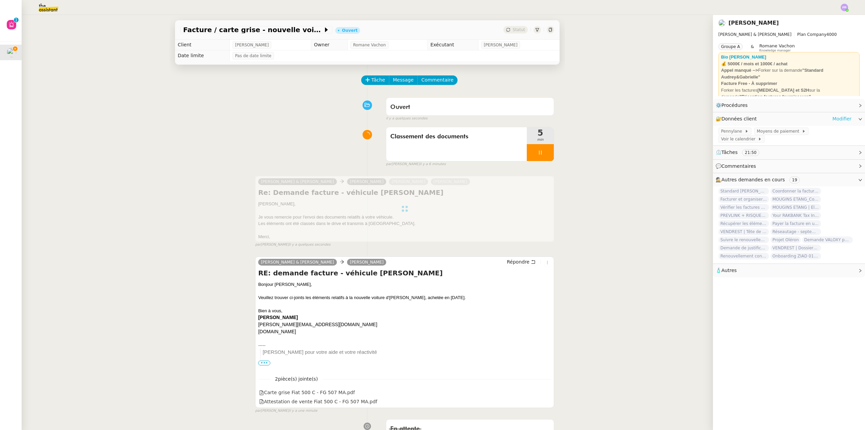
click at [837, 117] on link "Modifier" at bounding box center [842, 119] width 19 height 8
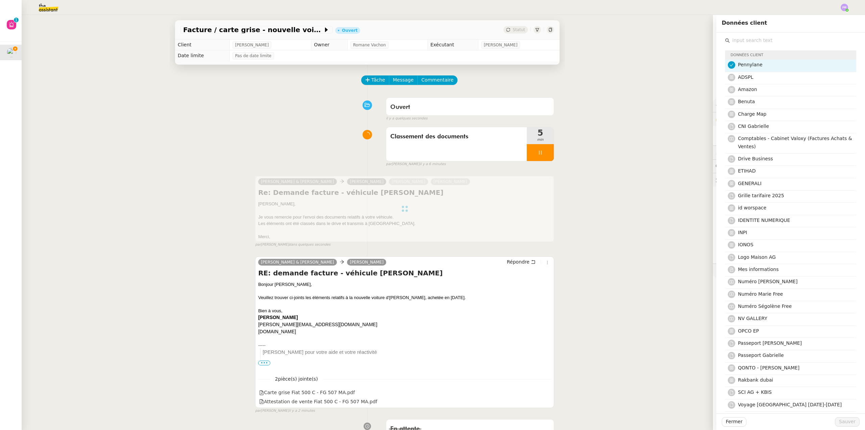
click at [759, 41] on input "text" at bounding box center [793, 40] width 126 height 9
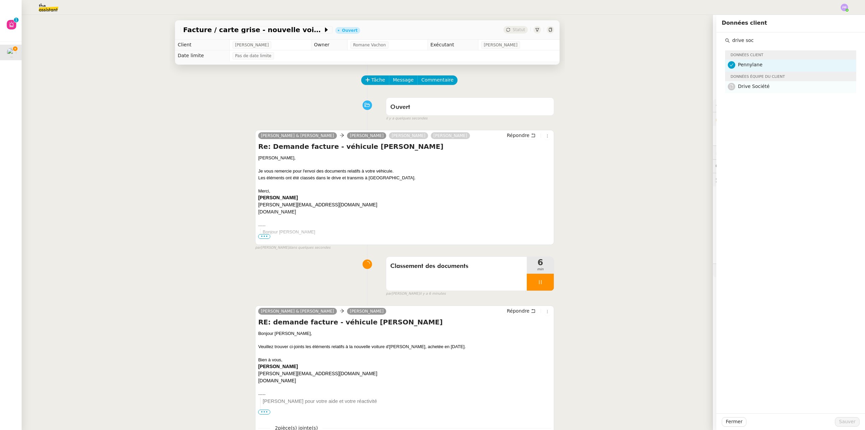
type input "drive soc"
click at [770, 86] on h4 "Drive Société" at bounding box center [795, 86] width 114 height 8
click at [846, 424] on span "Sauver" at bounding box center [847, 422] width 17 height 8
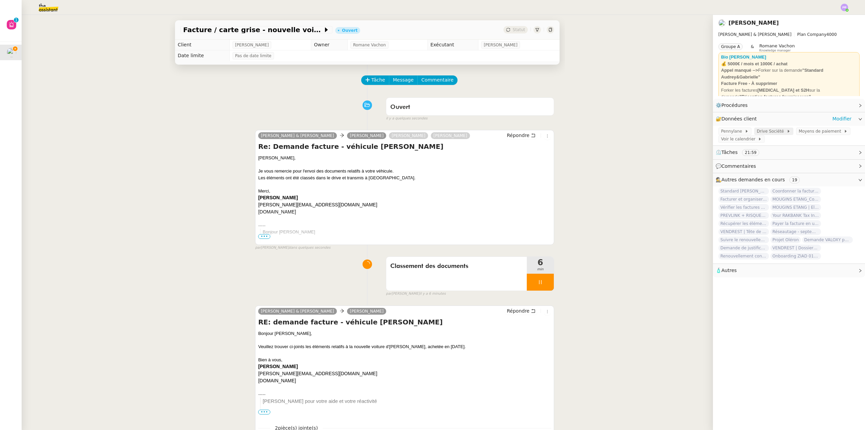
click at [762, 130] on span "Drive Société" at bounding box center [772, 131] width 30 height 7
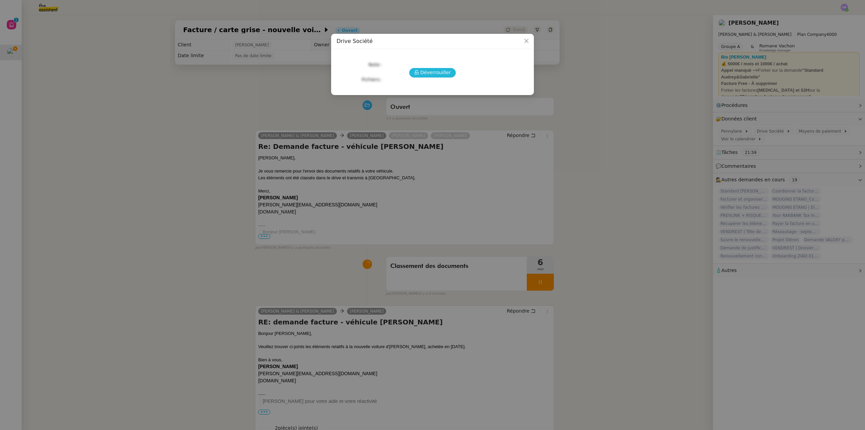
drag, startPoint x: 437, startPoint y: 73, endPoint x: 433, endPoint y: 73, distance: 3.7
click at [436, 73] on span "Déverrouiller" at bounding box center [436, 73] width 31 height 8
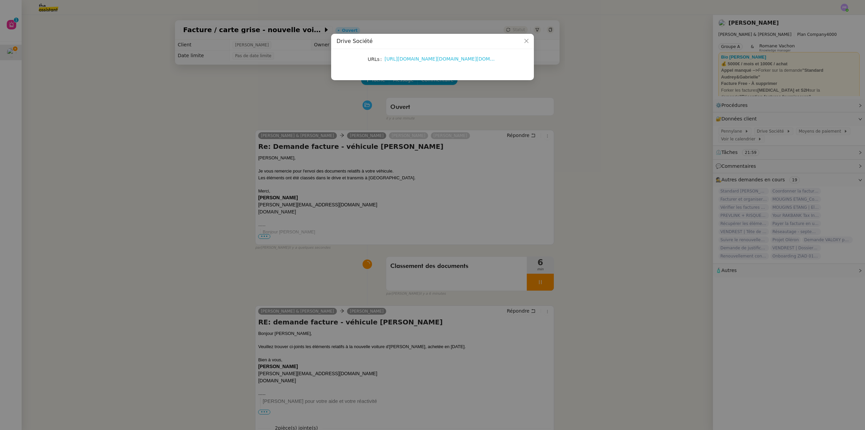
click at [422, 56] on link "[URL][DOMAIN_NAME][DOMAIN_NAME][DOMAIN_NAME]" at bounding box center [451, 58] width 132 height 5
drag, startPoint x: 96, startPoint y: 86, endPoint x: 50, endPoint y: 52, distance: 56.7
click at [96, 85] on nz-modal-container "Drive Société URLs [URL][DOMAIN_NAME][DOMAIN_NAME][DOMAIN_NAME]" at bounding box center [432, 215] width 865 height 430
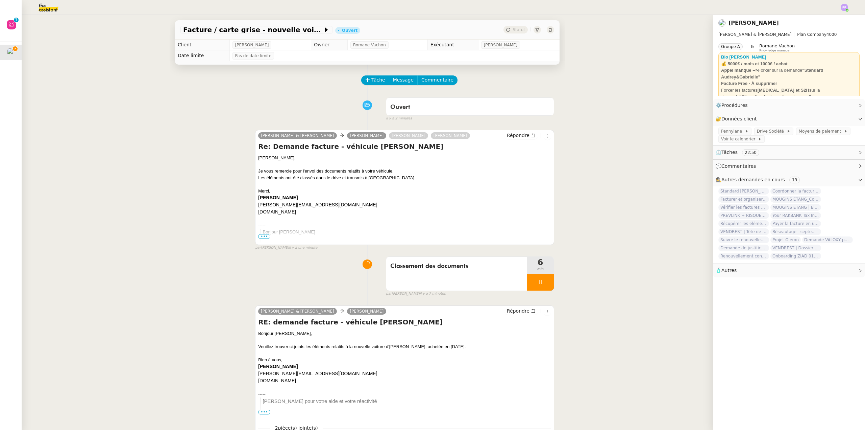
click at [44, 11] on img at bounding box center [43, 7] width 52 height 15
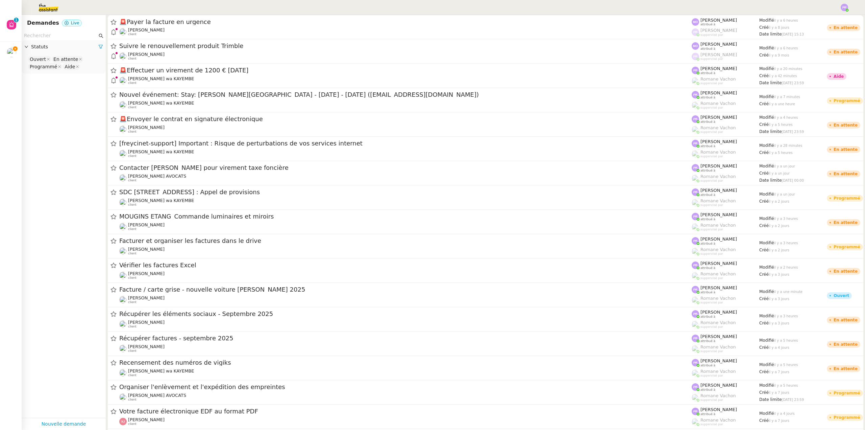
click at [52, 36] on input "text" at bounding box center [60, 36] width 73 height 8
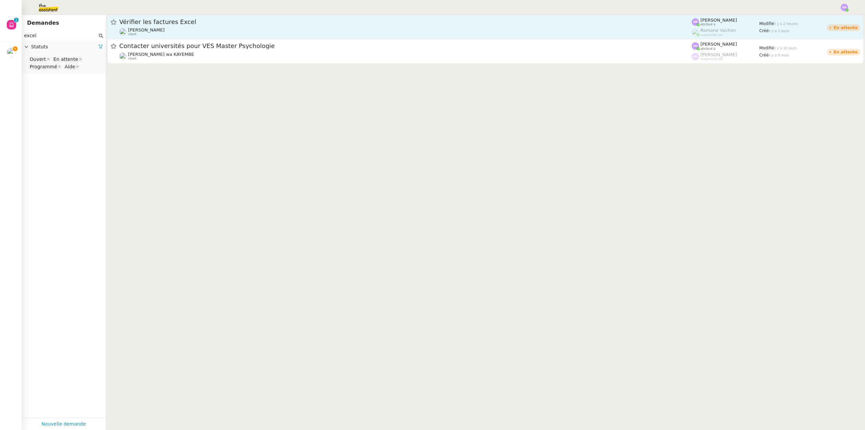
type input "excel"
click at [252, 26] on div "Vérifier les factures Excel" at bounding box center [405, 22] width 573 height 8
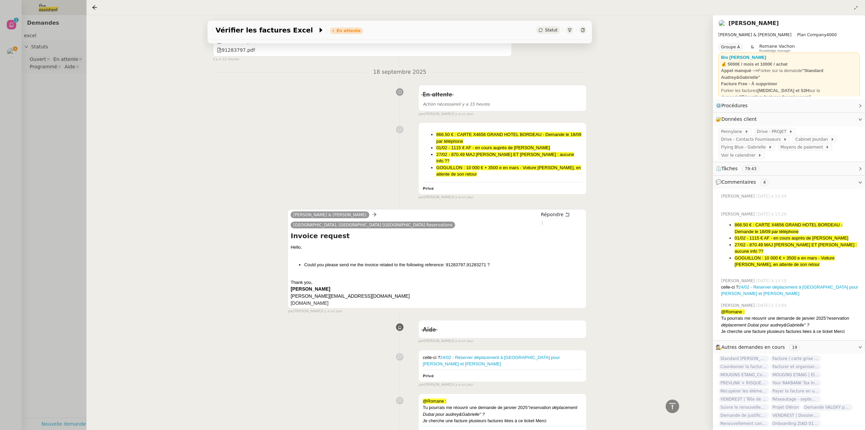
scroll to position [778, 0]
click at [482, 164] on li "GOGUILLON : 10 000 € + 3500 e en mars - Voiture [PERSON_NAME], en attente de so…" at bounding box center [509, 170] width 146 height 13
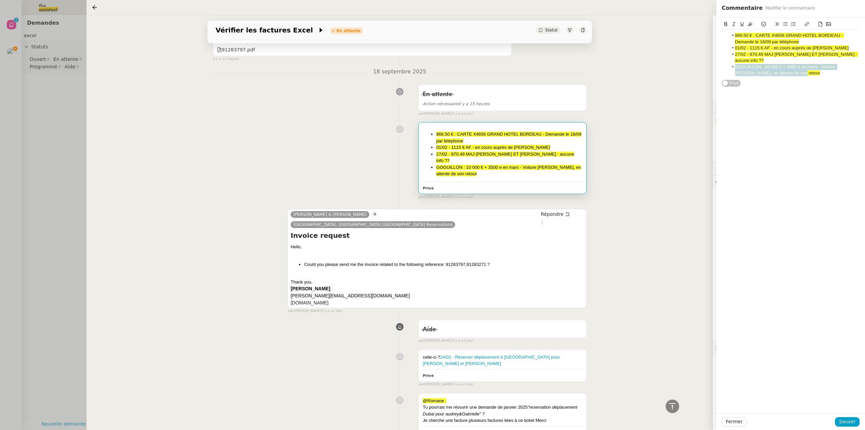
drag, startPoint x: 755, startPoint y: 67, endPoint x: 729, endPoint y: 63, distance: 26.5
click at [729, 64] on li "GOGUILLON : 10 000 € + 3500 e en mars - Voiture [PERSON_NAME], en attente de so…" at bounding box center [795, 70] width 132 height 13
click at [850, 420] on span "Sauver" at bounding box center [847, 422] width 17 height 8
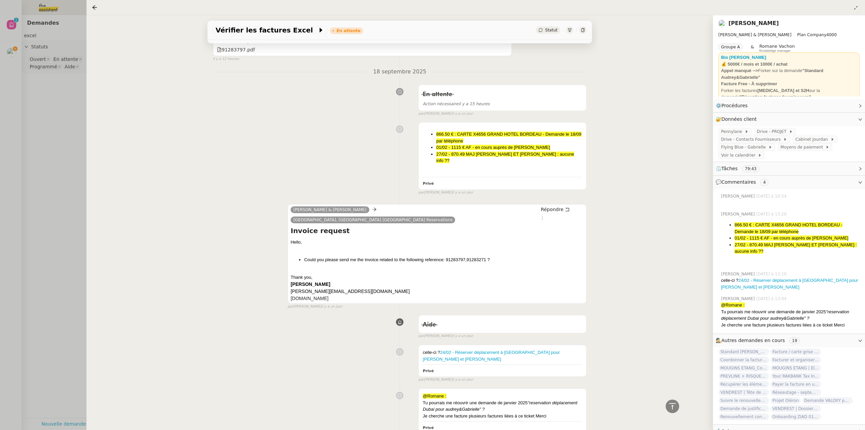
click at [9, 52] on div at bounding box center [432, 215] width 865 height 430
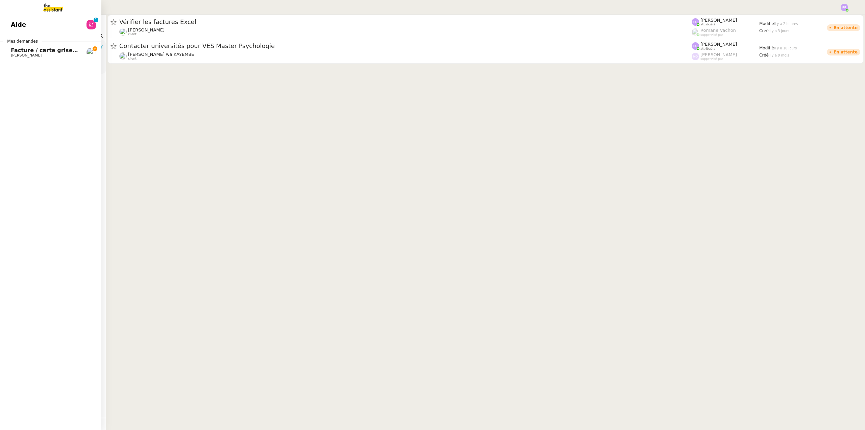
click at [16, 52] on span "Facture / carte grise - nouvelle voiture [PERSON_NAME] 2025" at bounding box center [104, 50] width 187 height 6
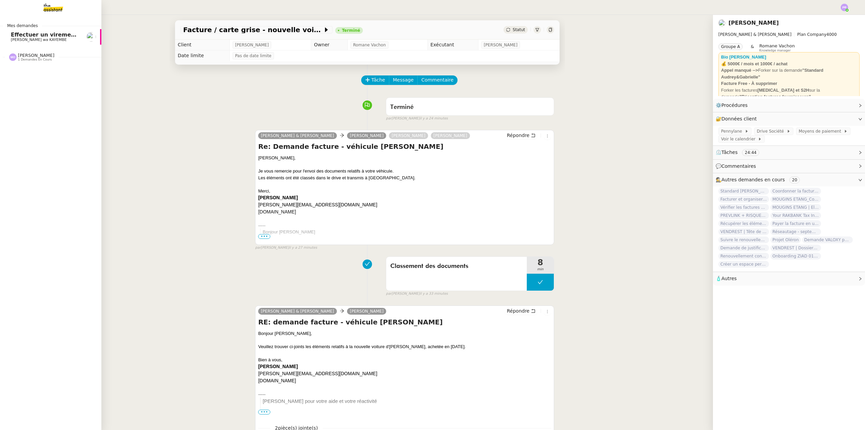
click at [72, 32] on link "Effectuer un virement de 1200 € [DATE] [PERSON_NAME] wa KAYEMBE" at bounding box center [50, 37] width 101 height 16
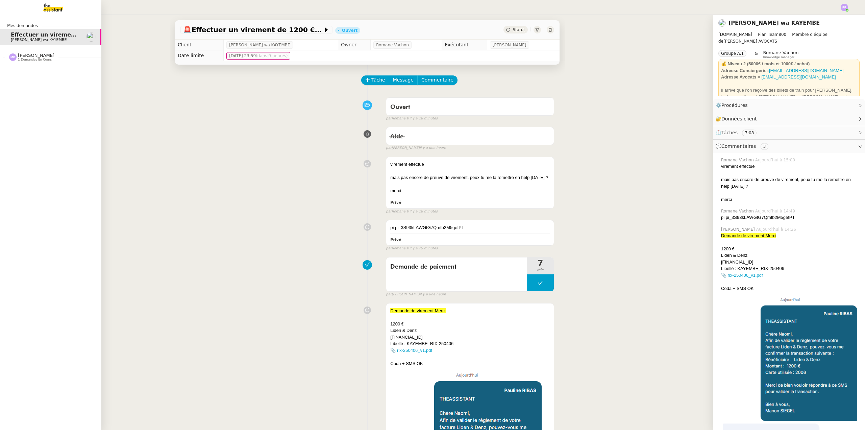
click at [54, 53] on nz-divider "[PERSON_NAME] 1 demandes en cours" at bounding box center [53, 57] width 101 height 9
click at [57, 70] on span "Coordonner la facturation à [GEOGRAPHIC_DATA]" at bounding box center [87, 70] width 153 height 6
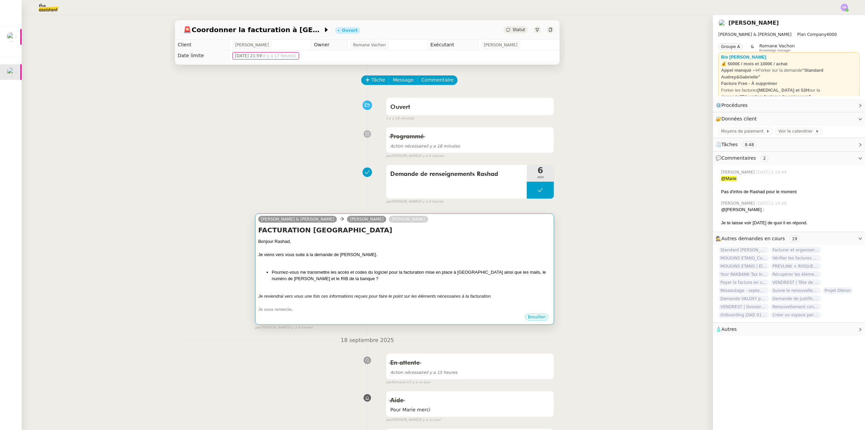
click at [403, 259] on div at bounding box center [404, 261] width 293 height 7
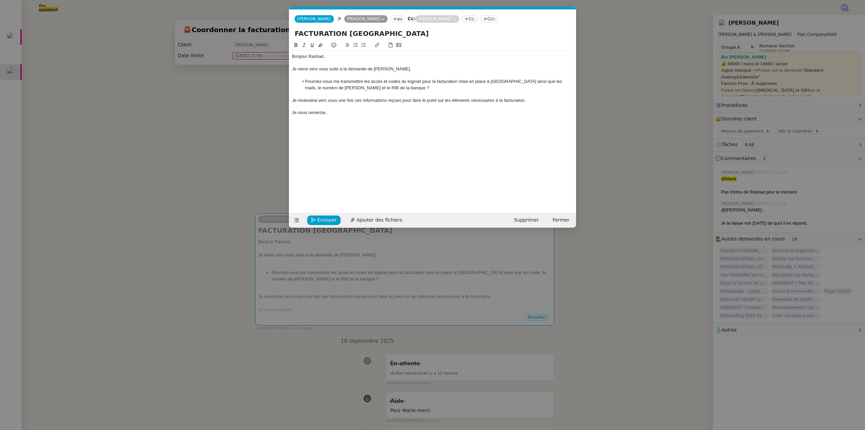
scroll to position [0, 14]
click at [327, 217] on span "Envoyer" at bounding box center [326, 220] width 19 height 8
click at [327, 217] on span "Confirmer l'envoi" at bounding box center [337, 220] width 41 height 8
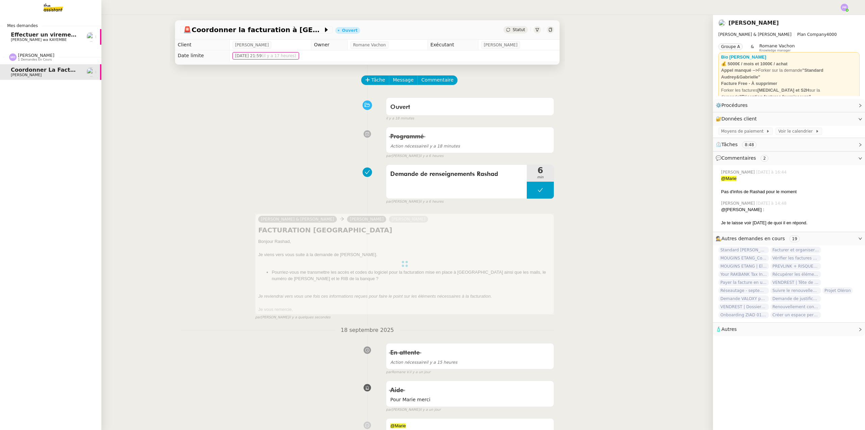
click at [57, 38] on span "[PERSON_NAME] wa KAYEMBE" at bounding box center [39, 40] width 56 height 4
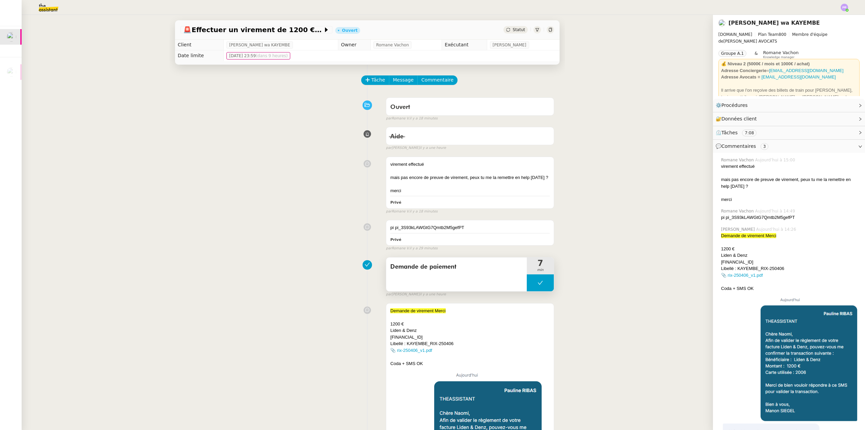
click at [531, 285] on button at bounding box center [540, 282] width 27 height 17
click at [531, 285] on icon at bounding box center [533, 282] width 5 height 5
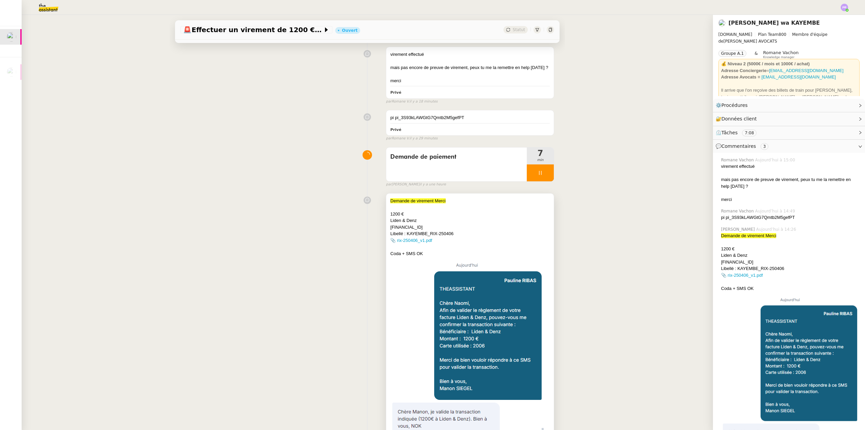
scroll to position [135, 0]
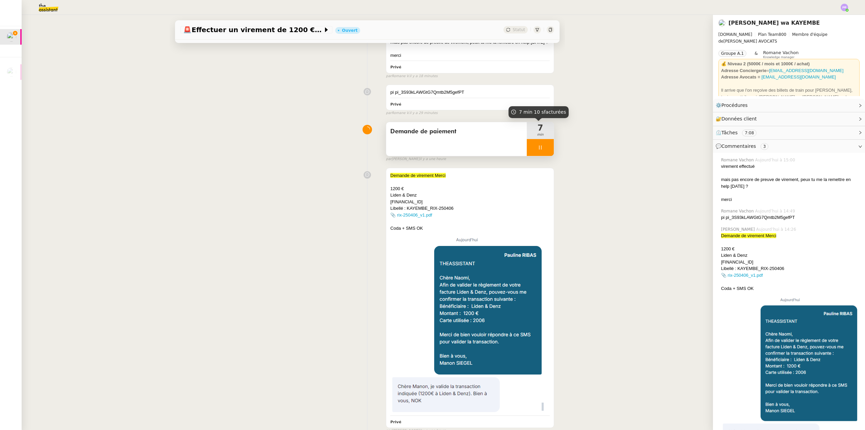
click at [541, 148] on div at bounding box center [540, 147] width 27 height 17
click at [545, 148] on icon at bounding box center [547, 147] width 5 height 4
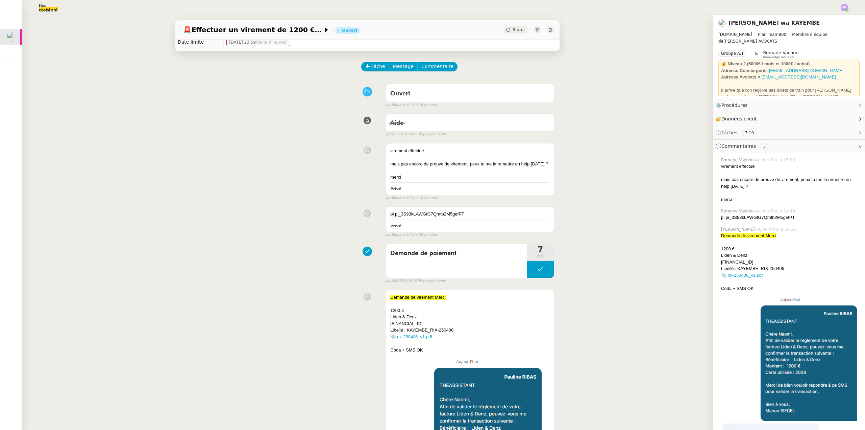
scroll to position [0, 0]
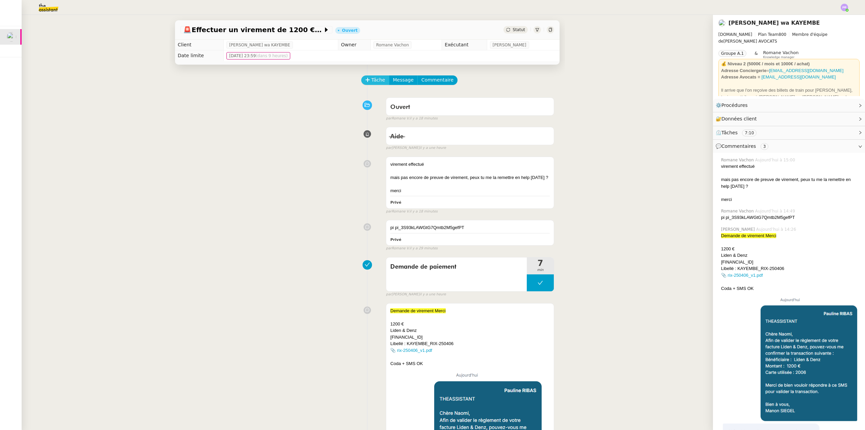
click at [366, 81] on button "Tâche" at bounding box center [375, 79] width 28 height 9
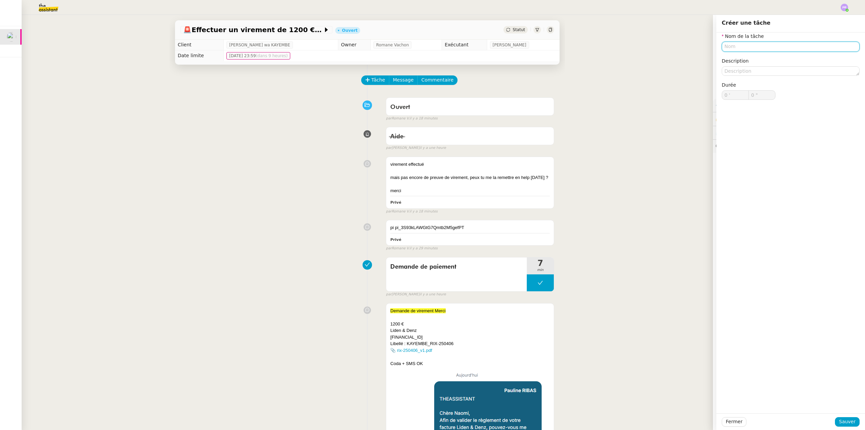
click at [733, 44] on input "text" at bounding box center [791, 47] width 138 height 10
click at [753, 57] on div "Confirmation règlement" at bounding box center [786, 59] width 133 height 6
type input "Confirmation règlement"
click at [839, 419] on span "Sauver" at bounding box center [847, 422] width 17 height 8
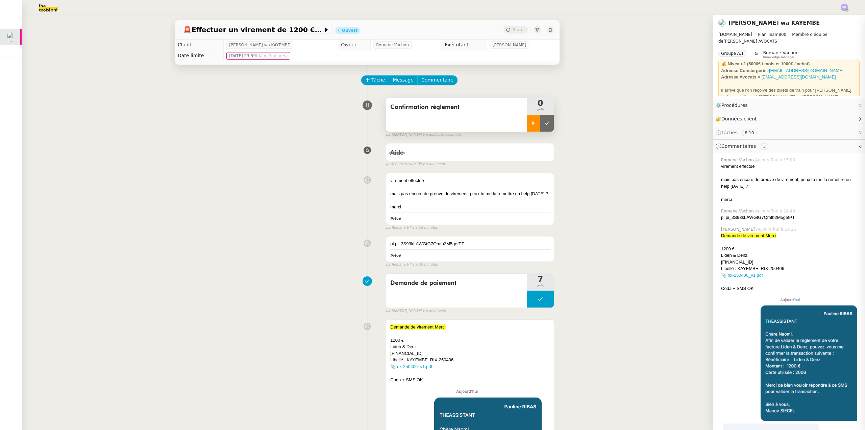
click at [531, 124] on icon at bounding box center [533, 122] width 5 height 5
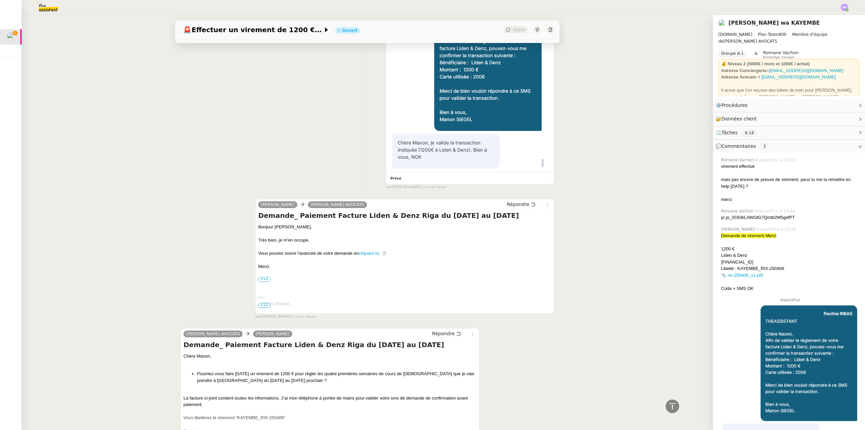
scroll to position [406, 0]
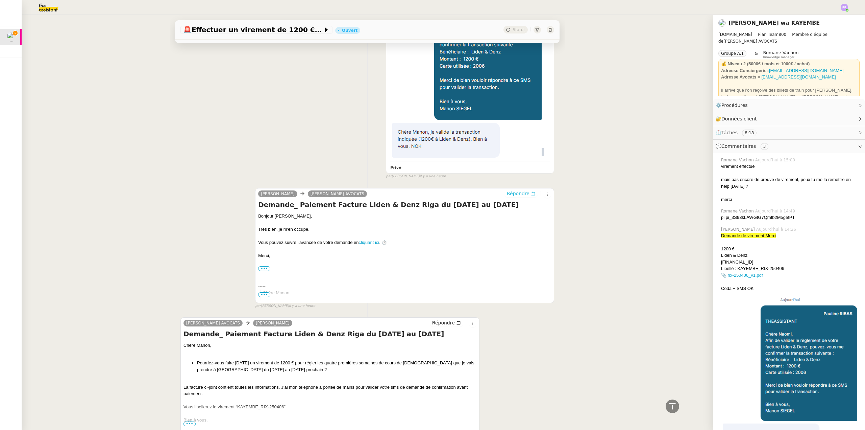
click at [518, 194] on span "Répondre" at bounding box center [518, 193] width 23 height 7
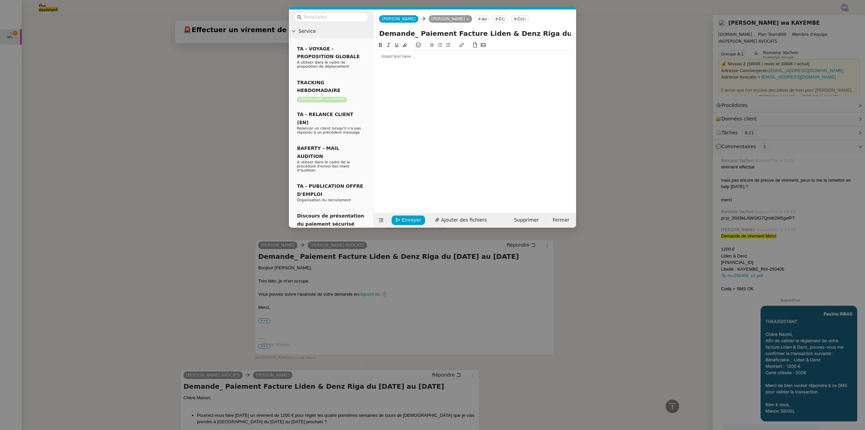
scroll to position [457, 0]
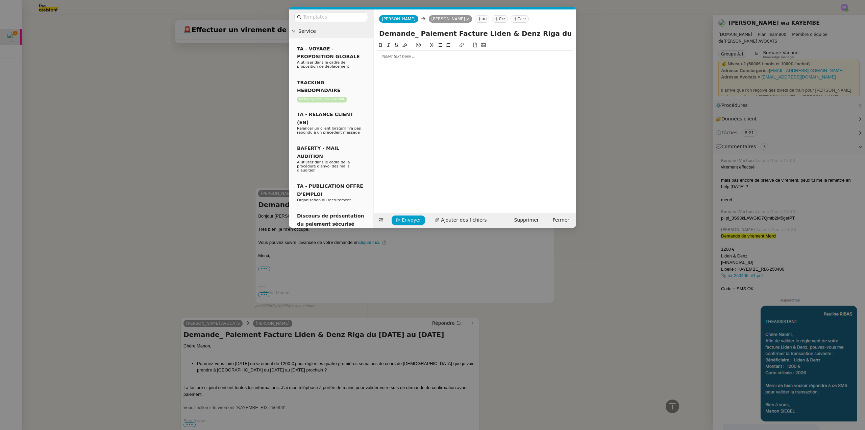
click at [404, 57] on div at bounding box center [475, 56] width 197 height 6
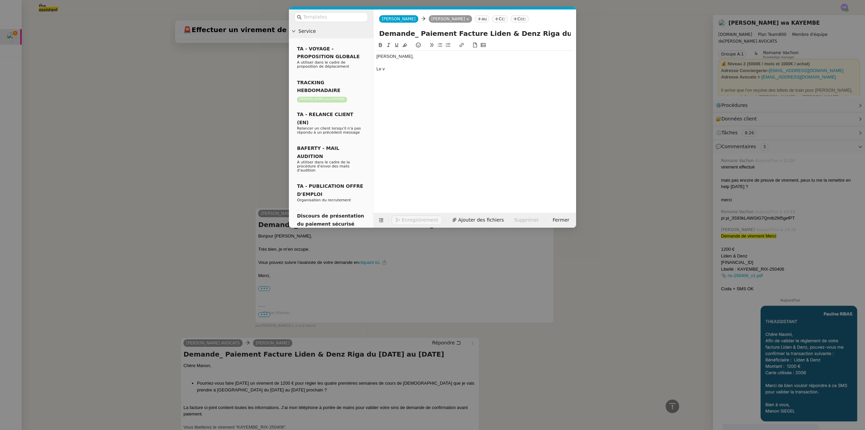
scroll to position [477, 0]
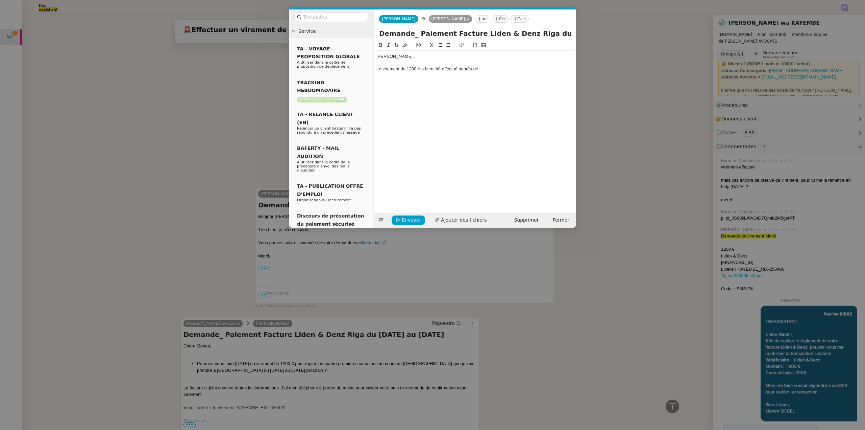
drag, startPoint x: 230, startPoint y: 264, endPoint x: 291, endPoint y: 314, distance: 79.3
click at [231, 264] on nz-modal-container "Service TA - VOYAGE - PROPOSITION GLOBALE A utiliser dans le cadre de propositi…" at bounding box center [432, 215] width 865 height 430
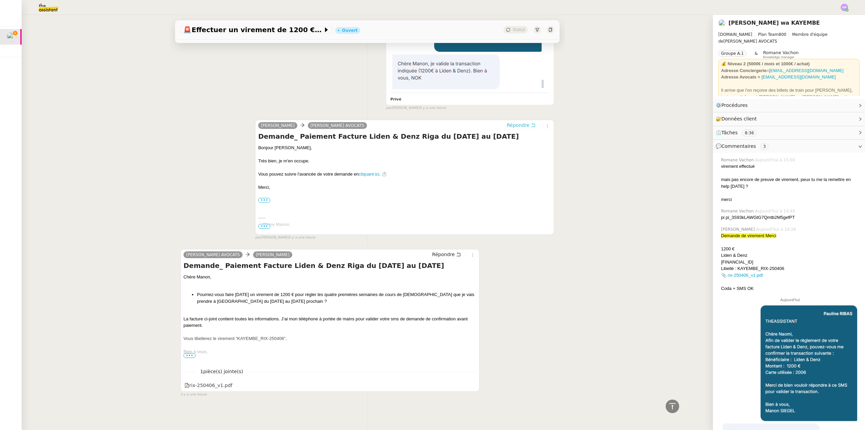
scroll to position [549, 0]
drag, startPoint x: 285, startPoint y: 334, endPoint x: 233, endPoint y: 332, distance: 52.1
click at [233, 335] on div "Vous libellerez le virement “KAYEMBE_RIX-250406”." at bounding box center [330, 338] width 293 height 7
copy div "“KAYEMBE_RIX-250406”."
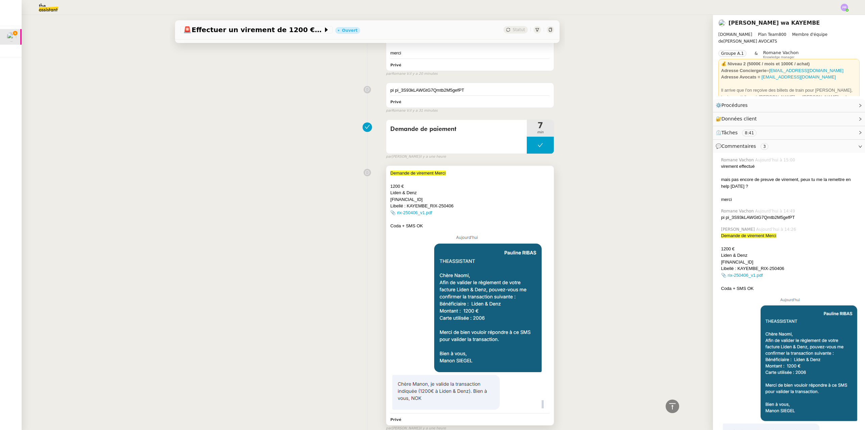
scroll to position [211, 0]
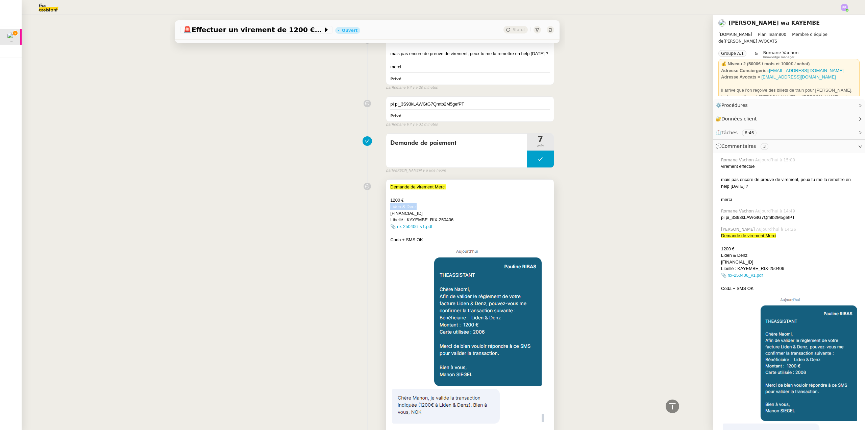
copy div "Liden & Denz"
drag, startPoint x: 413, startPoint y: 207, endPoint x: 385, endPoint y: 208, distance: 28.4
click at [386, 208] on div "Demande de virement Merci 1200 € Liden & Denz [FINANCIAL_ID] Libellé : KAYEMBE_…" at bounding box center [470, 309] width 168 height 259
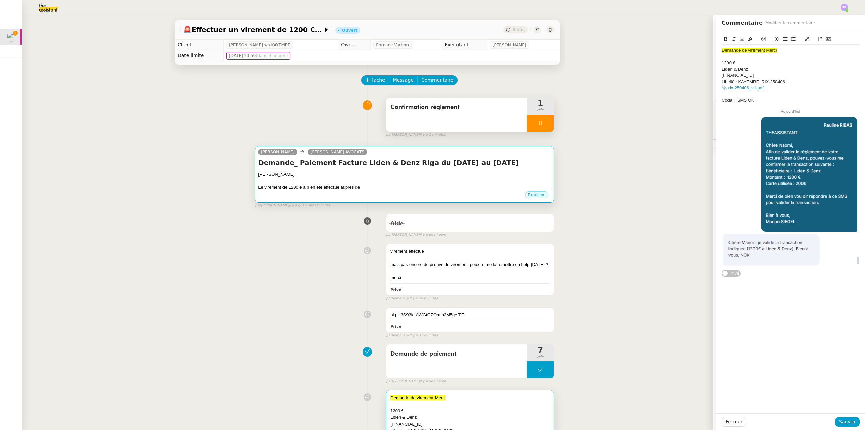
click at [413, 173] on div "[PERSON_NAME]," at bounding box center [404, 174] width 293 height 7
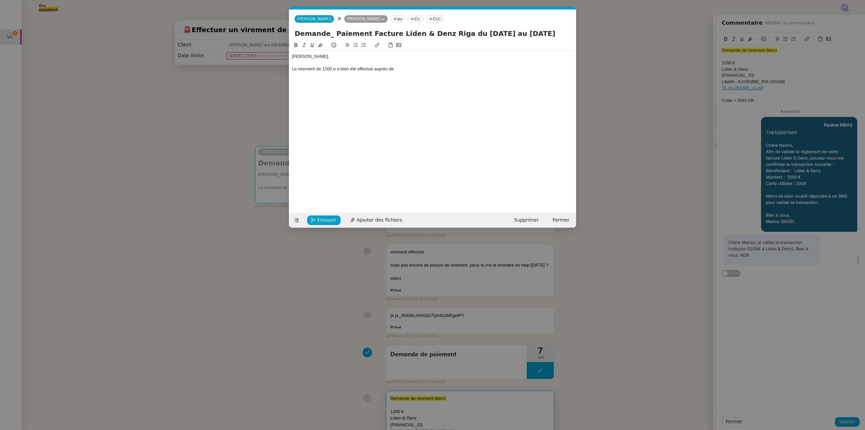
scroll to position [0, 14]
click at [402, 67] on div "Le virement de 1200 e a bien été effectué auprès de" at bounding box center [433, 69] width 282 height 6
click at [238, 155] on nz-modal-container "Service TA - VOYAGE - PROPOSITION GLOBALE A utiliser dans le cadre de propositi…" at bounding box center [432, 215] width 865 height 430
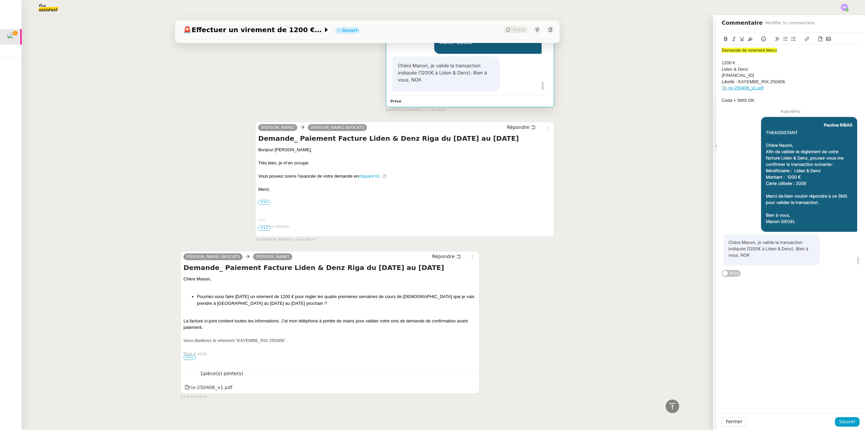
scroll to position [549, 0]
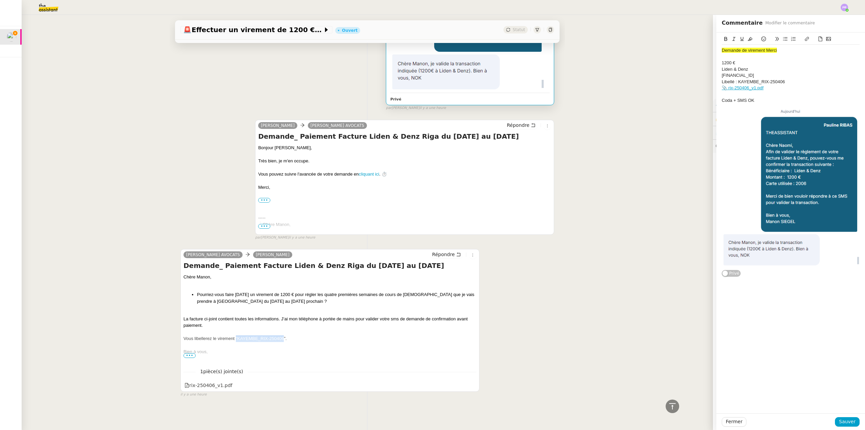
drag, startPoint x: 281, startPoint y: 335, endPoint x: 234, endPoint y: 335, distance: 47.3
click at [234, 335] on div "Vous libellerez le virement “KAYEMBE_RIX-250406”." at bounding box center [330, 338] width 293 height 7
drag, startPoint x: 285, startPoint y: 334, endPoint x: 233, endPoint y: 334, distance: 51.4
click at [233, 335] on div "Vous libellerez le virement “KAYEMBE_RIX-250406”." at bounding box center [330, 338] width 293 height 7
copy div "“KAYEMBE_RIX-250406”."
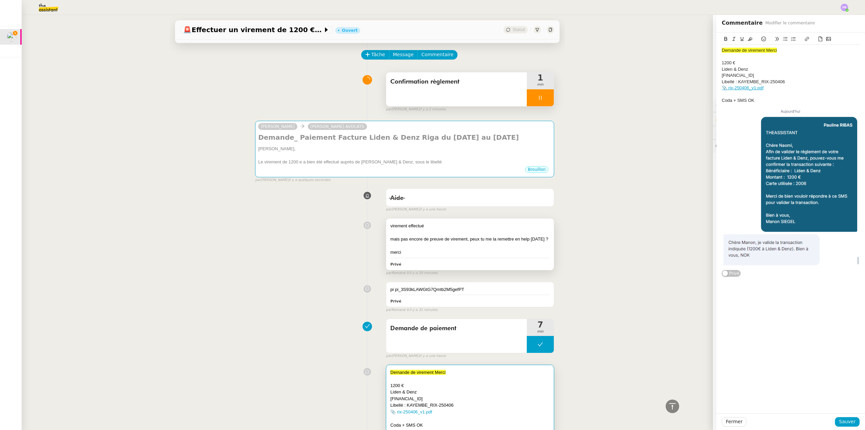
scroll to position [0, 0]
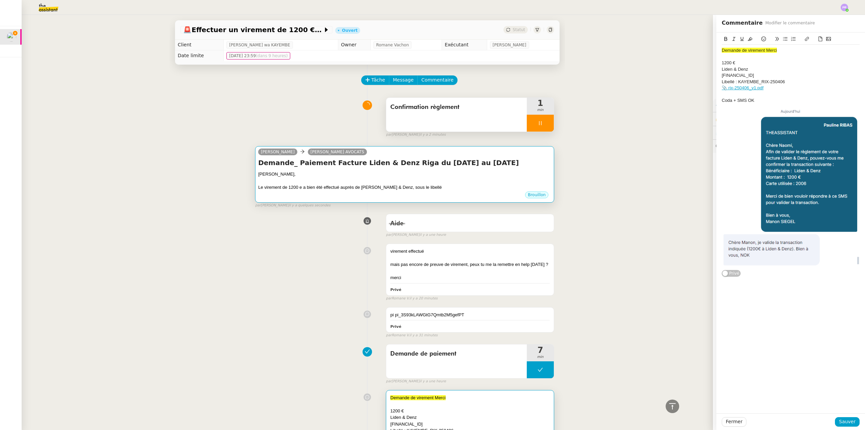
click at [450, 171] on div "[PERSON_NAME]," at bounding box center [404, 174] width 293 height 7
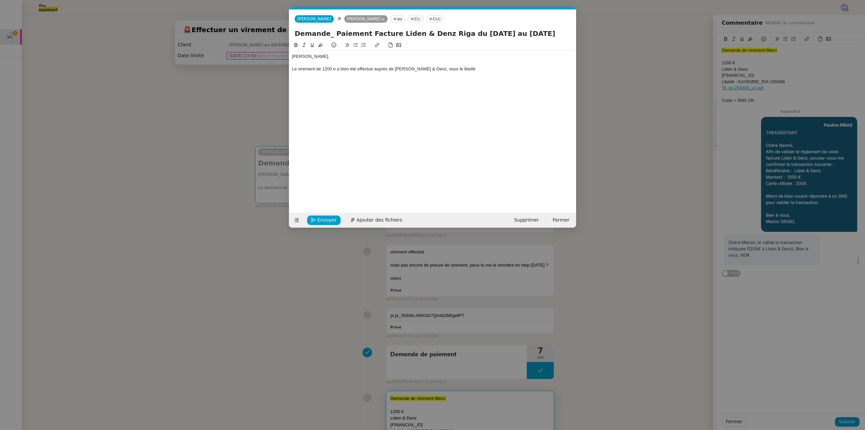
scroll to position [0, 14]
click at [467, 69] on div "Le virement de 1200 e a bien été effectué auprès de [PERSON_NAME] & Denz, sous …" at bounding box center [433, 69] width 282 height 6
click at [185, 250] on nz-modal-container "Service TA - VOYAGE - PROPOSITION GLOBALE A utiliser dans le cadre de propositi…" at bounding box center [432, 215] width 865 height 430
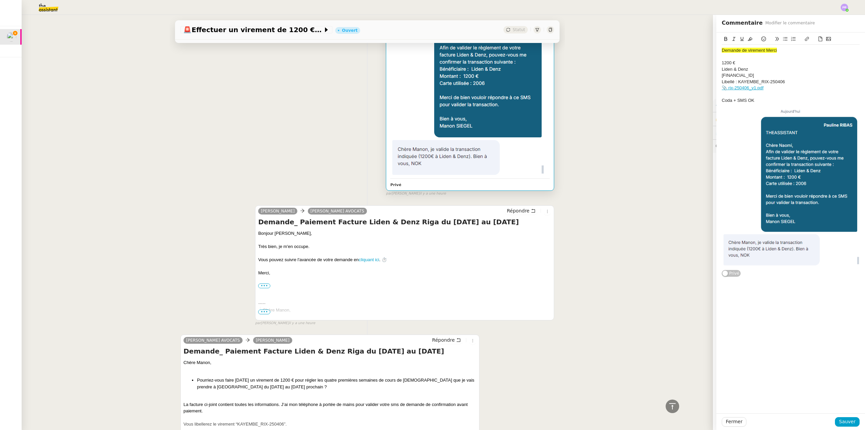
scroll to position [549, 0]
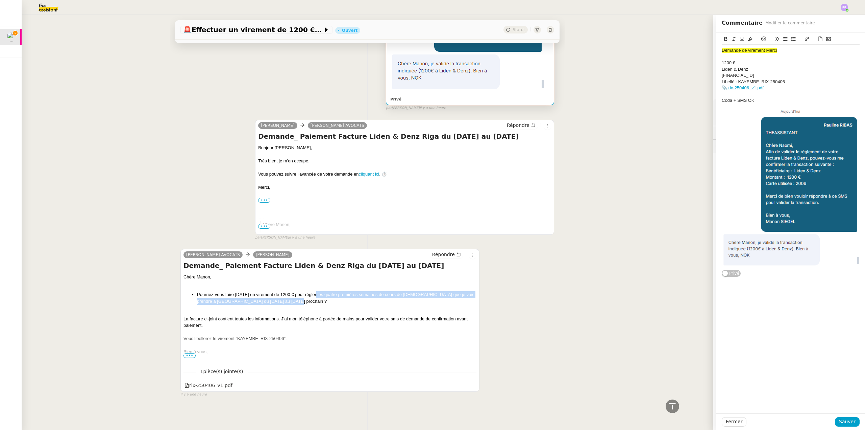
copy li "égler les quatre premières semaines de cours de [DEMOGRAPHIC_DATA] que je vais …"
drag, startPoint x: 311, startPoint y: 290, endPoint x: 345, endPoint y: 287, distance: 34.0
click at [286, 299] on li "Pourriez-vous faire [DATE] un virement de 1200 € pour régler les quatre premièr…" at bounding box center [337, 297] width 280 height 13
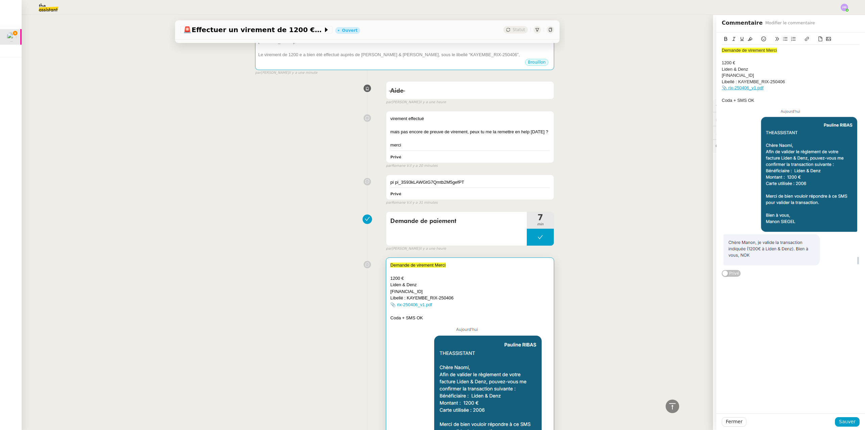
scroll to position [0, 0]
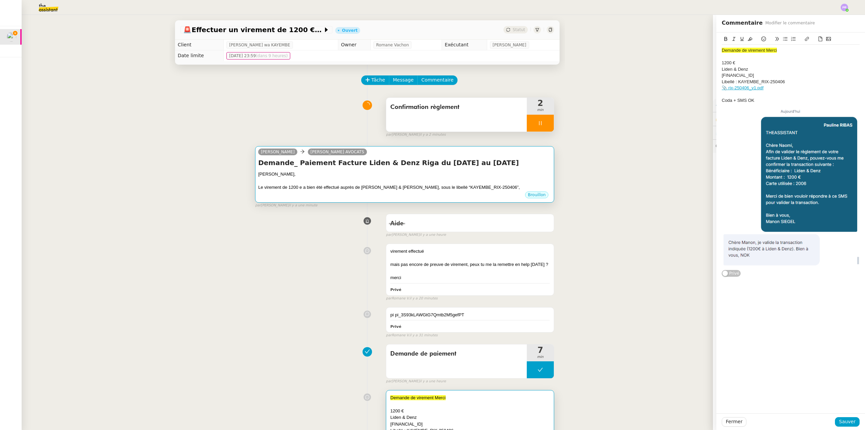
click at [463, 191] on div "Le virement de 1200 e a bien été effectué auprès de [PERSON_NAME] & [PERSON_NAM…" at bounding box center [404, 187] width 293 height 7
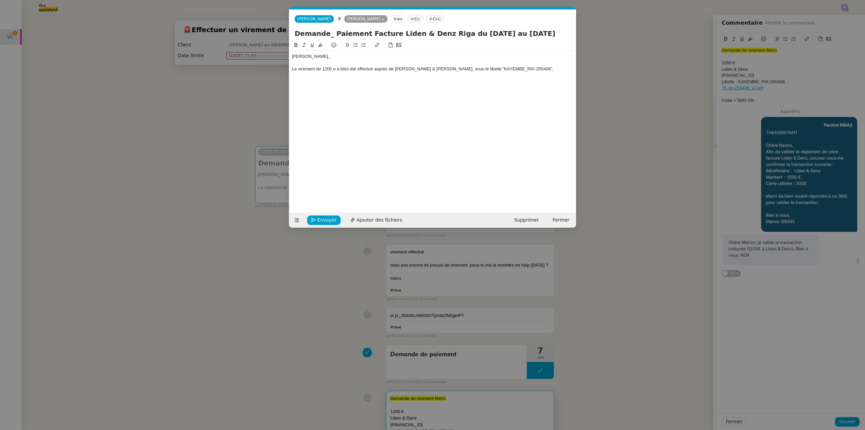
scroll to position [0, 14]
click at [515, 66] on div "Le virement de 1200 e a bien été effectué auprès de [PERSON_NAME] & [PERSON_NAM…" at bounding box center [433, 69] width 282 height 6
click at [504, 68] on div "Le virement de 1200 e a bien été effectué auprès de [PERSON_NAME] & Denz, sous …" at bounding box center [433, 72] width 282 height 13
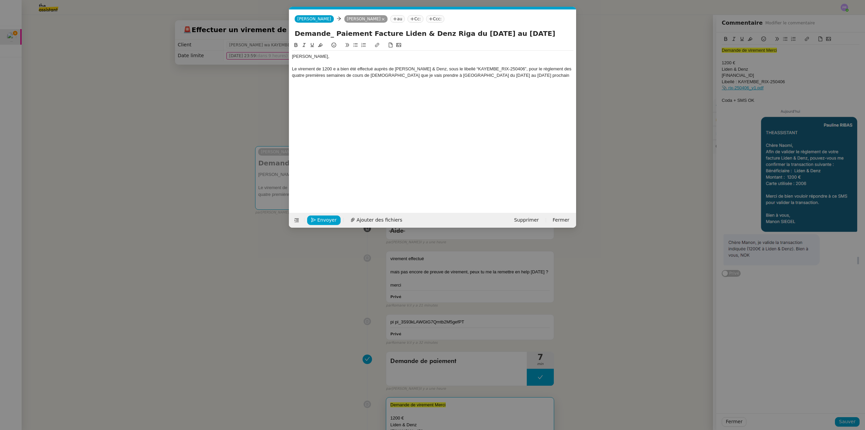
click at [335, 68] on div "Le virement de 1200 e a bien été effectué auprès de [PERSON_NAME] & Denz, sous …" at bounding box center [433, 72] width 282 height 13
drag, startPoint x: 421, startPoint y: 68, endPoint x: 395, endPoint y: 68, distance: 25.4
click at [395, 68] on div "Le virement de 1200 € a bien été effectué auprès de [PERSON_NAME] & Denz, sous …" at bounding box center [433, 72] width 282 height 13
click at [304, 44] on icon at bounding box center [304, 45] width 5 height 5
click at [429, 60] on div at bounding box center [433, 63] width 282 height 6
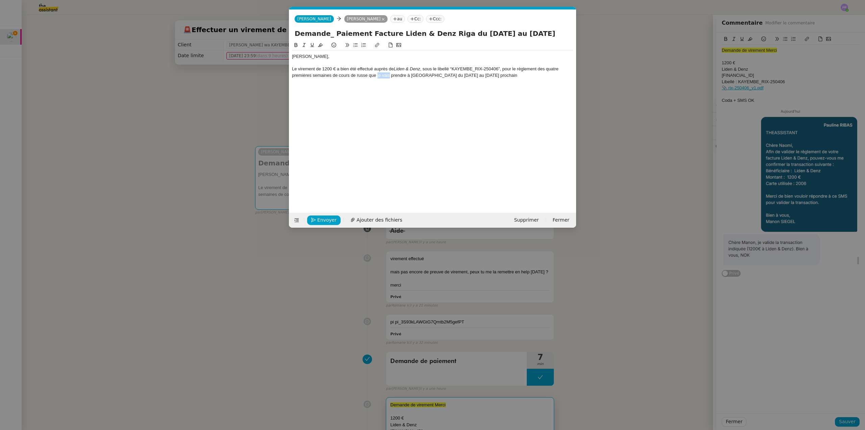
drag, startPoint x: 377, startPoint y: 75, endPoint x: 390, endPoint y: 77, distance: 12.9
click at [390, 77] on div "Le virement de 1200 € a bien été effectué auprès de [PERSON_NAME] & Denz , sous…" at bounding box center [433, 72] width 282 height 13
click at [509, 74] on div "Le virement de 1200 € a bien été effectué auprès de [PERSON_NAME] & Denz , sous…" at bounding box center [433, 72] width 282 height 13
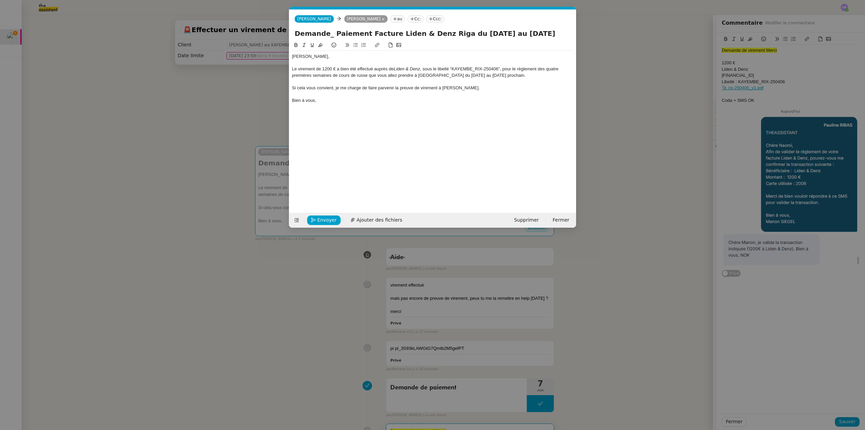
click at [185, 165] on nz-modal-container "Service TA - VOYAGE - PROPOSITION GLOBALE A utiliser dans le cadre de propositi…" at bounding box center [432, 215] width 865 height 430
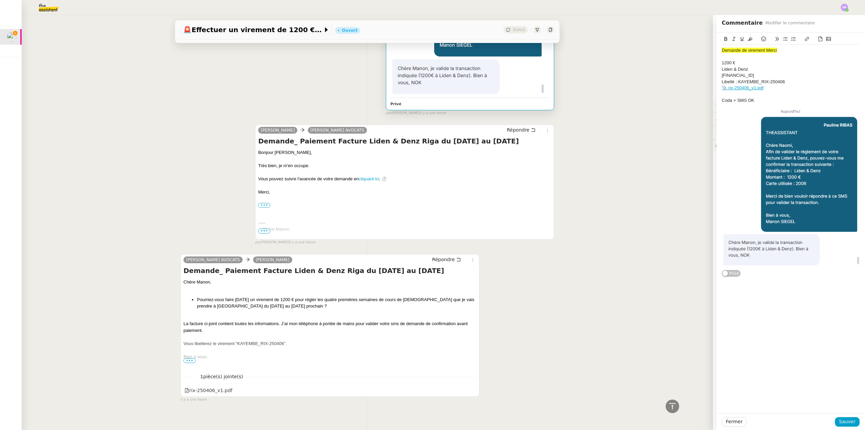
scroll to position [582, 0]
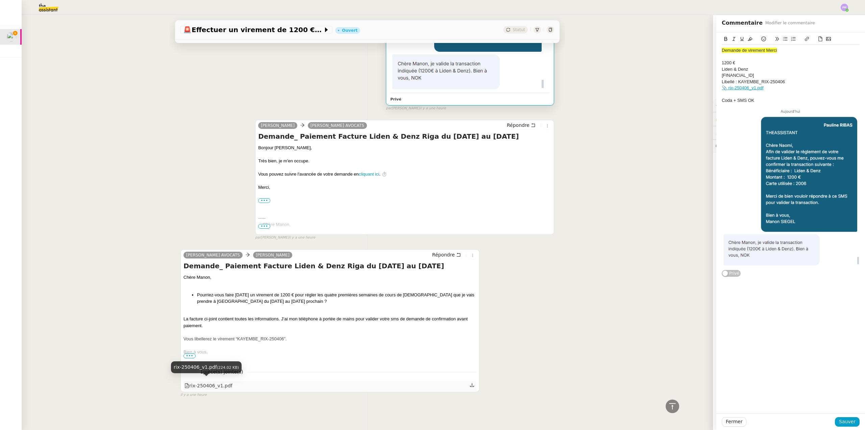
click at [214, 383] on div "rix-250406_v1.pdf" at bounding box center [209, 386] width 48 height 8
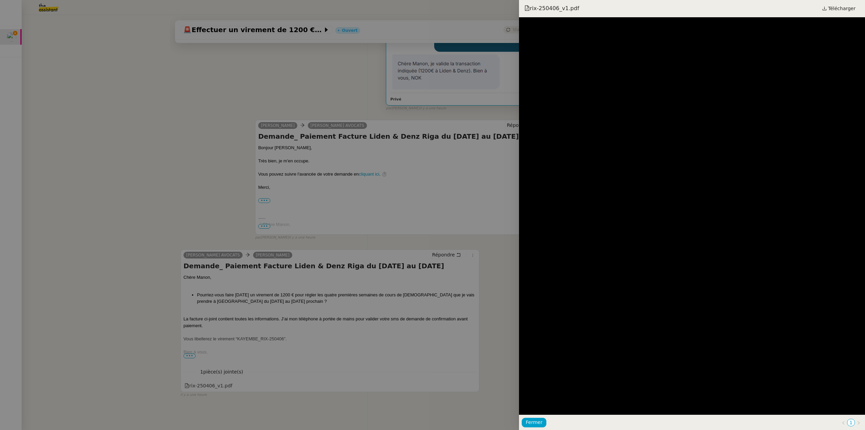
click at [197, 235] on div at bounding box center [432, 215] width 865 height 430
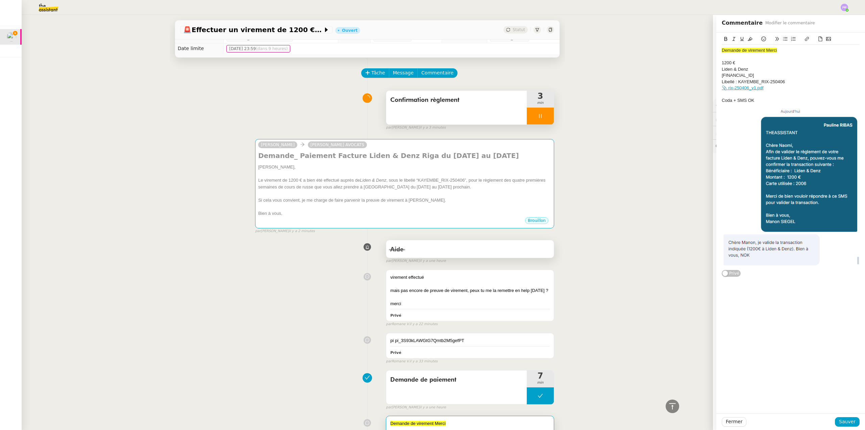
scroll to position [0, 0]
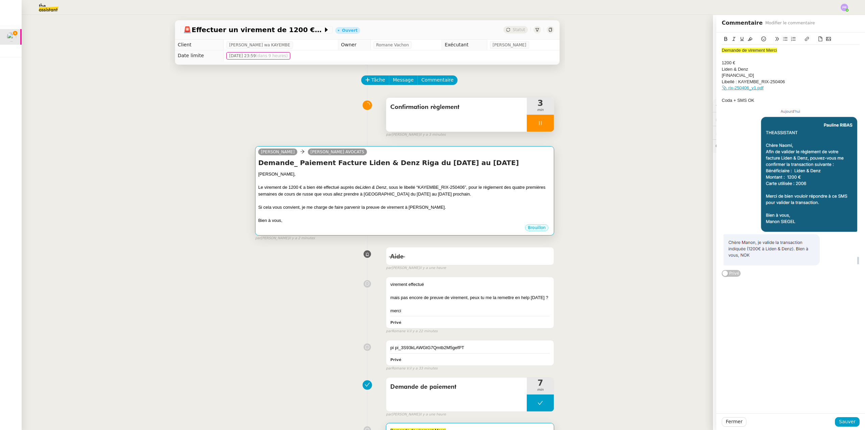
click at [305, 192] on div "Le virement de 1200 € a bien été effectué auprès de [PERSON_NAME] & Denz , sous…" at bounding box center [404, 190] width 293 height 13
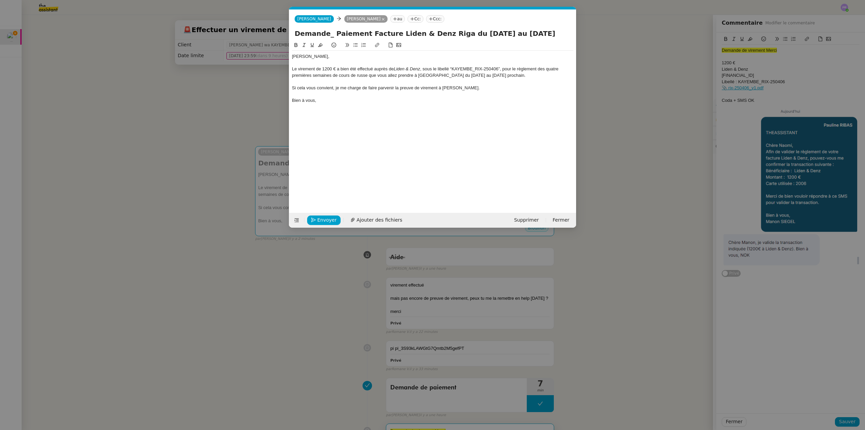
scroll to position [0, 14]
click at [326, 220] on span "Envoyer" at bounding box center [326, 220] width 19 height 8
click at [326, 220] on span "Confirmer l'envoi" at bounding box center [337, 220] width 41 height 8
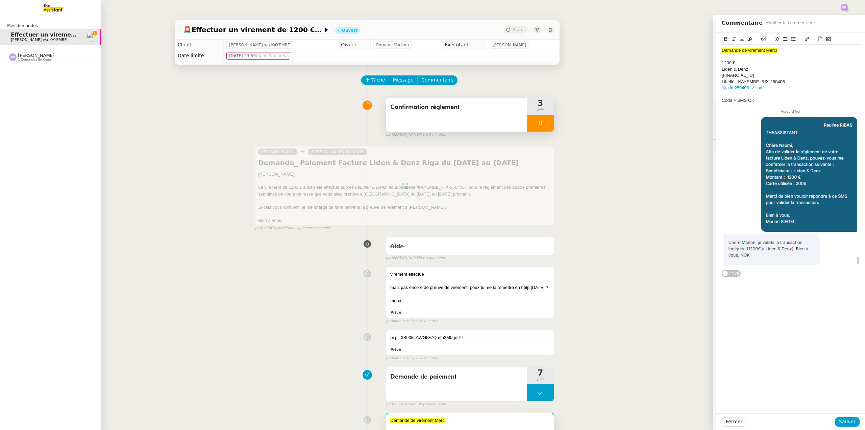
click at [52, 56] on nz-divider "[PERSON_NAME] 1 demandes en cours" at bounding box center [53, 57] width 101 height 9
click at [54, 69] on span "Coordonner la facturation à [GEOGRAPHIC_DATA]" at bounding box center [87, 70] width 153 height 6
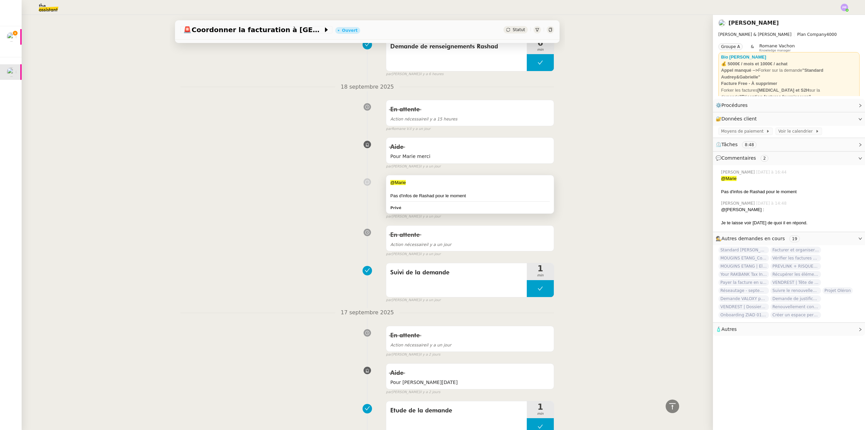
scroll to position [237, 0]
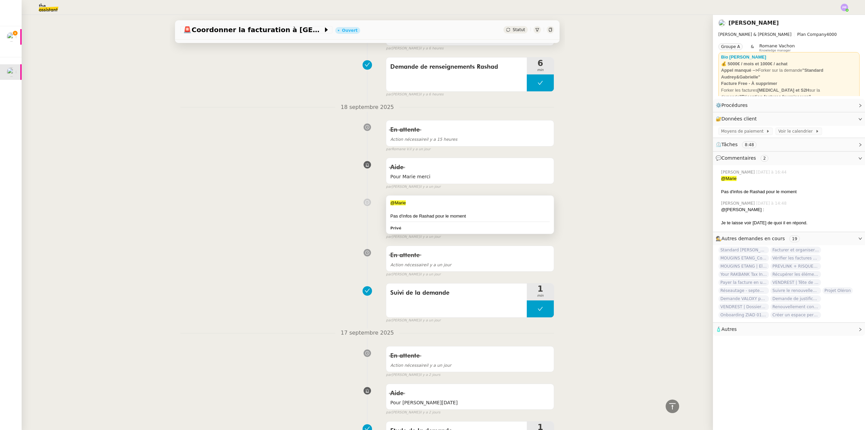
click at [461, 212] on div at bounding box center [470, 209] width 160 height 7
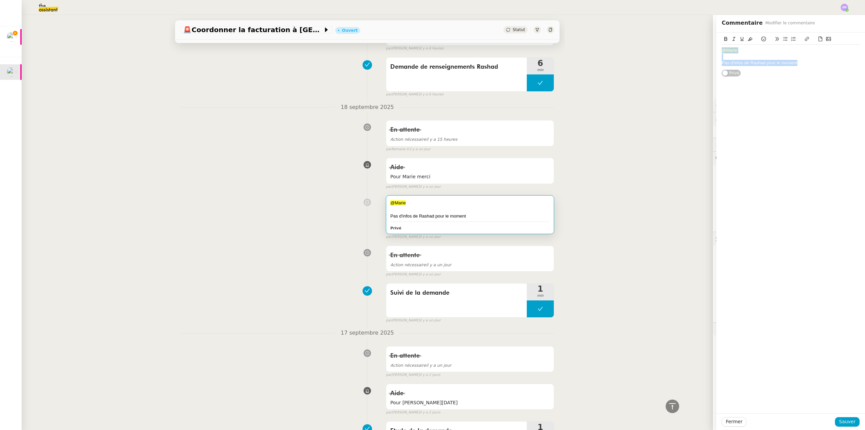
drag, startPoint x: 797, startPoint y: 65, endPoint x: 702, endPoint y: 51, distance: 95.6
click at [702, 51] on app-ticket "🚨 Coordonner la facturation à Dubaï Ouvert Statut Client [PERSON_NAME] Owner [P…" at bounding box center [444, 222] width 844 height 415
click at [843, 421] on span "Sauver" at bounding box center [847, 422] width 17 height 8
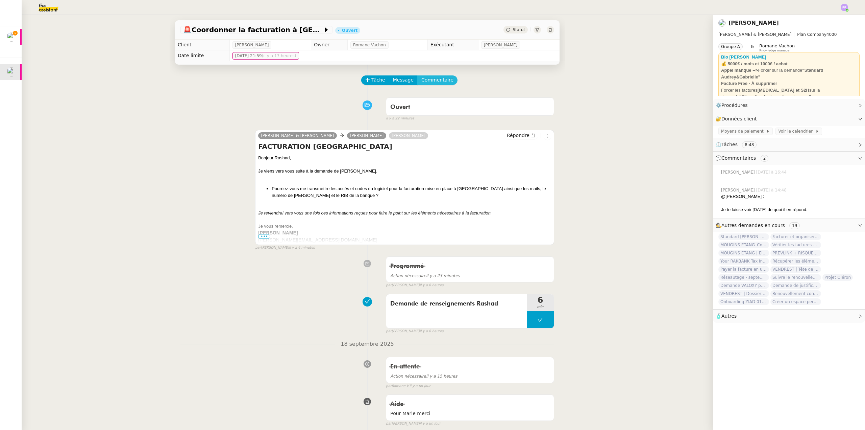
click at [436, 81] on span "Commentaire" at bounding box center [438, 80] width 32 height 8
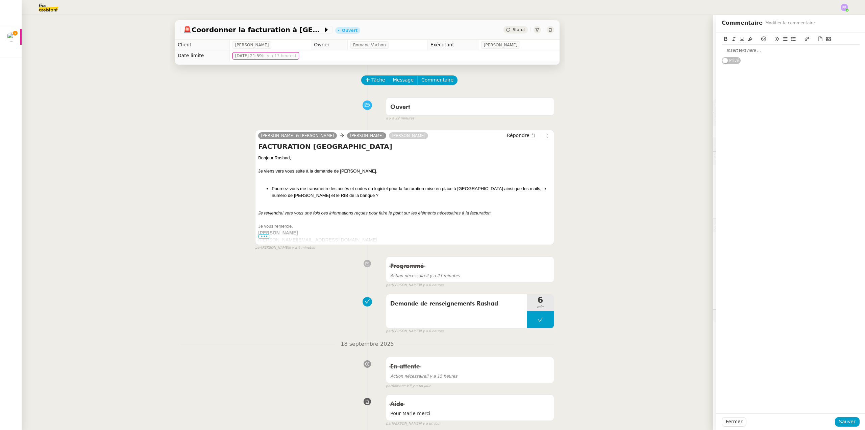
click at [734, 47] on div at bounding box center [791, 50] width 138 height 6
click at [842, 420] on span "Sauver" at bounding box center [847, 422] width 17 height 8
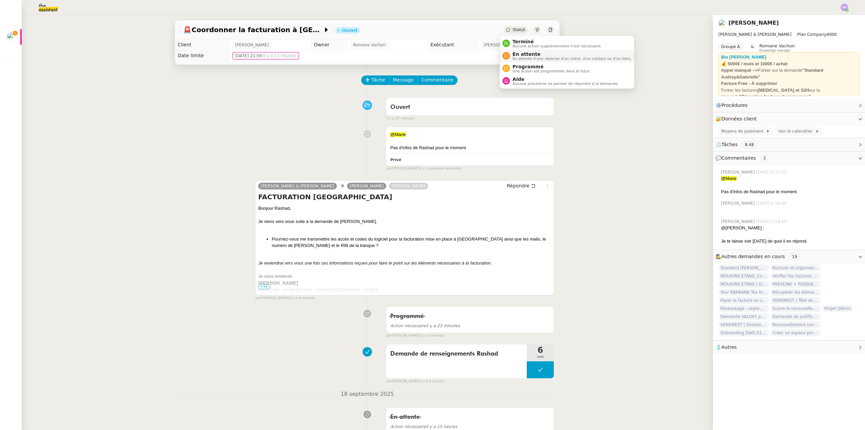
click at [536, 57] on span "En attente d'une réponse d'un client, d'un contact ou d'un tiers." at bounding box center [572, 59] width 119 height 4
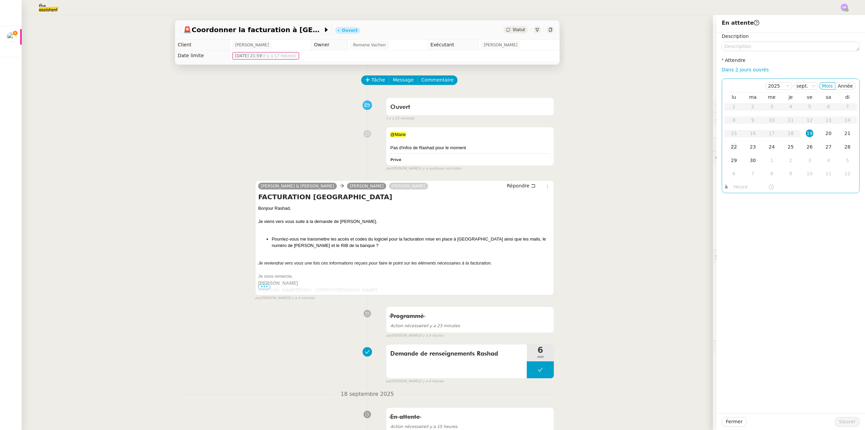
click at [732, 149] on div "22" at bounding box center [734, 146] width 7 height 7
click at [839, 419] on span "Sauver" at bounding box center [847, 422] width 17 height 8
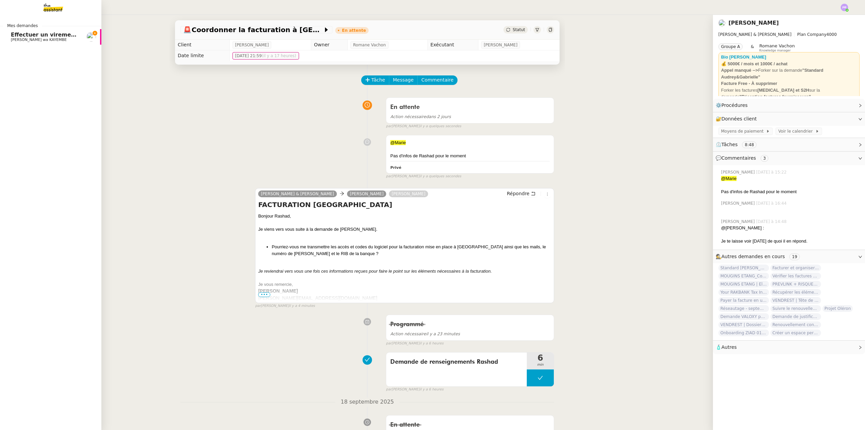
click at [54, 35] on span "Effectuer un virement de 1200 € [DATE]" at bounding box center [71, 34] width 121 height 6
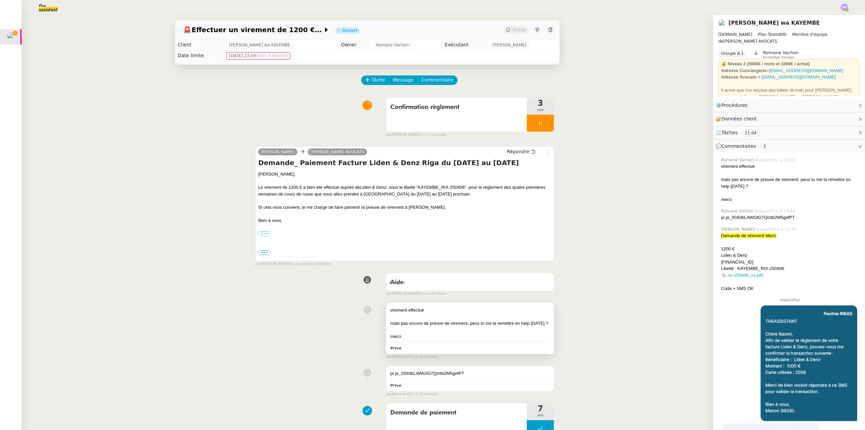
click at [470, 320] on div at bounding box center [470, 316] width 160 height 7
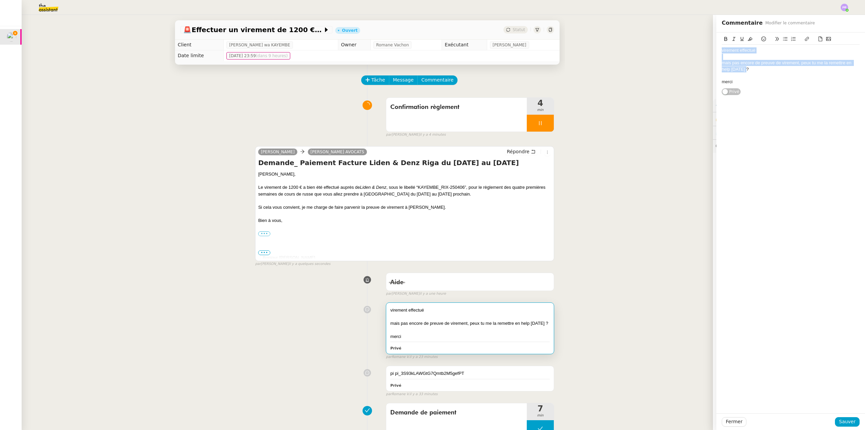
drag, startPoint x: 721, startPoint y: 58, endPoint x: 717, endPoint y: 48, distance: 11.6
click at [717, 49] on div "virement effectué mais pas encore de preuve de virement, peux tu me la remettre…" at bounding box center [791, 63] width 149 height 63
click at [748, 41] on icon at bounding box center [750, 39] width 5 height 5
click at [761, 49] on div "virement effectué" at bounding box center [791, 50] width 138 height 6
click at [845, 419] on span "Sauver" at bounding box center [847, 422] width 17 height 8
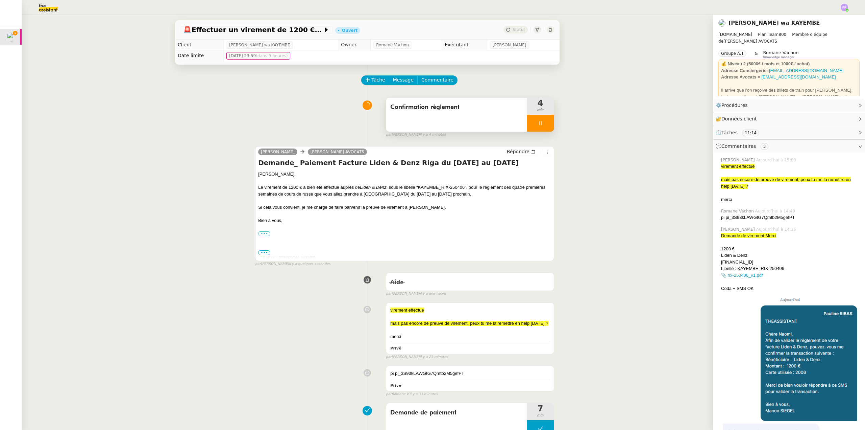
click at [541, 124] on div at bounding box center [540, 123] width 27 height 17
click at [545, 124] on icon at bounding box center [547, 123] width 5 height 4
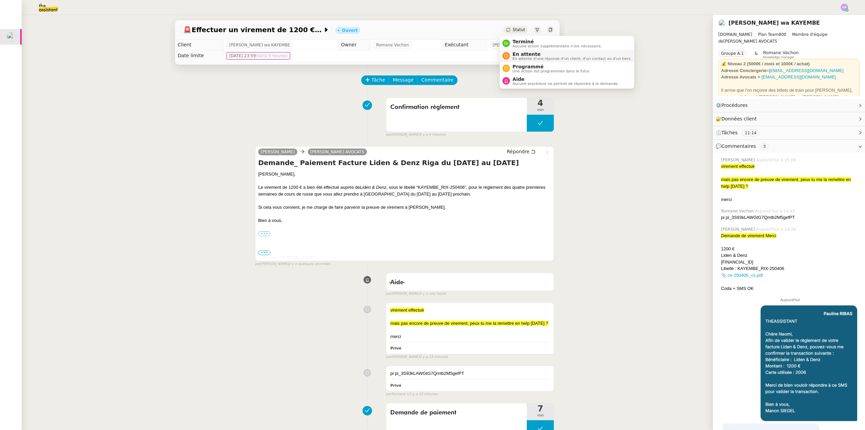
click at [534, 53] on span "En attente" at bounding box center [572, 53] width 119 height 5
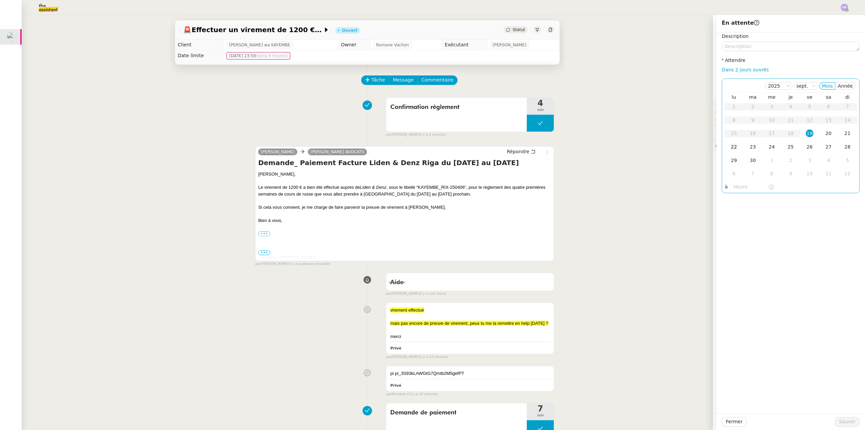
click at [732, 150] on div "22" at bounding box center [734, 146] width 7 height 7
click at [839, 418] on span "Sauver" at bounding box center [847, 422] width 17 height 8
